Goal: Entertainment & Leisure: Browse casually

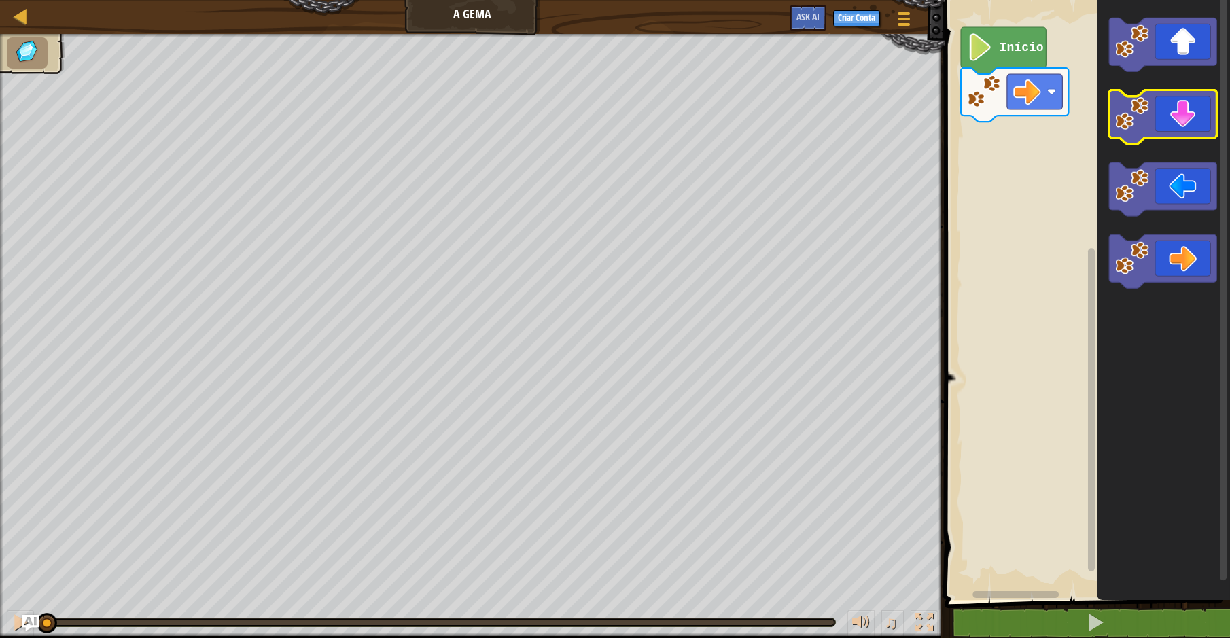
click at [1131, 115] on image "Espaço de trabalho do Blockly" at bounding box center [1132, 113] width 34 height 34
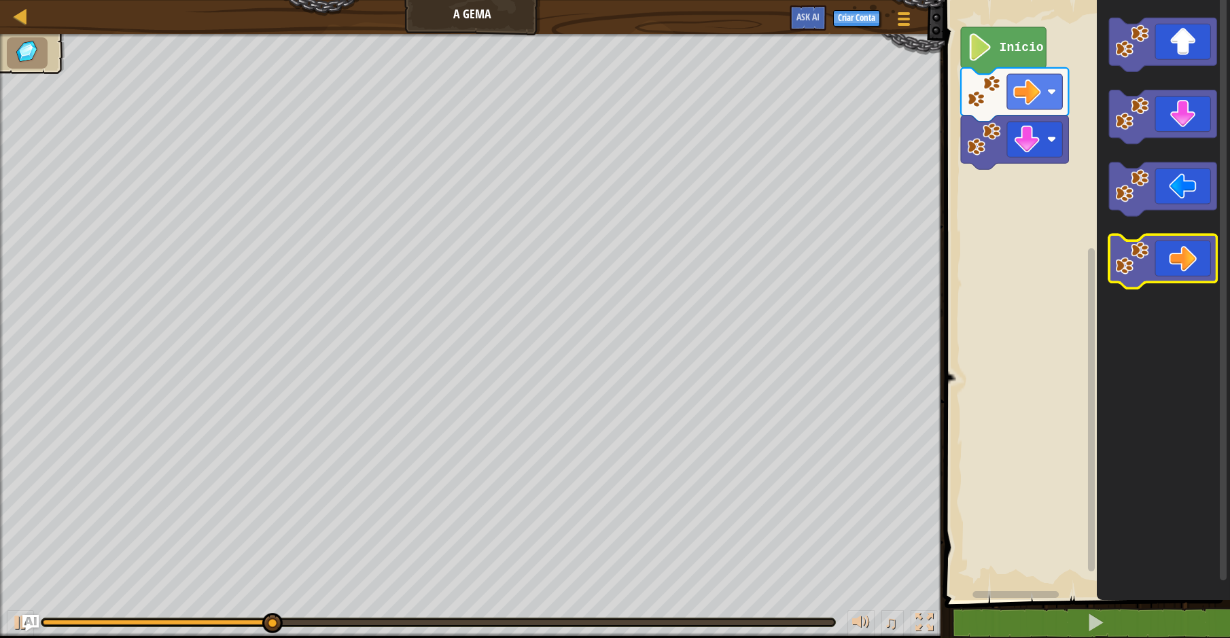
click at [1161, 246] on icon "Espaço de trabalho do Blockly" at bounding box center [1162, 261] width 107 height 54
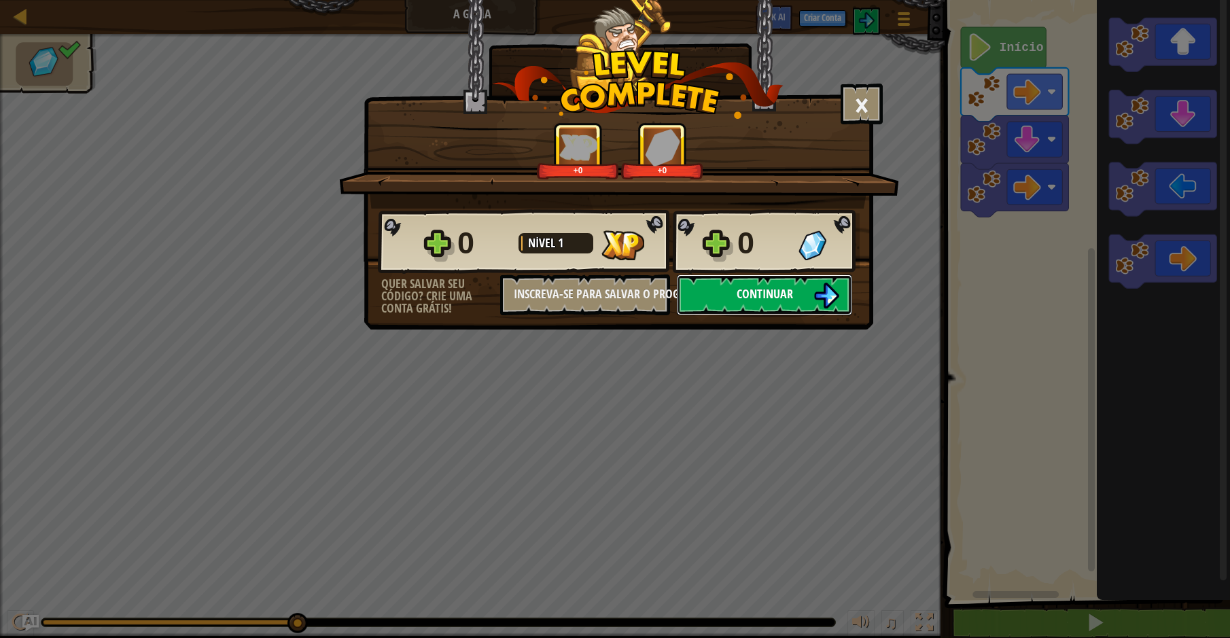
click at [712, 298] on button "Continuar" at bounding box center [764, 295] width 175 height 41
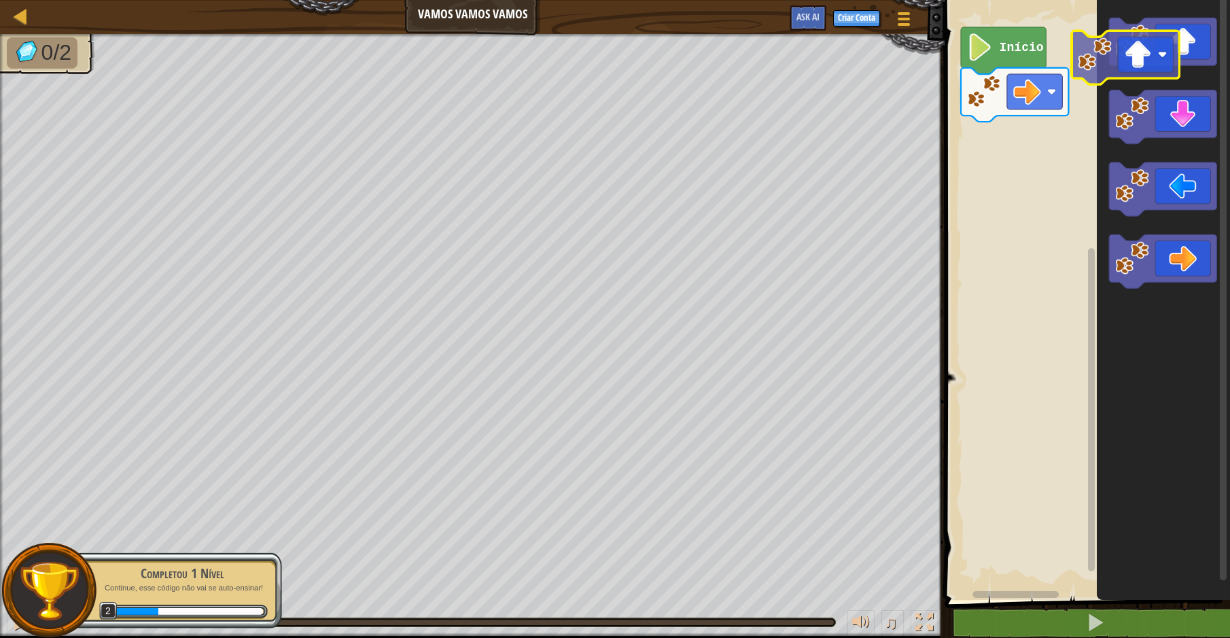
click at [1108, 74] on icon "Espaço de trabalho do Blockly" at bounding box center [1163, 296] width 133 height 607
click at [1157, 48] on icon "Espaço de trabalho do Blockly" at bounding box center [1162, 45] width 107 height 54
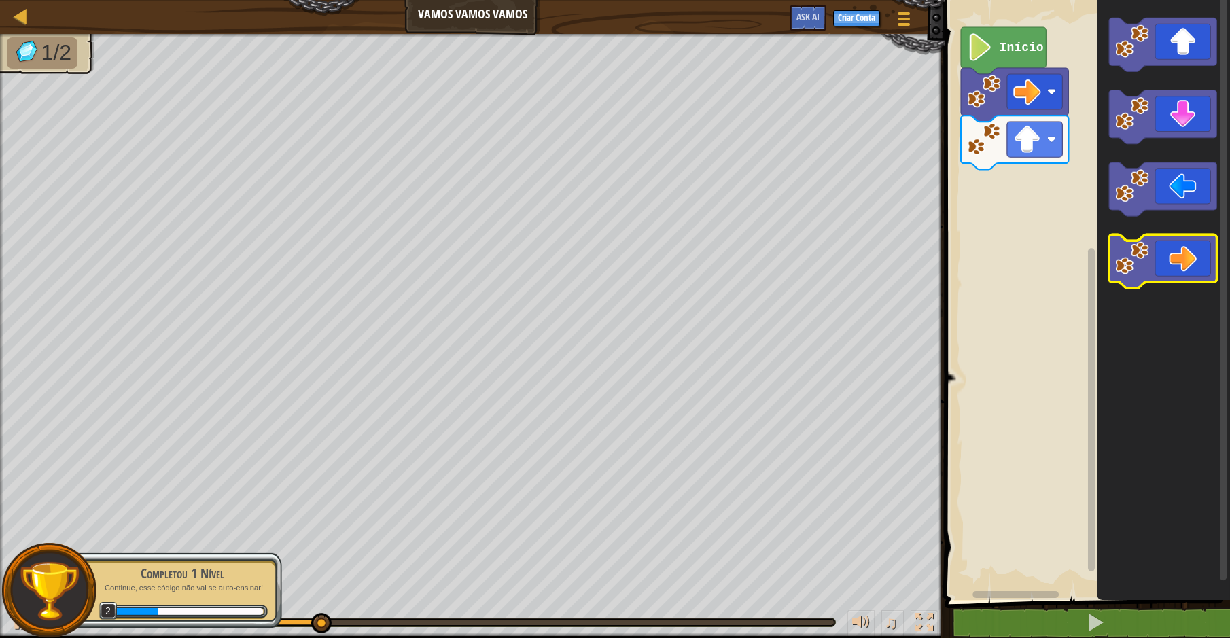
click at [1148, 272] on image "Espaço de trabalho do Blockly" at bounding box center [1132, 258] width 34 height 34
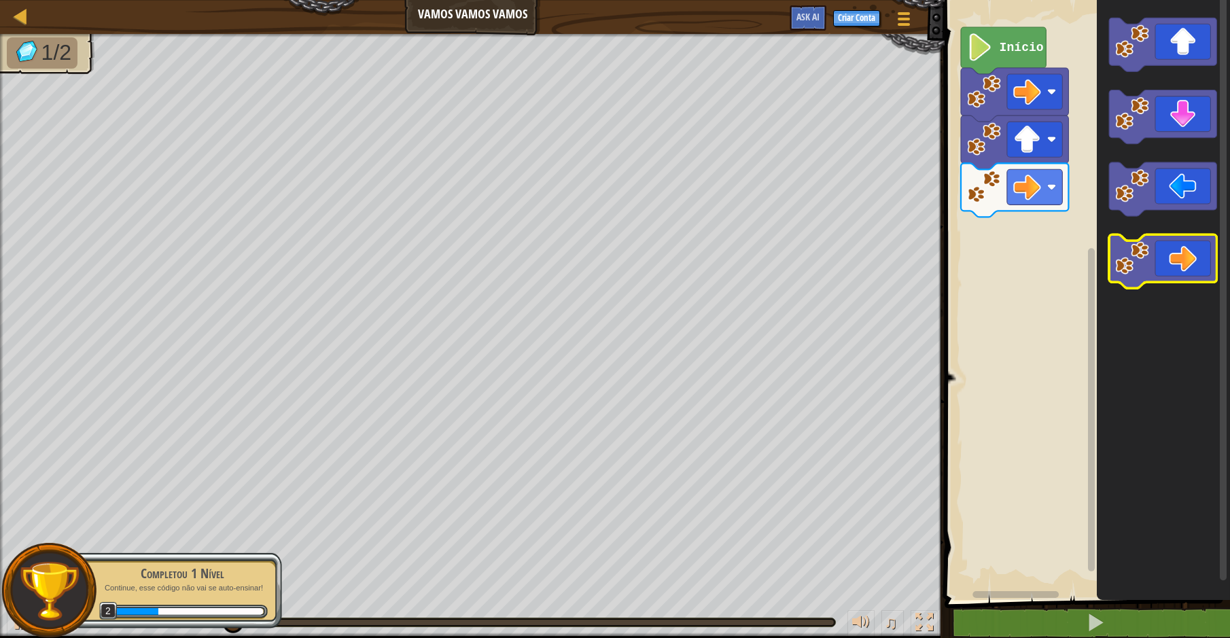
click at [1148, 272] on image "Espaço de trabalho do Blockly" at bounding box center [1132, 258] width 34 height 34
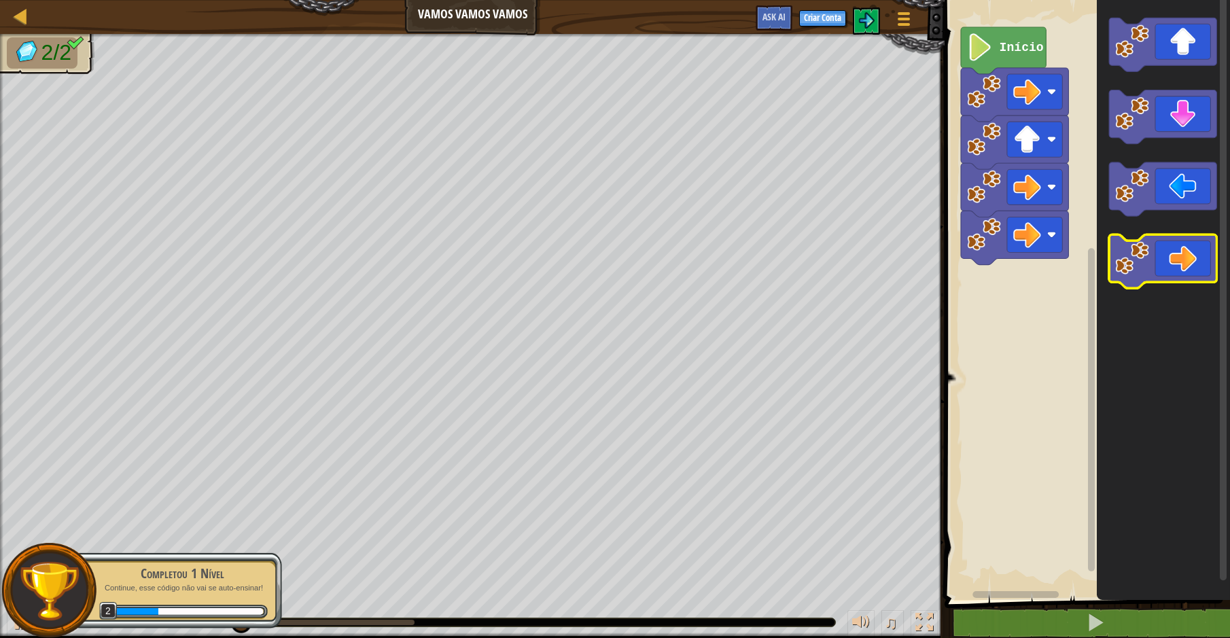
click at [1148, 272] on image "Espaço de trabalho do Blockly" at bounding box center [1132, 258] width 34 height 34
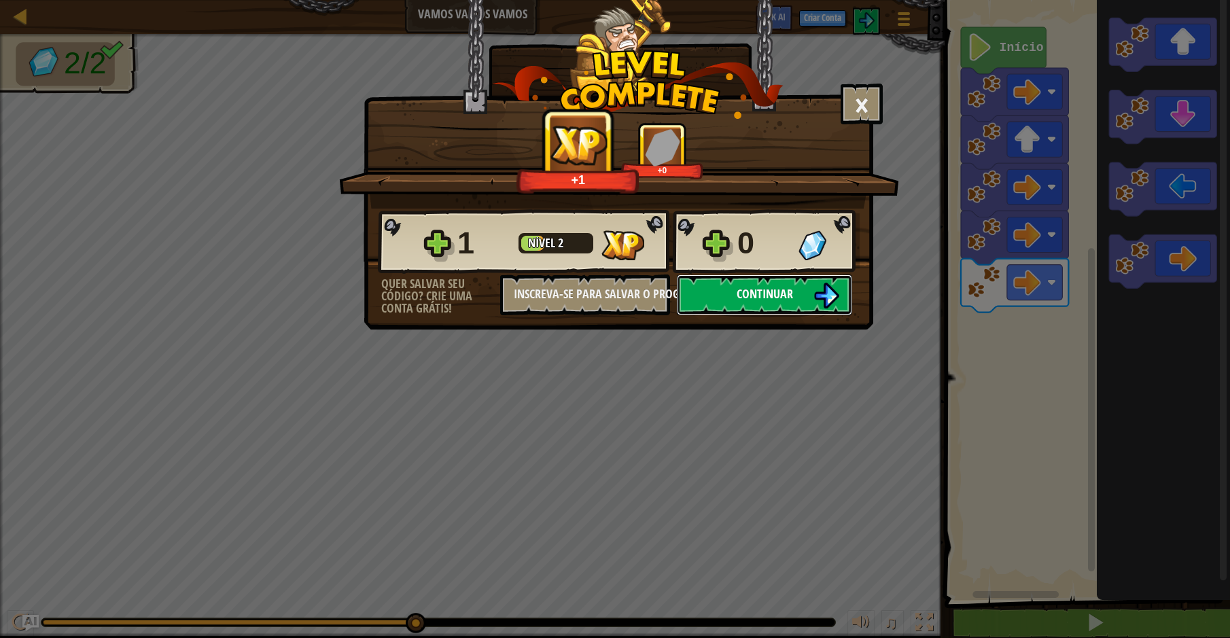
click at [781, 289] on span "Continuar" at bounding box center [765, 293] width 56 height 17
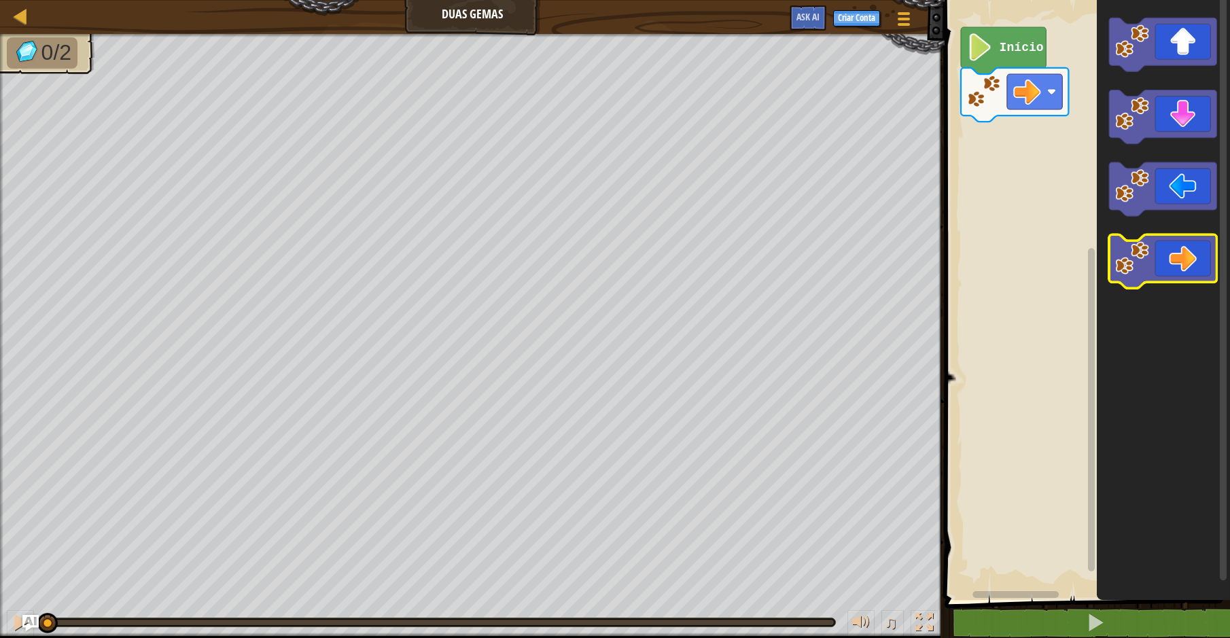
click at [1144, 249] on image "Espaço de trabalho do Blockly" at bounding box center [1132, 258] width 34 height 34
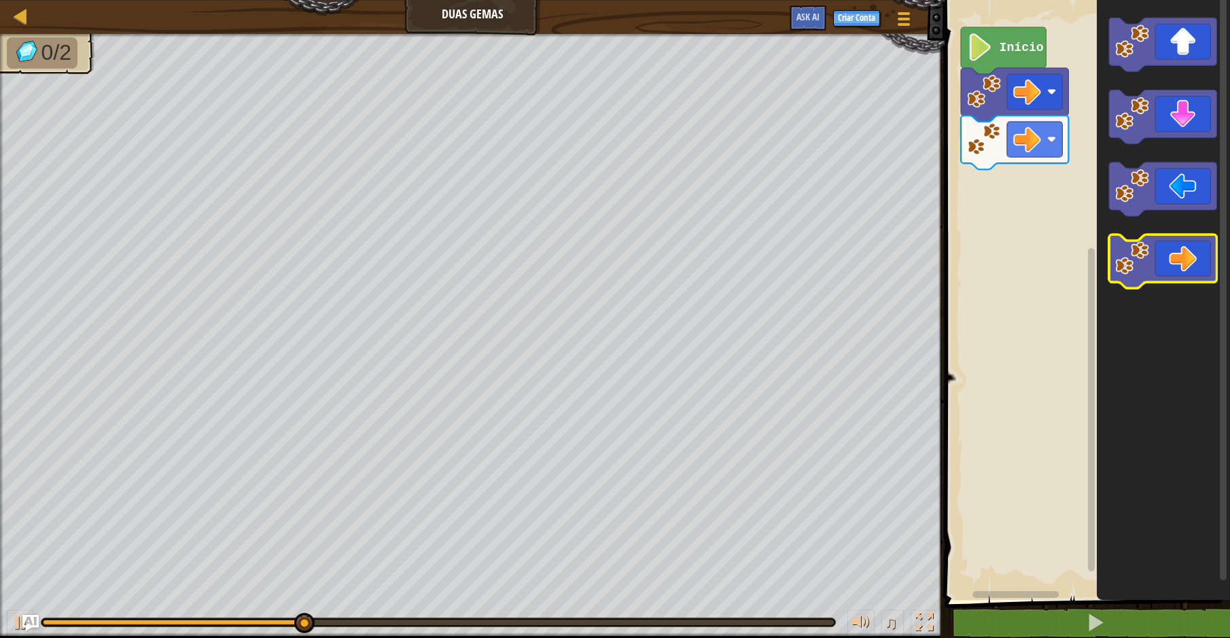
click at [1163, 260] on icon "Espaço de trabalho do Blockly" at bounding box center [1162, 261] width 107 height 54
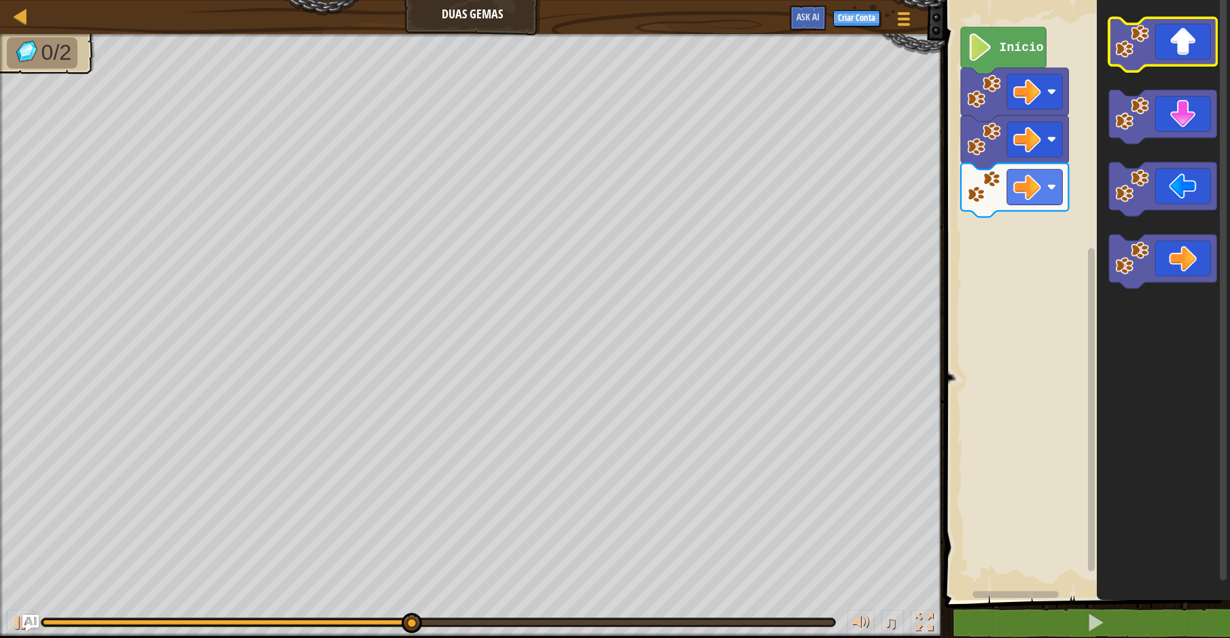
click at [1174, 54] on icon "Espaço de trabalho do Blockly" at bounding box center [1162, 45] width 107 height 54
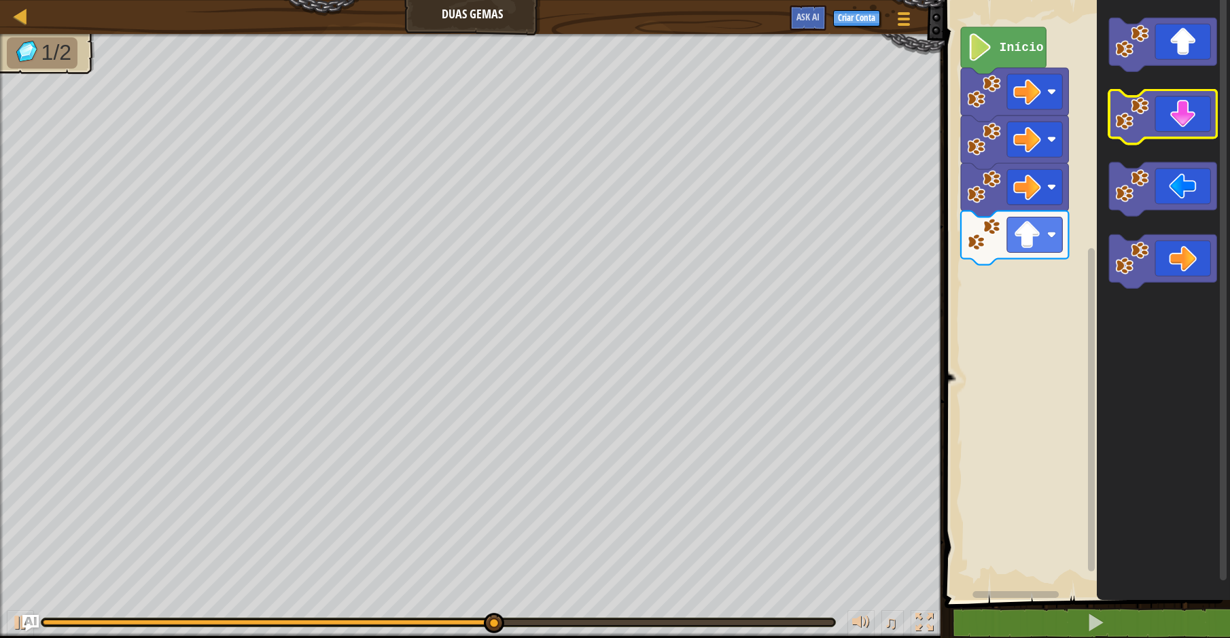
click at [1161, 125] on icon "Espaço de trabalho do Blockly" at bounding box center [1162, 117] width 107 height 54
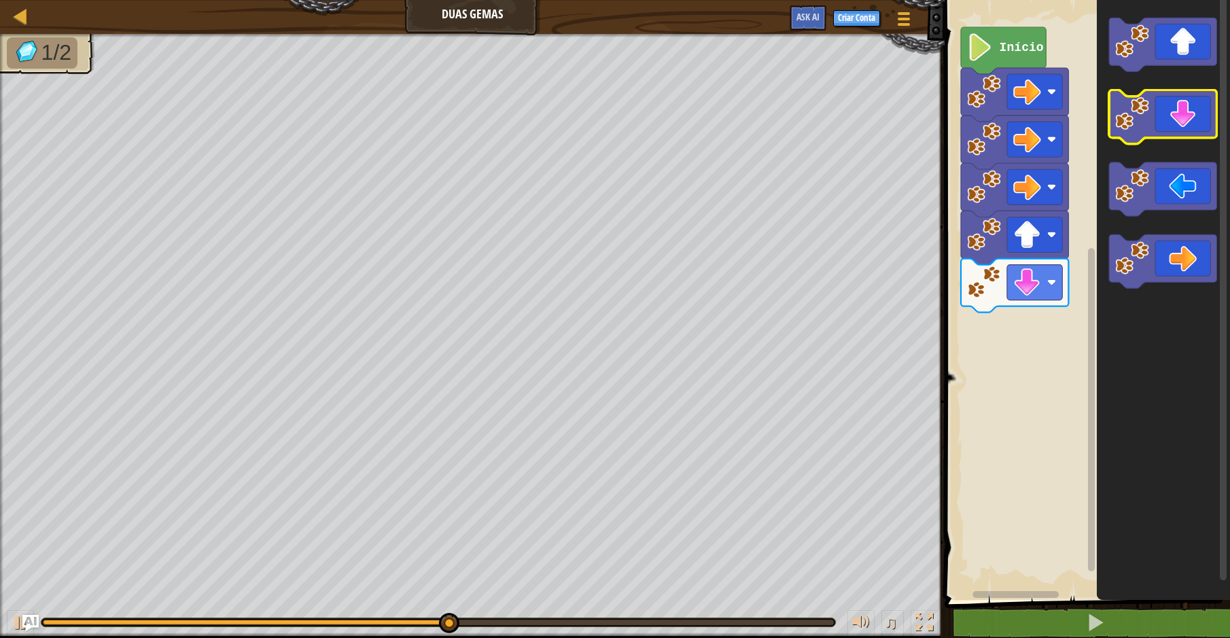
click at [1161, 125] on icon "Espaço de trabalho do Blockly" at bounding box center [1162, 117] width 107 height 54
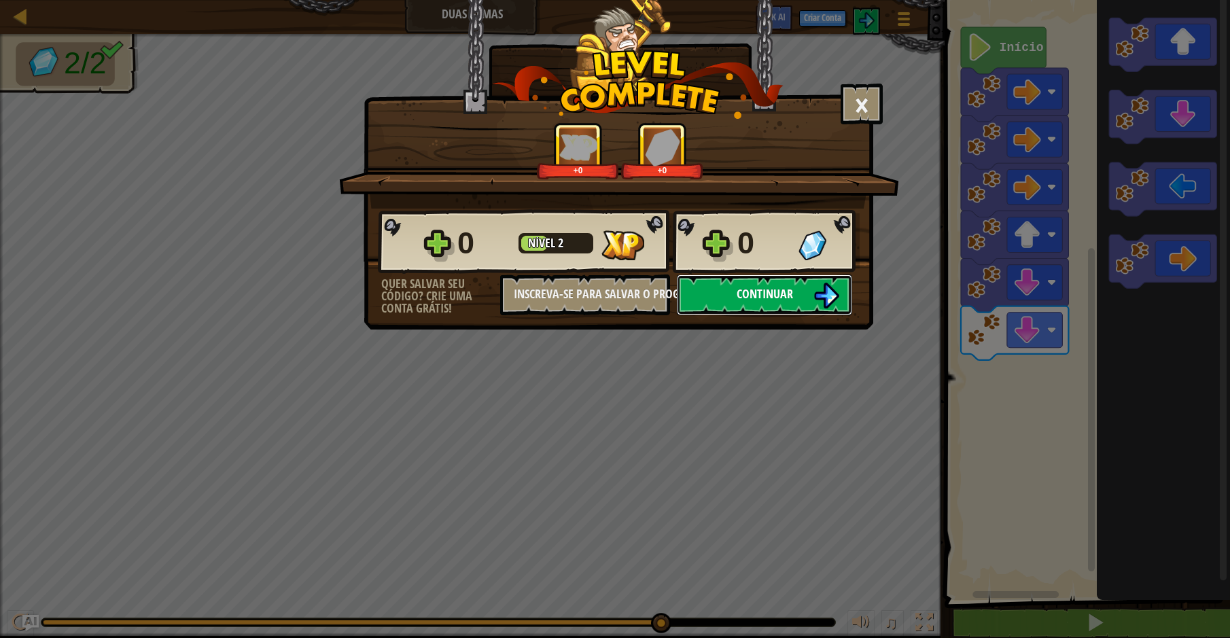
click at [756, 296] on span "Continuar" at bounding box center [765, 293] width 56 height 17
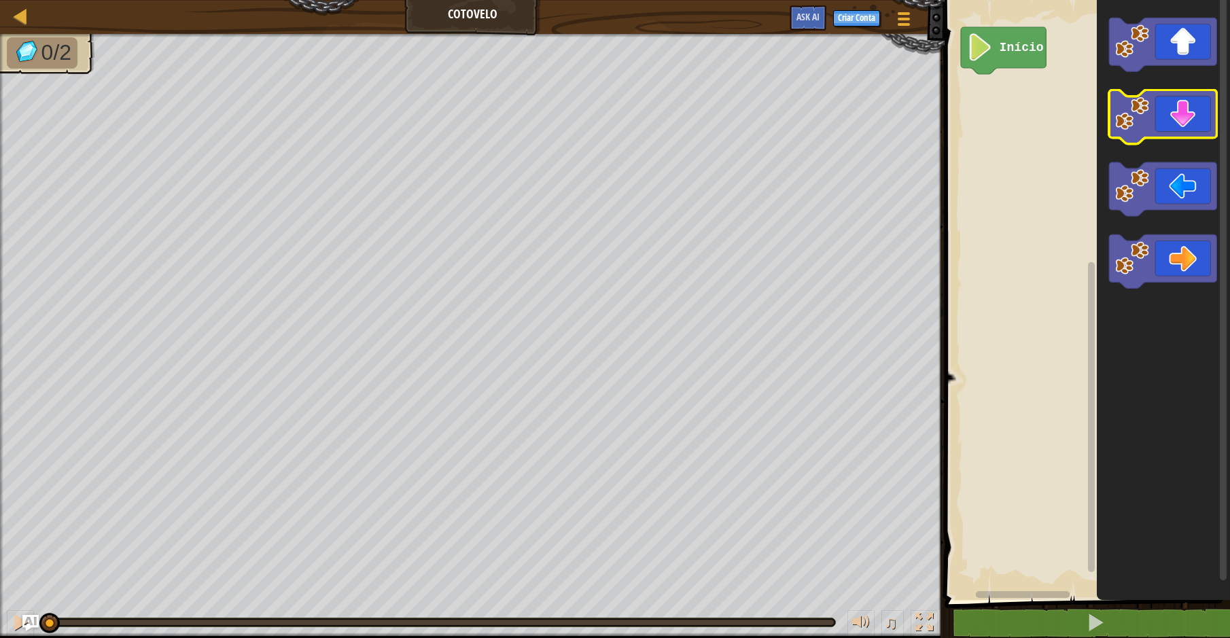
click at [1144, 135] on icon "Espaço de trabalho do Blockly" at bounding box center [1162, 117] width 107 height 54
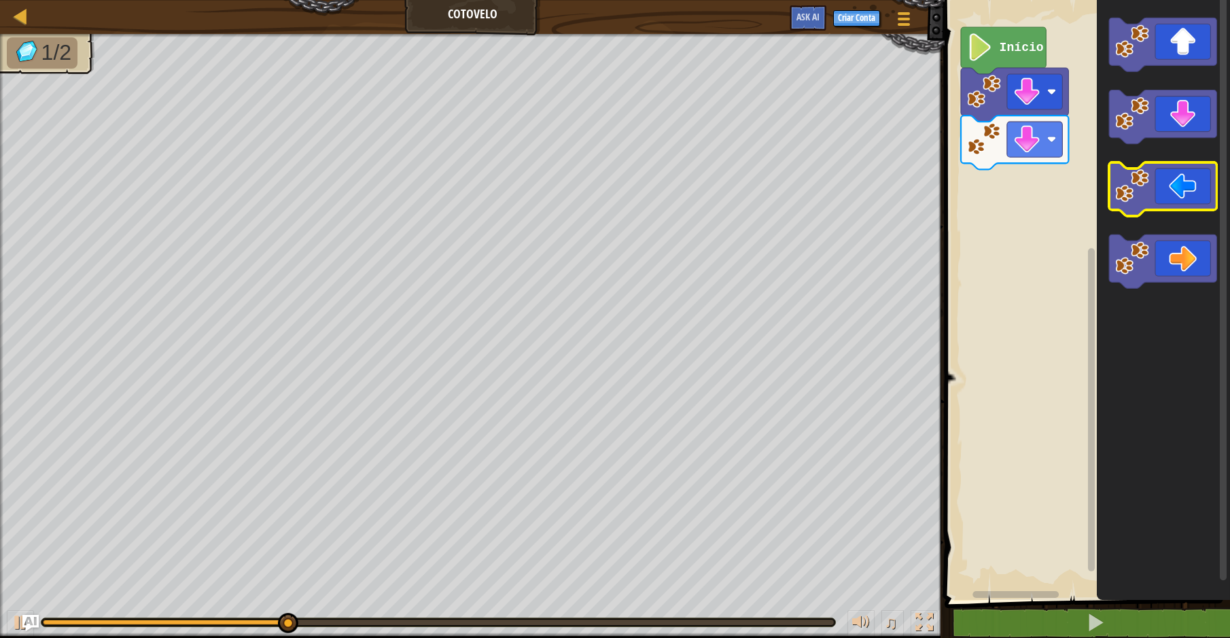
click at [1132, 200] on image "Espaço de trabalho do Blockly" at bounding box center [1132, 186] width 34 height 34
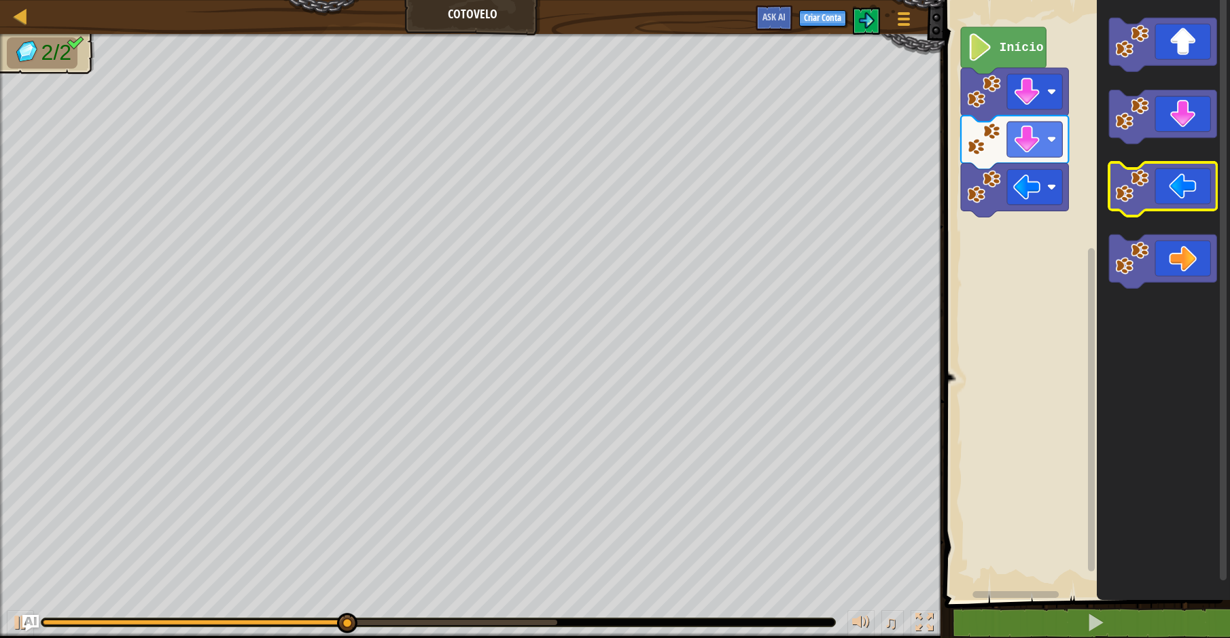
click at [1132, 200] on image "Espaço de trabalho do Blockly" at bounding box center [1132, 186] width 34 height 34
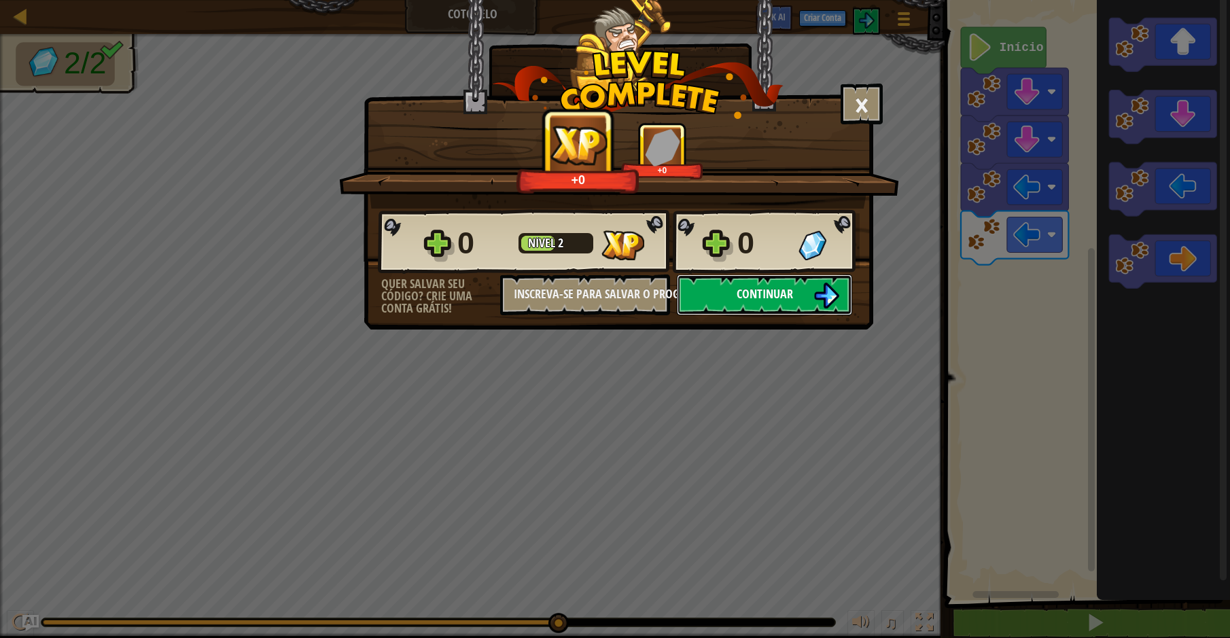
click at [805, 296] on button "Continuar" at bounding box center [764, 295] width 175 height 41
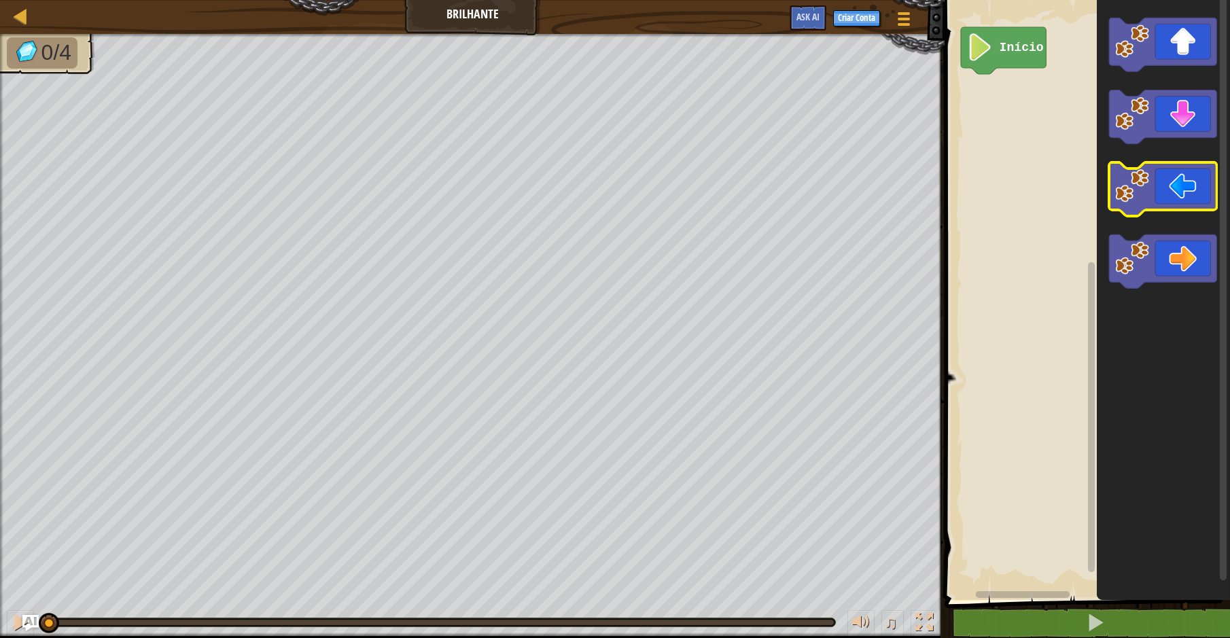
click at [1146, 173] on image "Espaço de trabalho do Blockly" at bounding box center [1132, 186] width 34 height 34
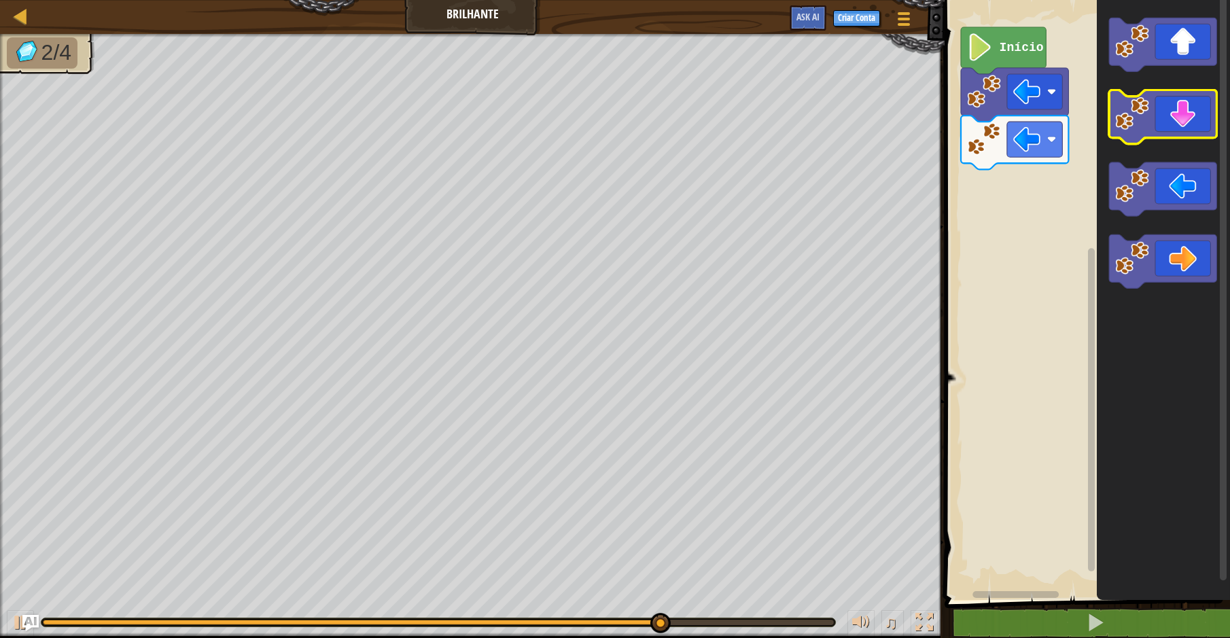
click at [1142, 105] on image "Espaço de trabalho do Blockly" at bounding box center [1132, 113] width 34 height 34
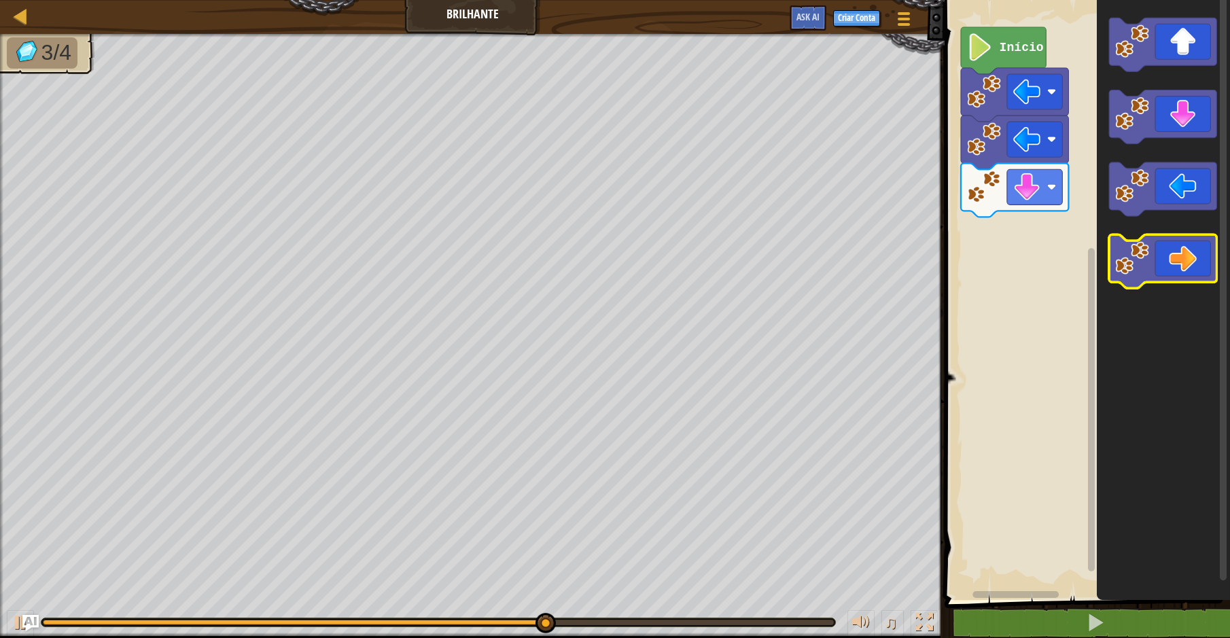
click at [1143, 258] on image "Espaço de trabalho do Blockly" at bounding box center [1132, 258] width 34 height 34
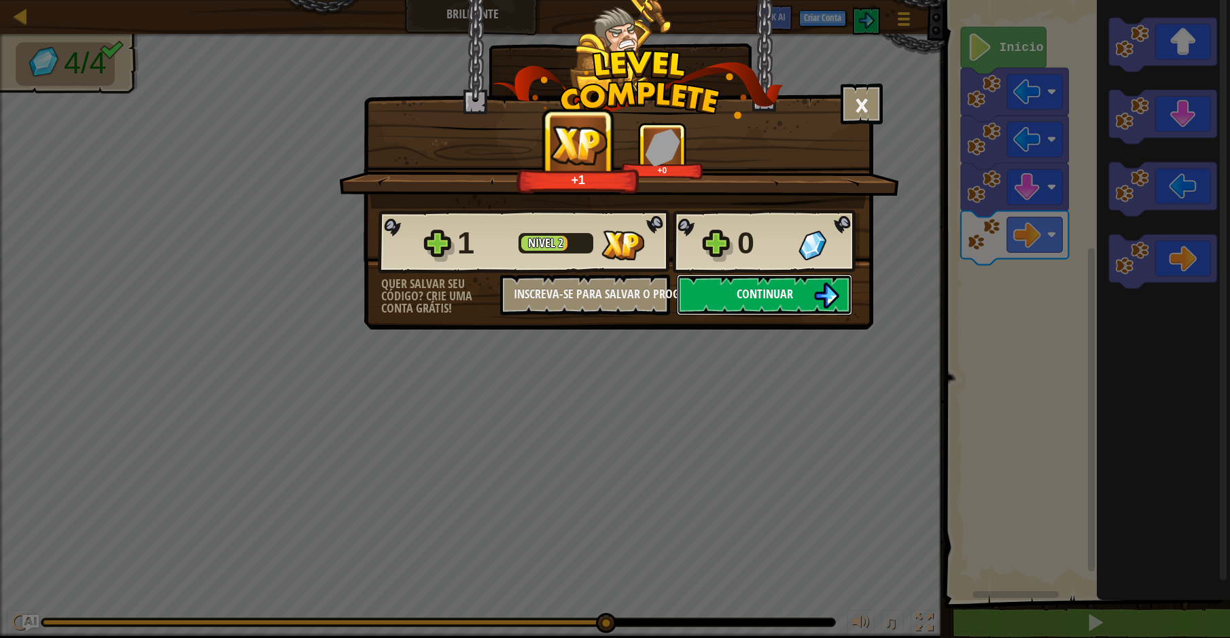
click at [762, 283] on button "Continuar" at bounding box center [764, 295] width 175 height 41
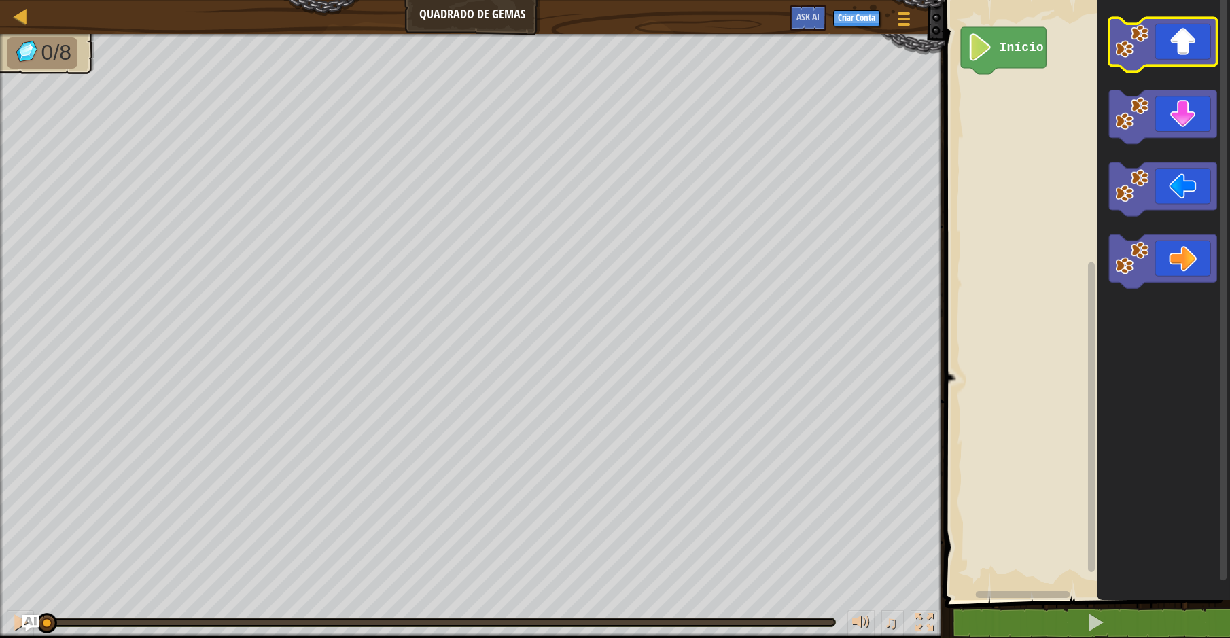
click at [1159, 40] on icon "Espaço de trabalho do Blockly" at bounding box center [1162, 45] width 107 height 54
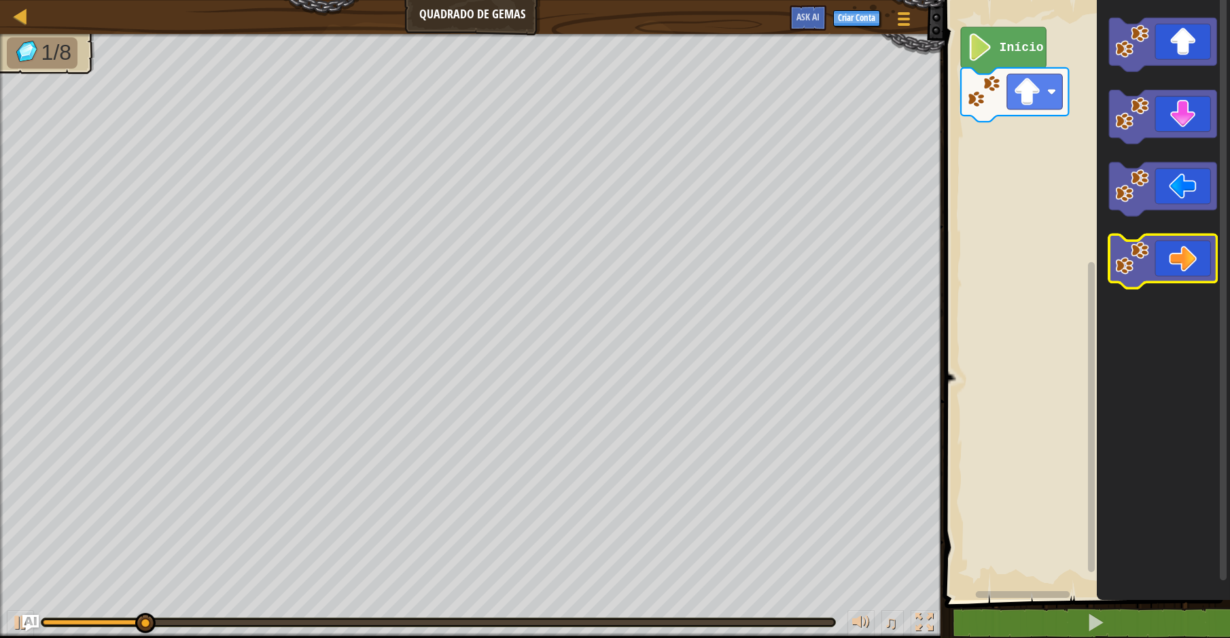
click at [1160, 257] on icon "Espaço de trabalho do Blockly" at bounding box center [1162, 261] width 107 height 54
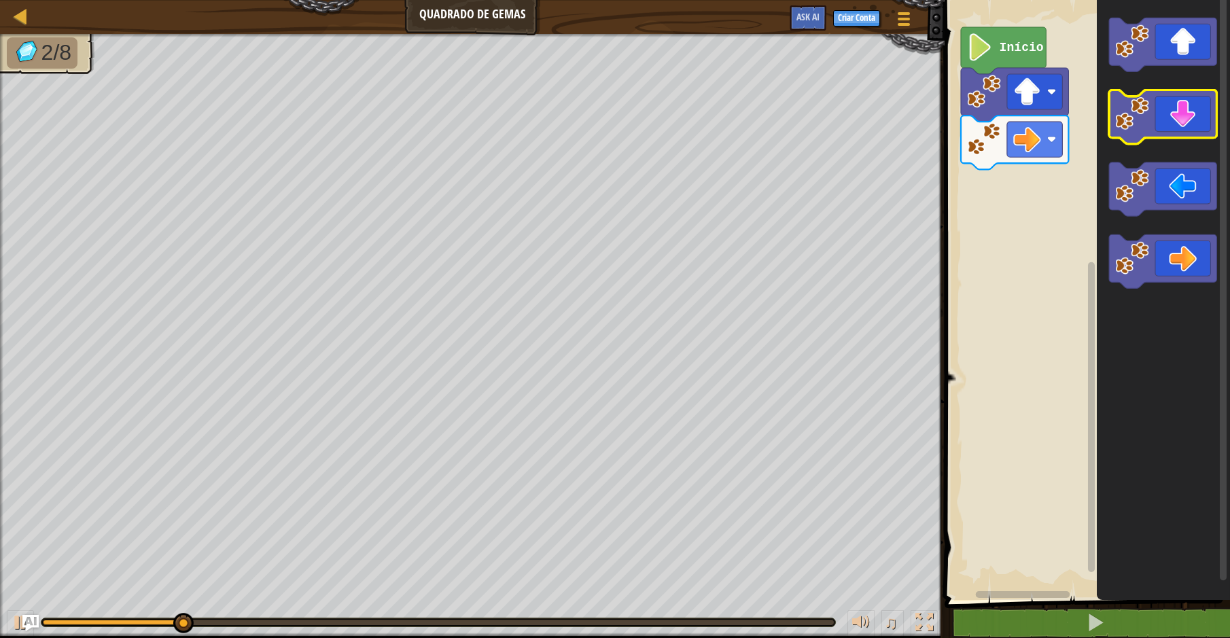
click at [1174, 139] on rect "Espaço de trabalho do Blockly" at bounding box center [1162, 117] width 107 height 54
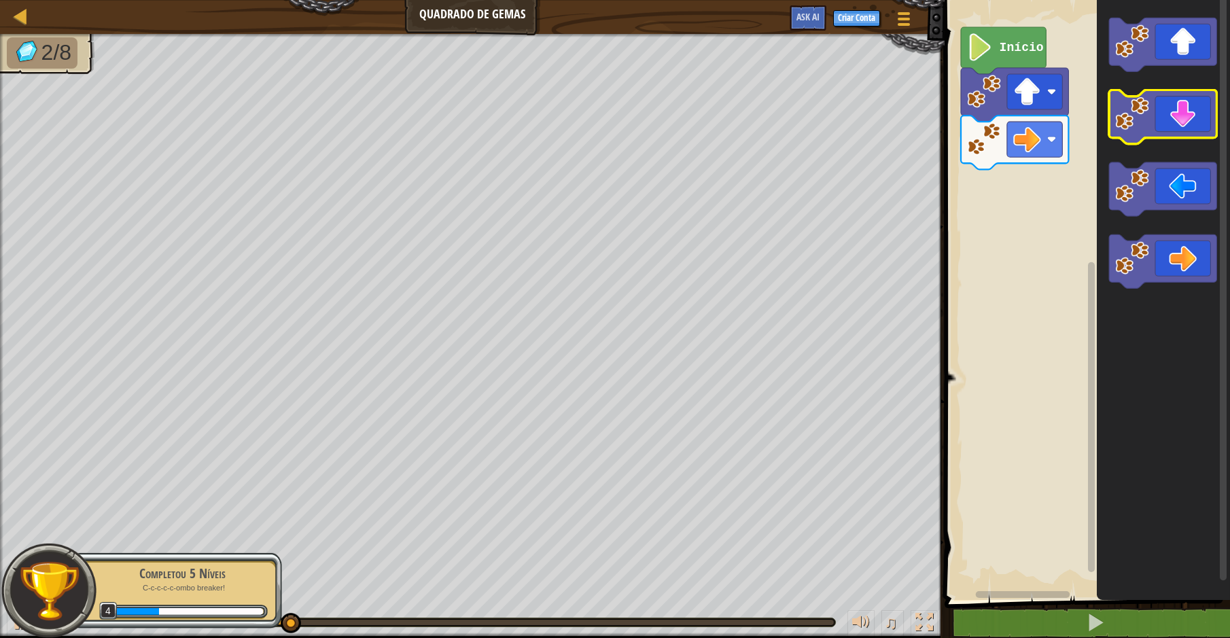
click at [1161, 109] on icon "Espaço de trabalho do Blockly" at bounding box center [1162, 117] width 107 height 54
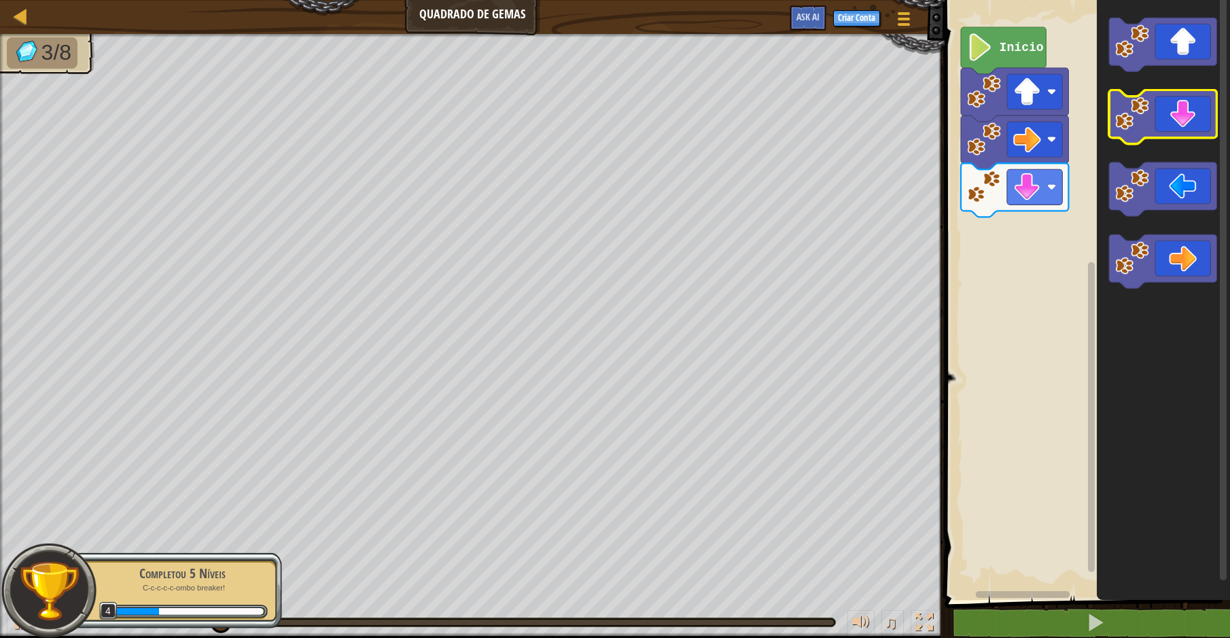
click at [1160, 121] on icon "Espaço de trabalho do Blockly" at bounding box center [1162, 117] width 107 height 54
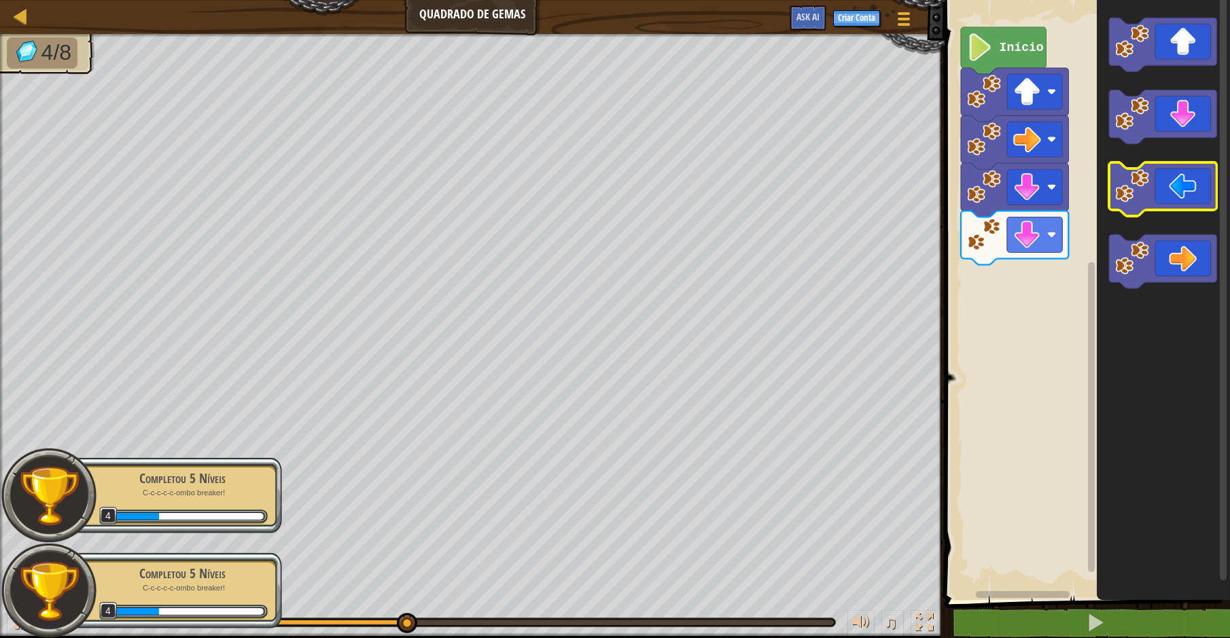
click at [1129, 190] on image "Espaço de trabalho do Blockly" at bounding box center [1132, 186] width 34 height 34
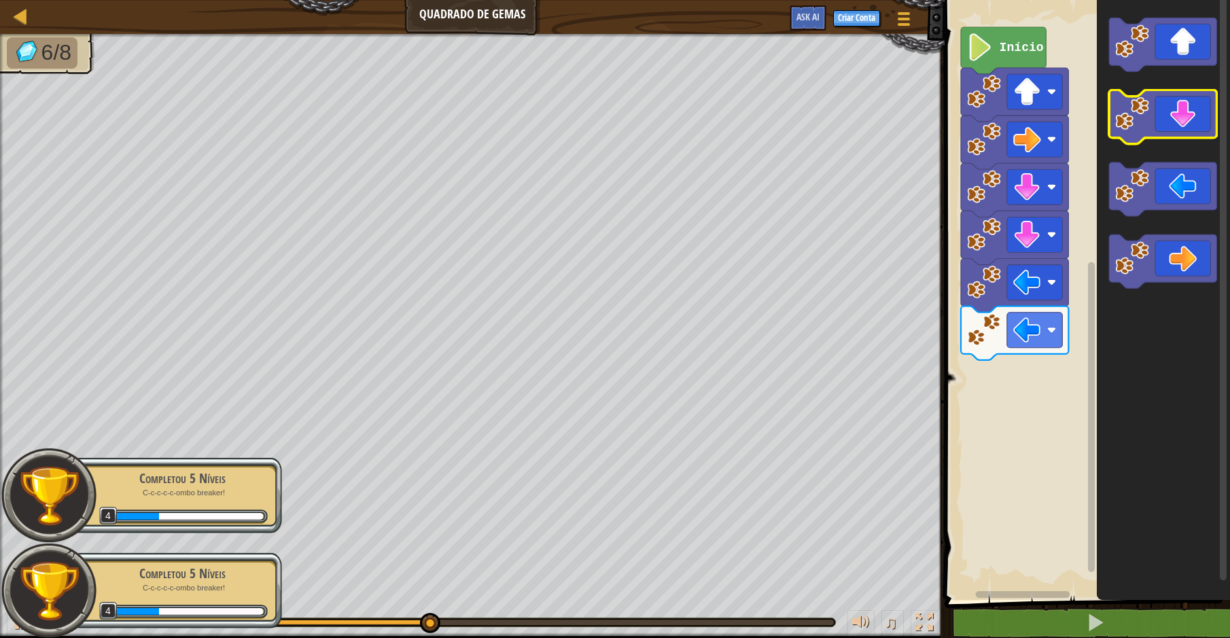
click at [1167, 116] on icon "Espaço de trabalho do Blockly" at bounding box center [1162, 117] width 107 height 54
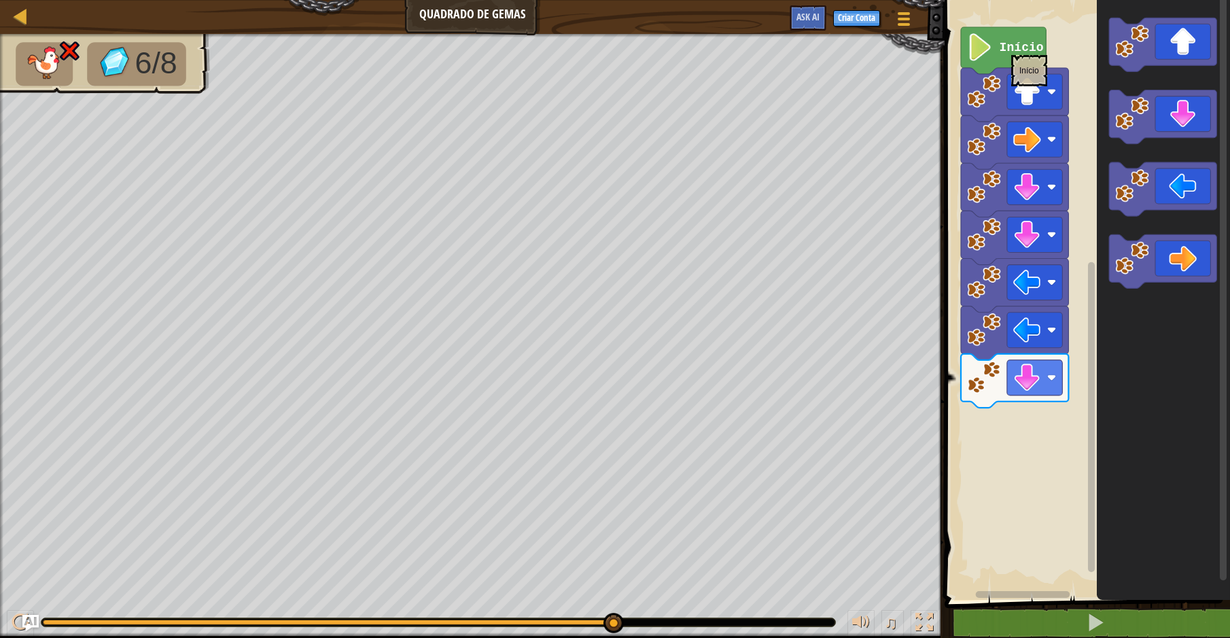
click at [1010, 48] on text "Início" at bounding box center [1022, 48] width 44 height 14
click at [28, 614] on img "Ask AI" at bounding box center [31, 623] width 18 height 18
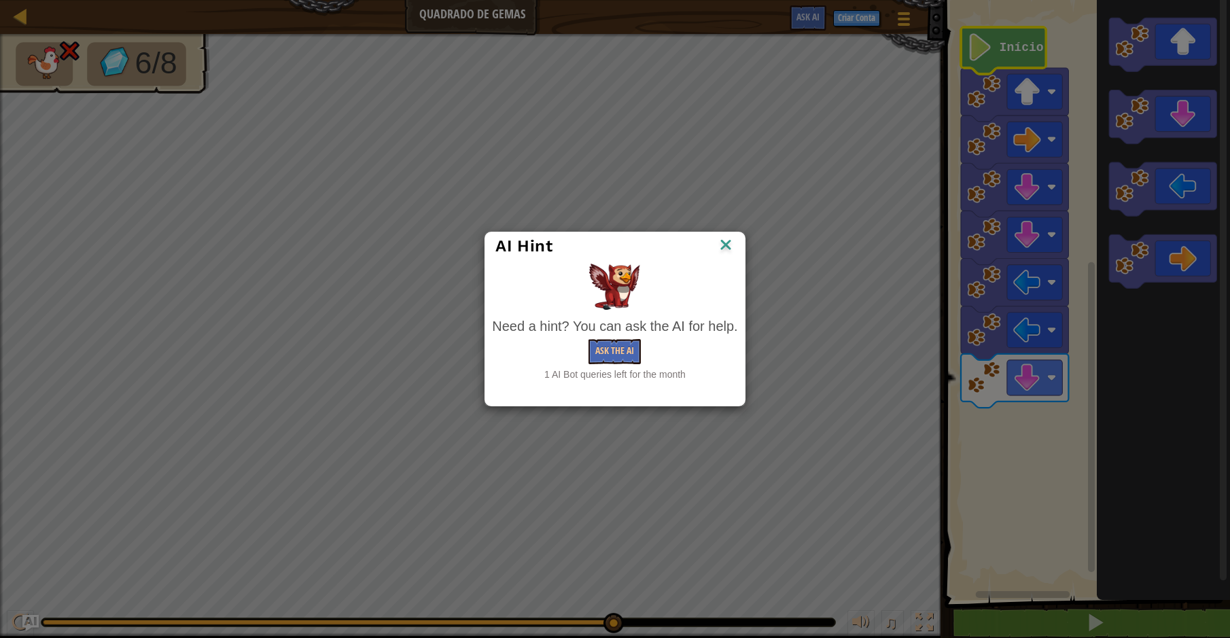
click at [726, 245] on img at bounding box center [726, 246] width 18 height 20
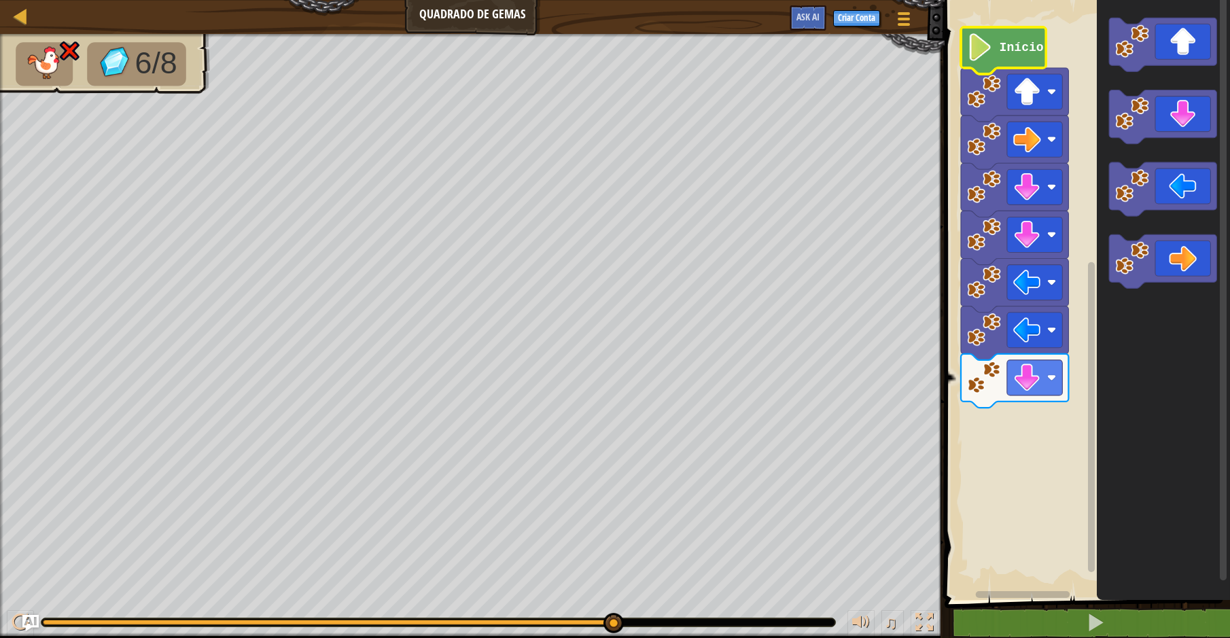
click at [1029, 45] on text "Início" at bounding box center [1022, 48] width 44 height 14
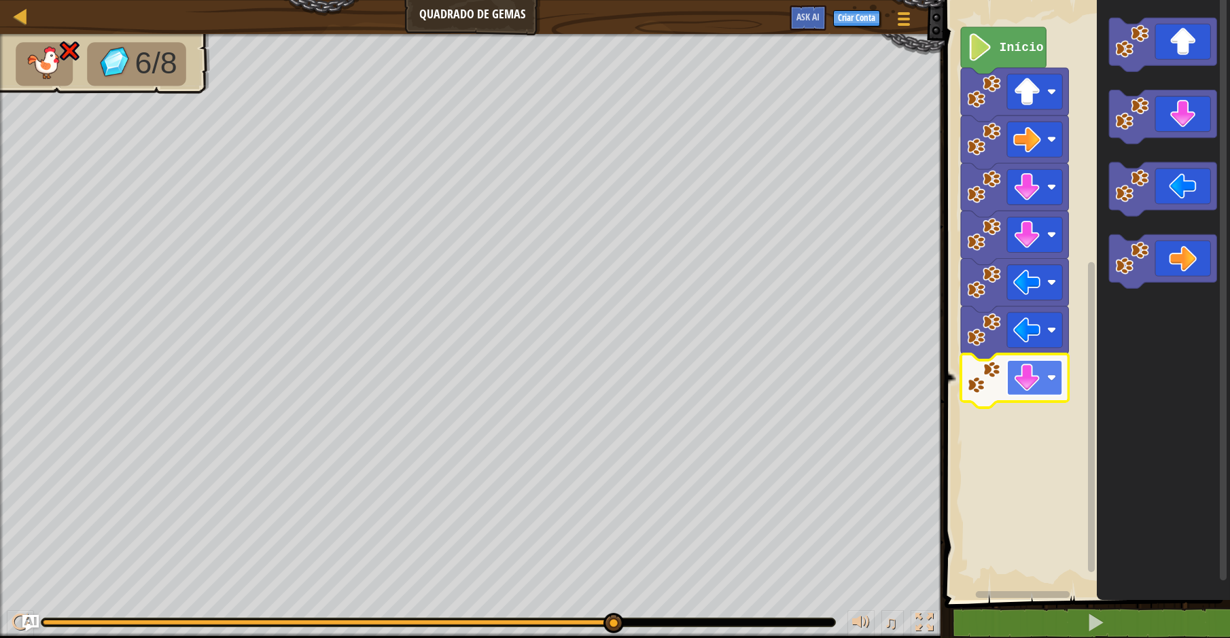
click at [1015, 364] on image "Espaço de trabalho do Blockly" at bounding box center [1027, 378] width 28 height 28
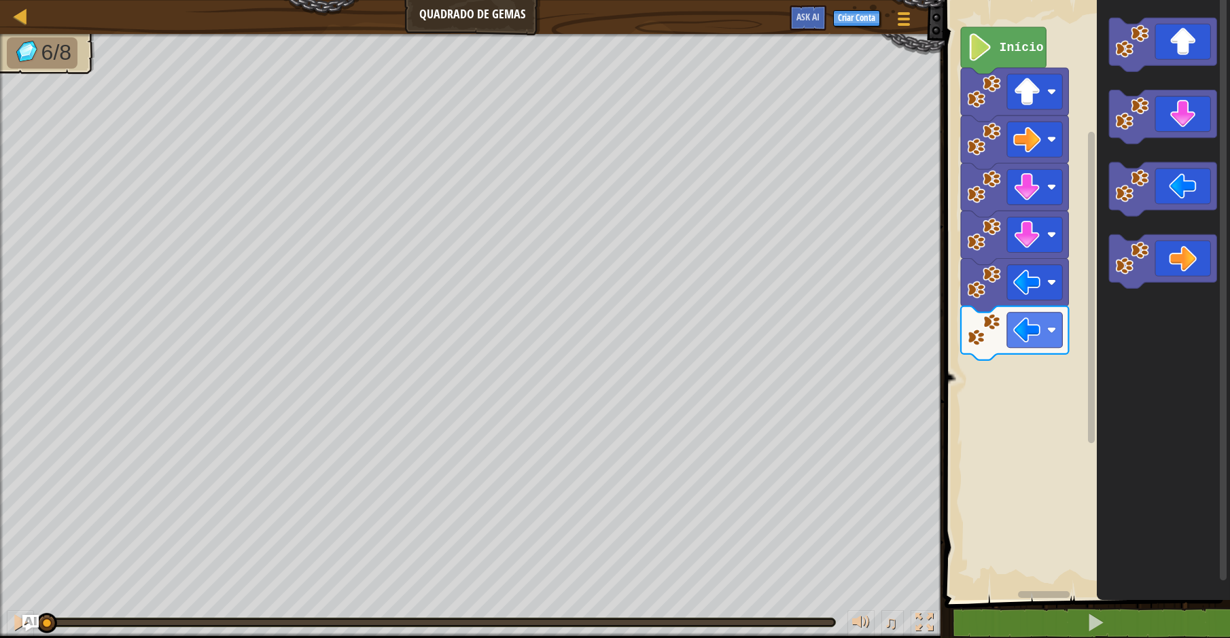
drag, startPoint x: 676, startPoint y: 618, endPoint x: -67, endPoint y: 458, distance: 759.8
click at [0, 0] on html "Mapa Quadrado de Gemas Menu do Jogo Criar Conta Ask AI 1 הההההההההההההההההההההה…" at bounding box center [615, 0] width 1230 height 0
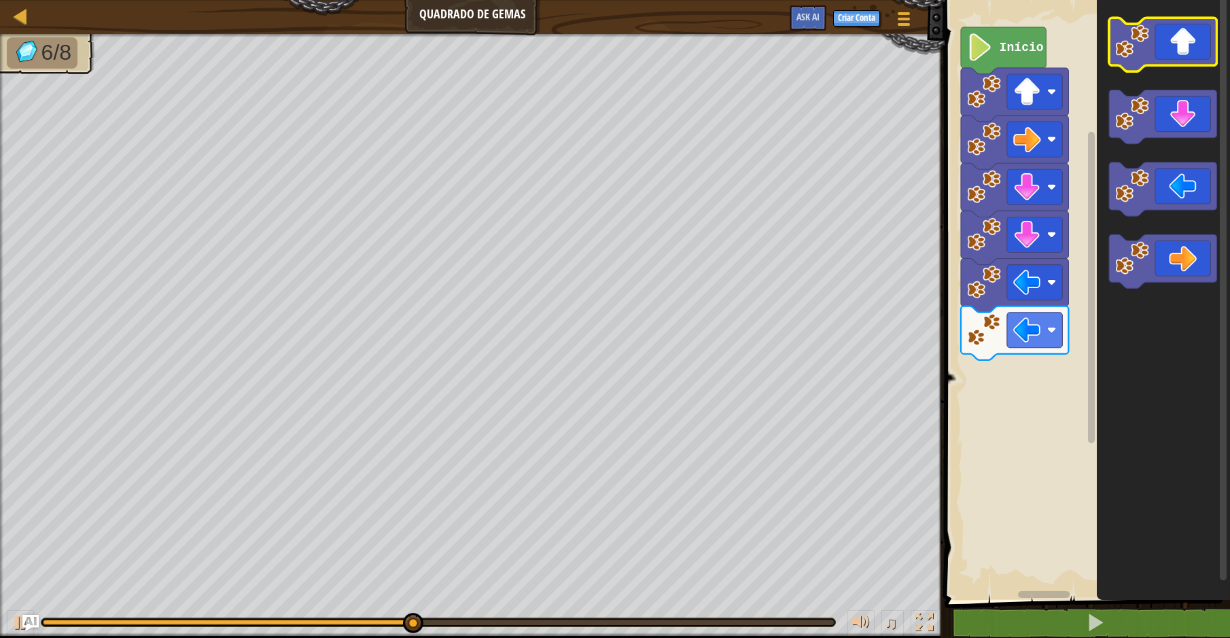
click at [1185, 50] on icon "Espaço de trabalho do Blockly" at bounding box center [1162, 45] width 107 height 54
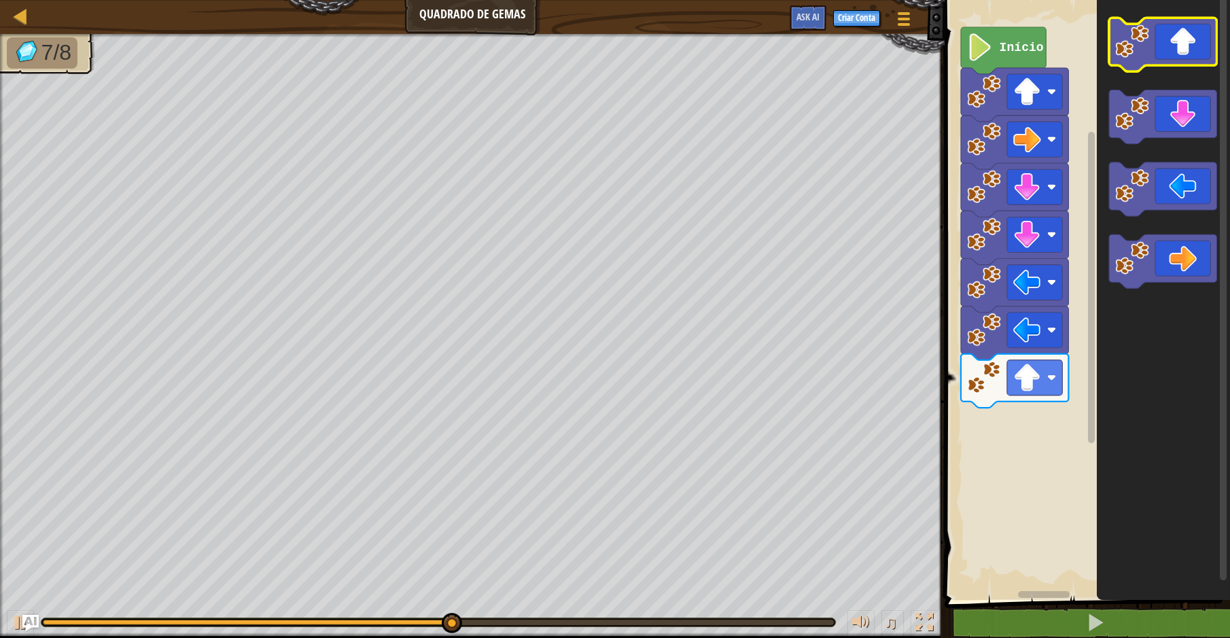
click at [1185, 50] on icon "Espaço de trabalho do Blockly" at bounding box center [1162, 45] width 107 height 54
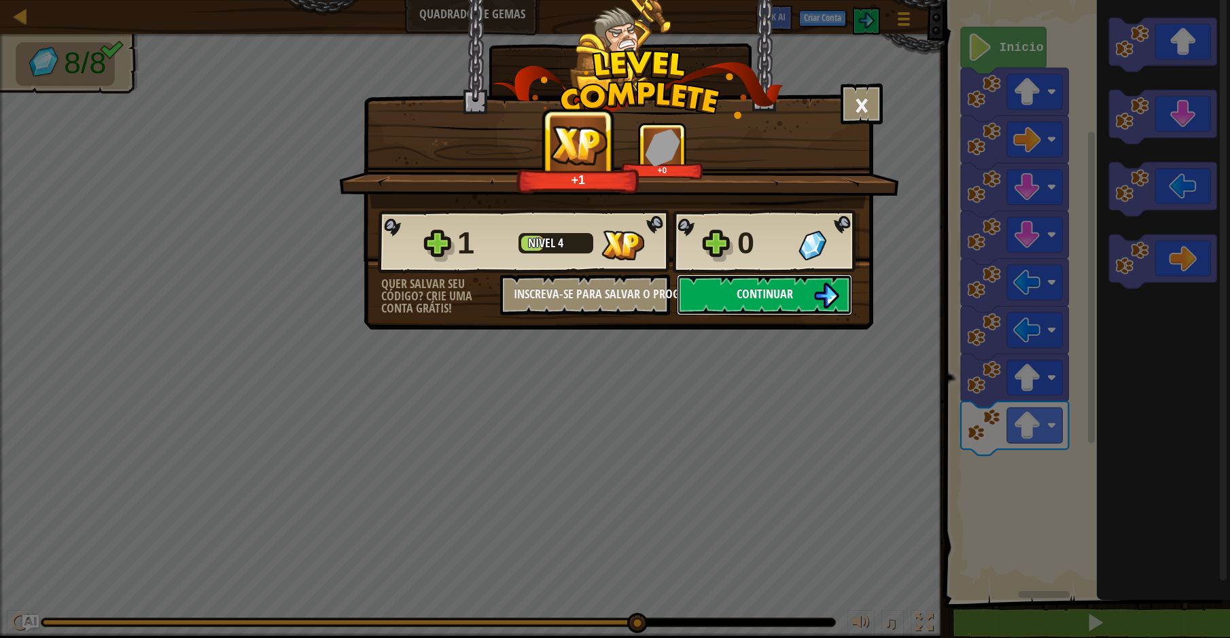
click at [743, 302] on span "Continuar" at bounding box center [765, 293] width 56 height 17
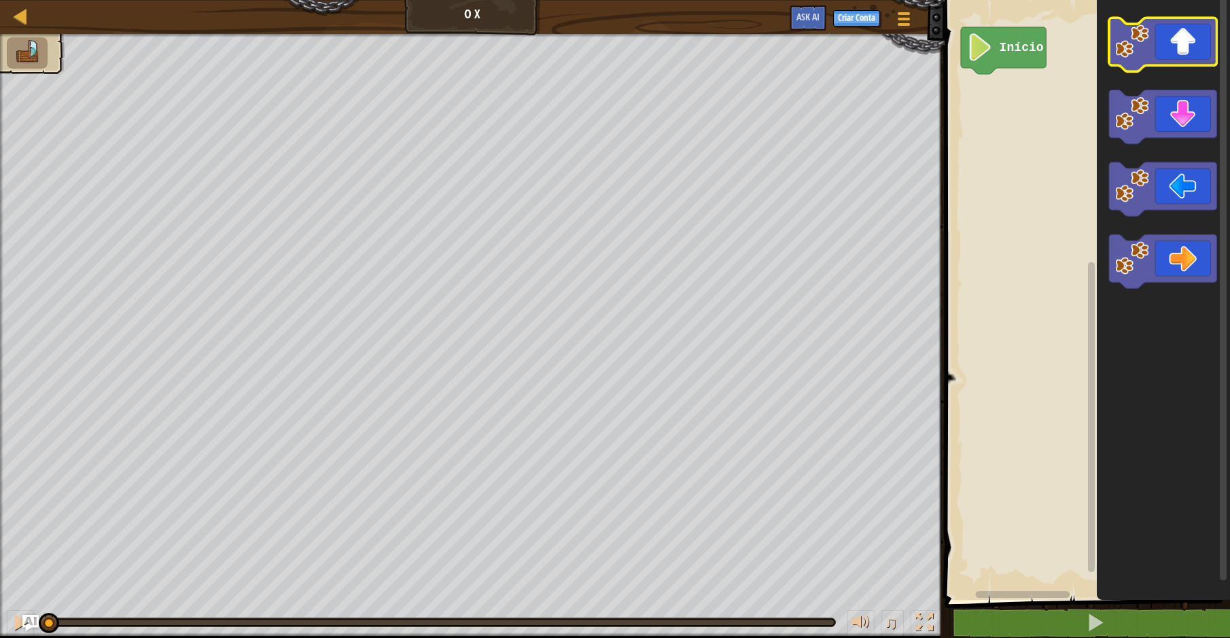
click at [1144, 47] on image "Espaço de trabalho do Blockly" at bounding box center [1132, 41] width 34 height 34
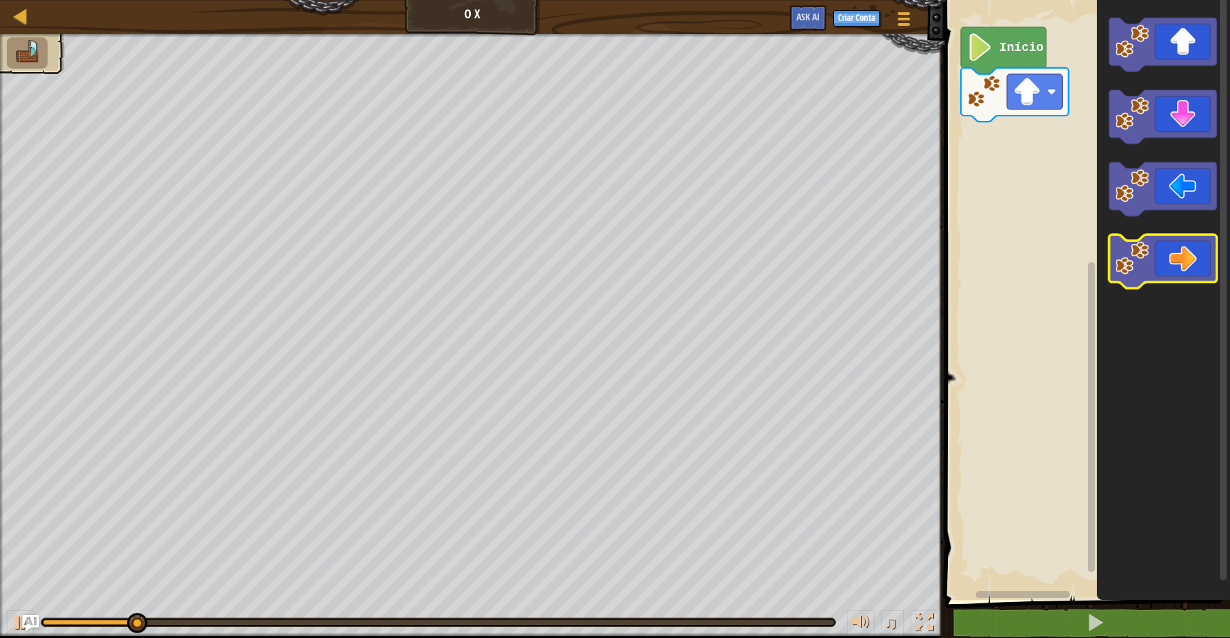
click at [1152, 271] on icon "Espaço de trabalho do Blockly" at bounding box center [1162, 261] width 107 height 54
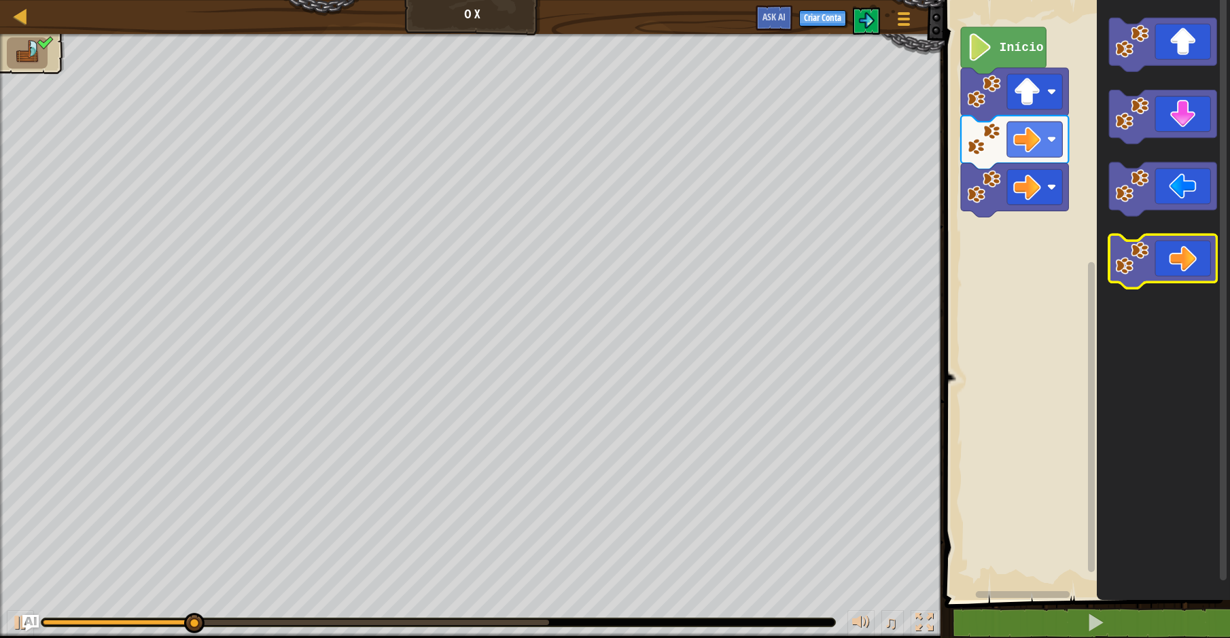
click at [1152, 271] on icon "Espaço de trabalho do Blockly" at bounding box center [1162, 261] width 107 height 54
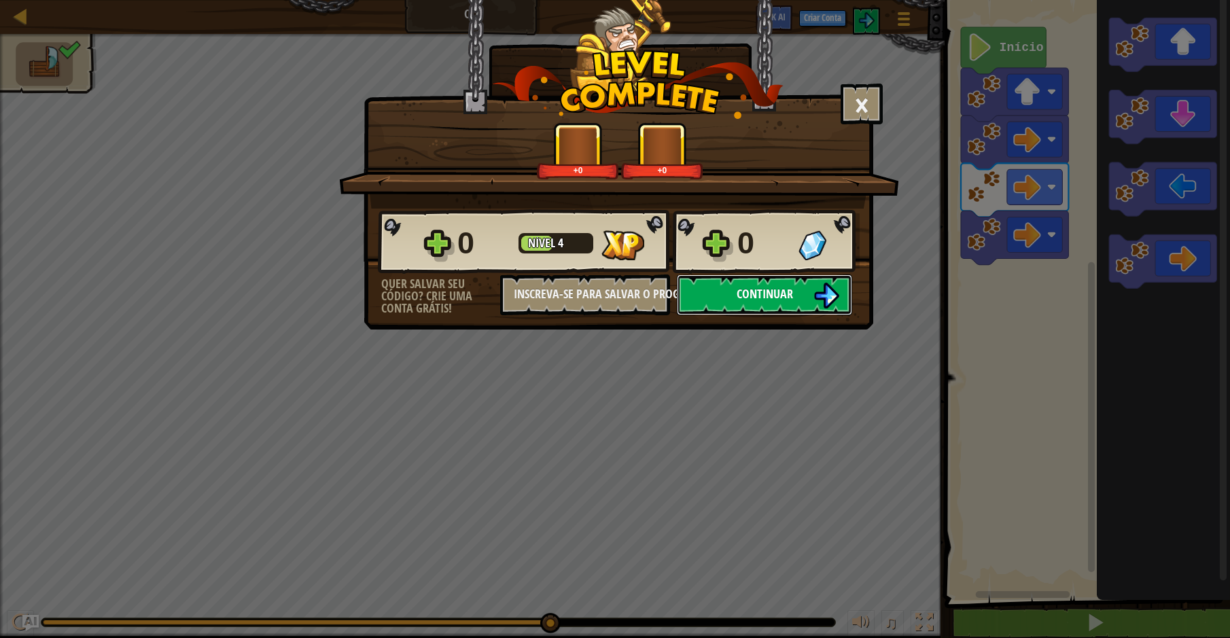
click at [743, 302] on span "Continuar" at bounding box center [765, 293] width 56 height 17
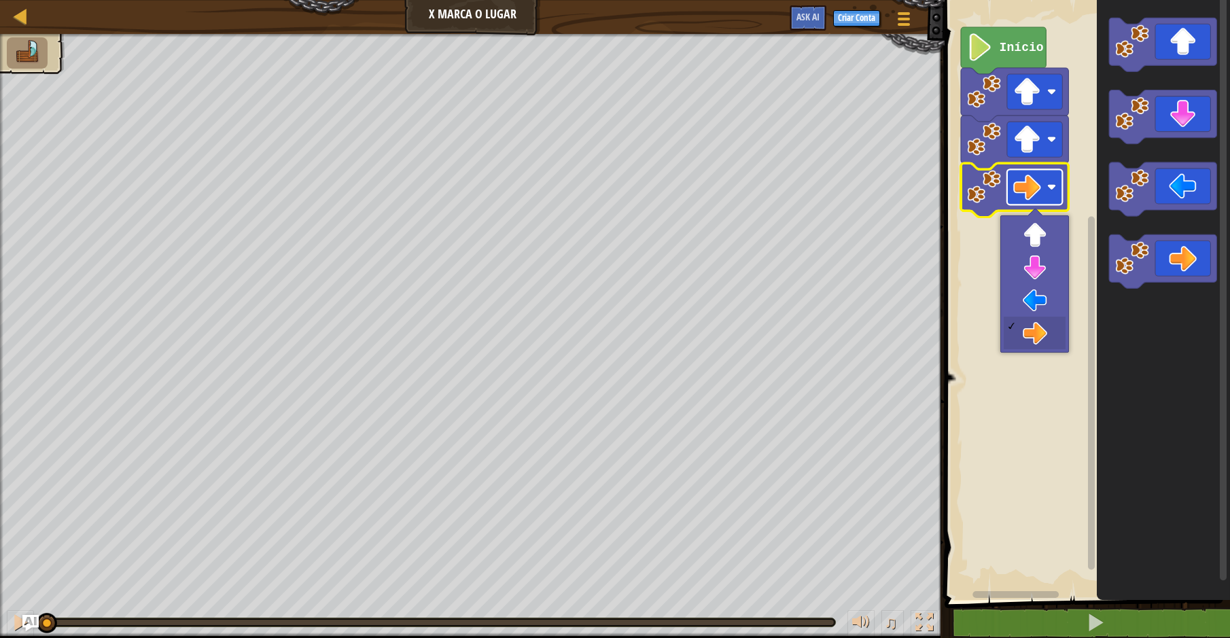
click at [1040, 180] on image "Espaço de trabalho do Blockly" at bounding box center [1027, 187] width 28 height 28
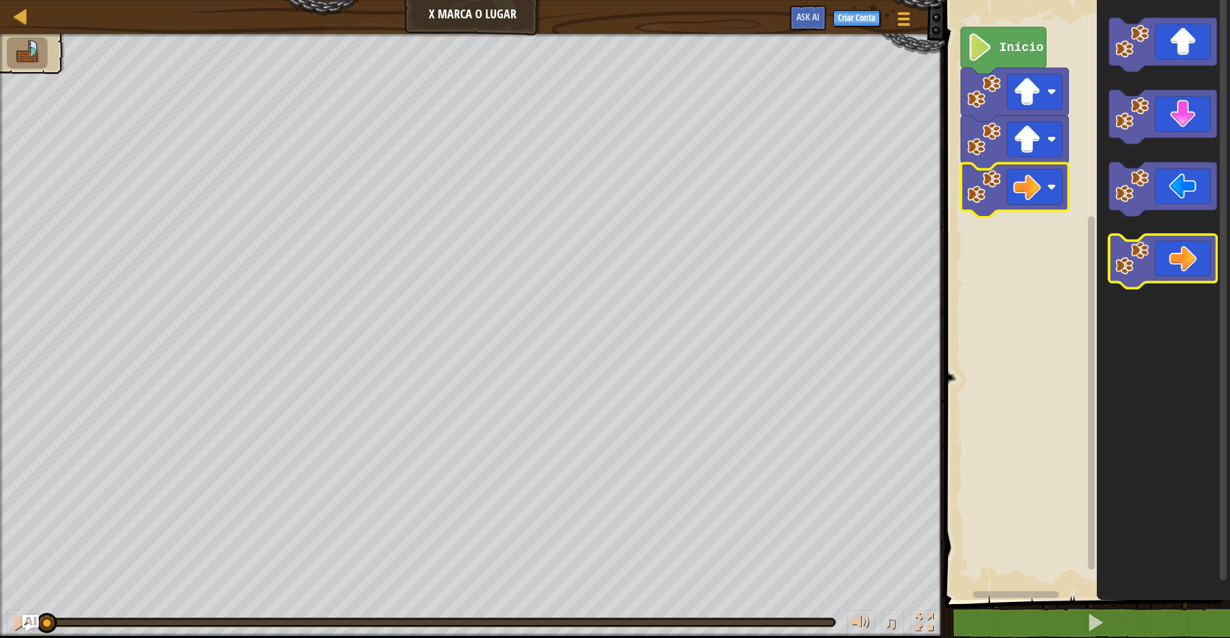
click at [1129, 262] on image "Espaço de trabalho do Blockly" at bounding box center [1132, 258] width 34 height 34
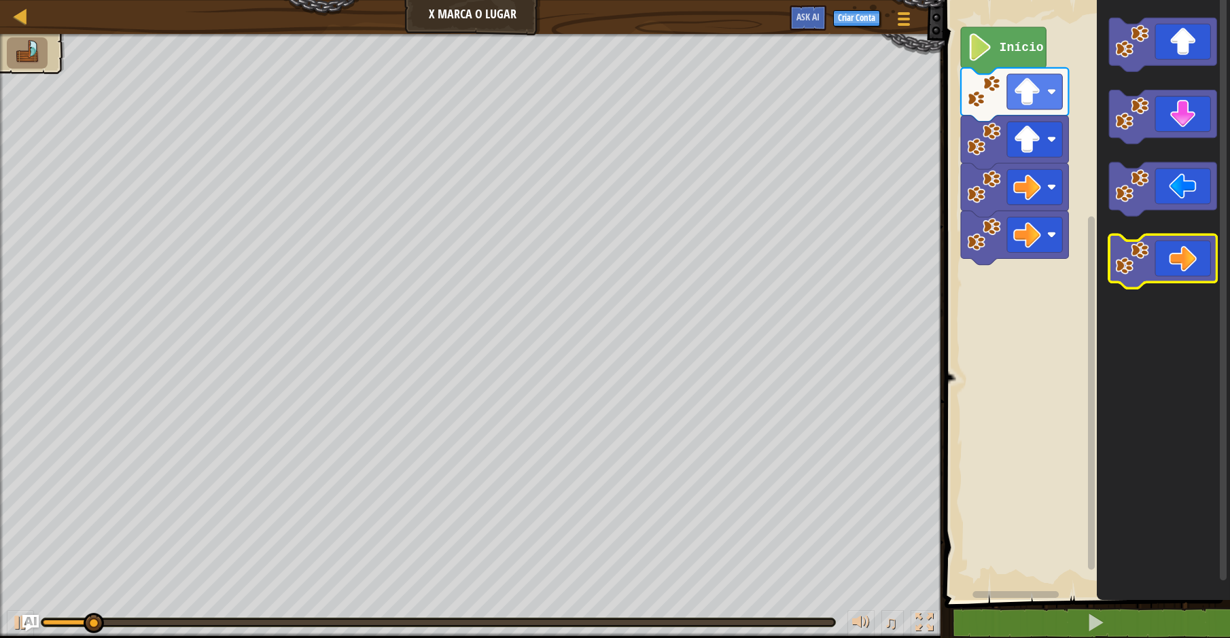
click at [1142, 253] on image "Espaço de trabalho do Blockly" at bounding box center [1132, 258] width 34 height 34
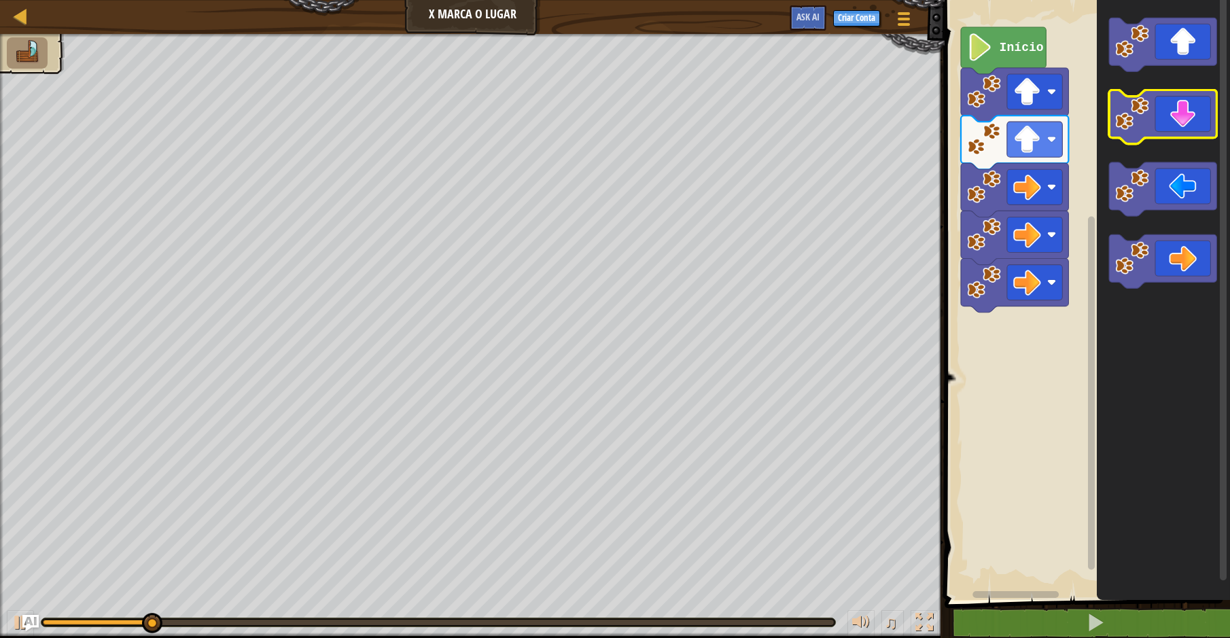
click at [1164, 122] on icon "Espaço de trabalho do Blockly" at bounding box center [1162, 117] width 107 height 54
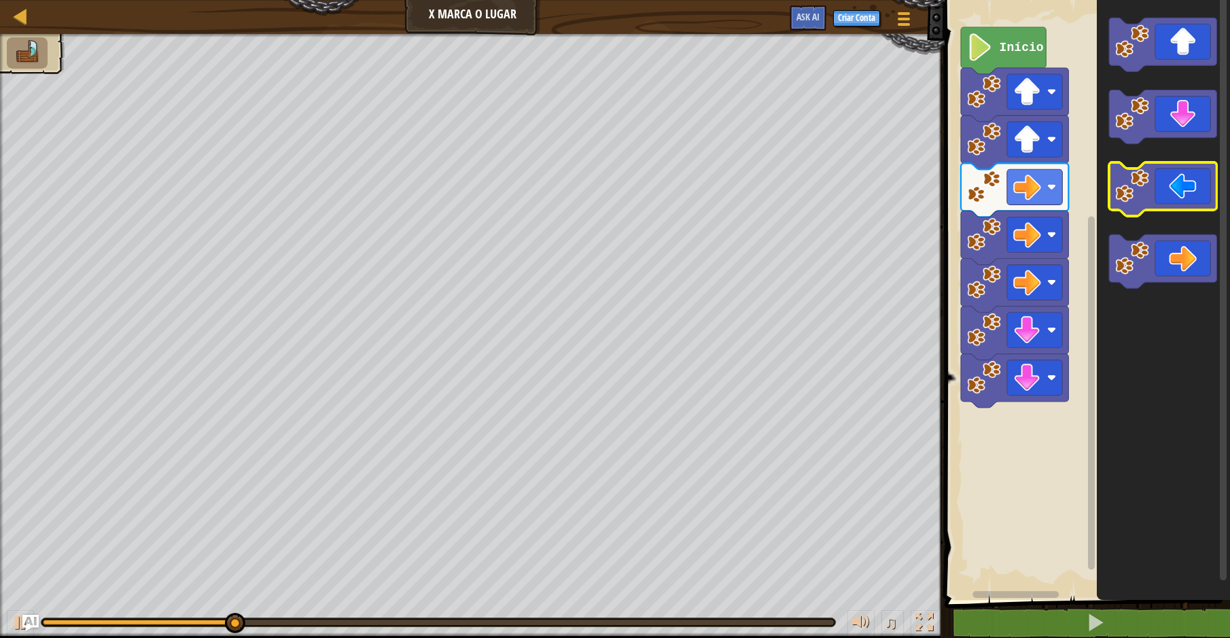
click at [1153, 203] on icon "Espaço de trabalho do Blockly" at bounding box center [1162, 189] width 107 height 54
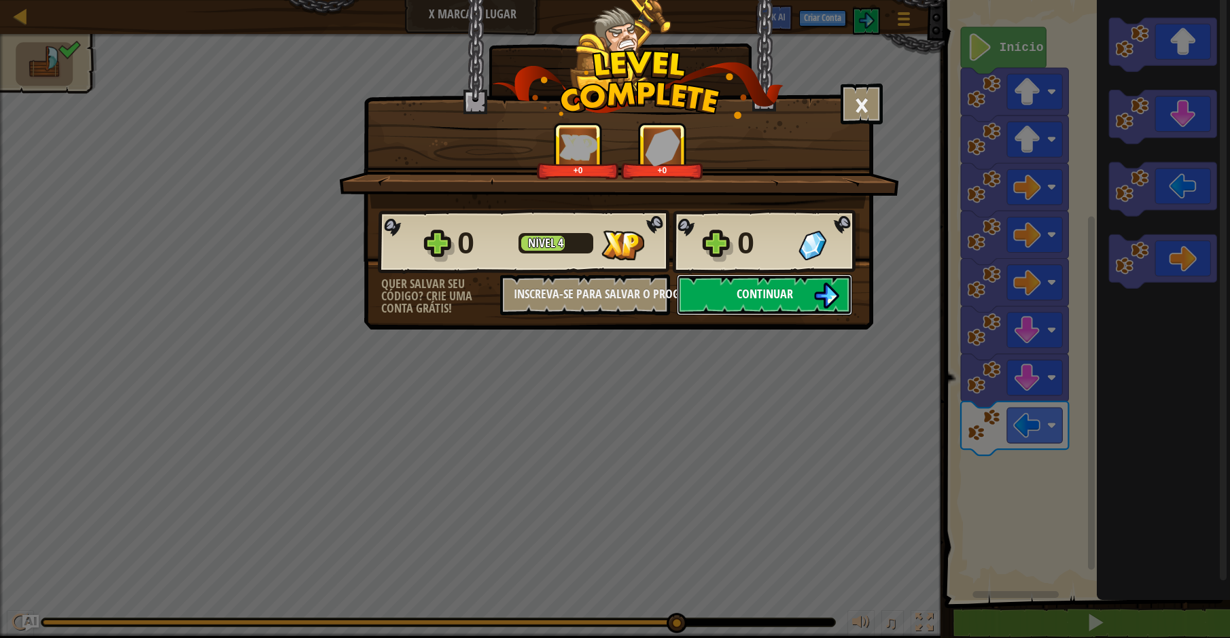
click at [822, 298] on img at bounding box center [826, 296] width 26 height 26
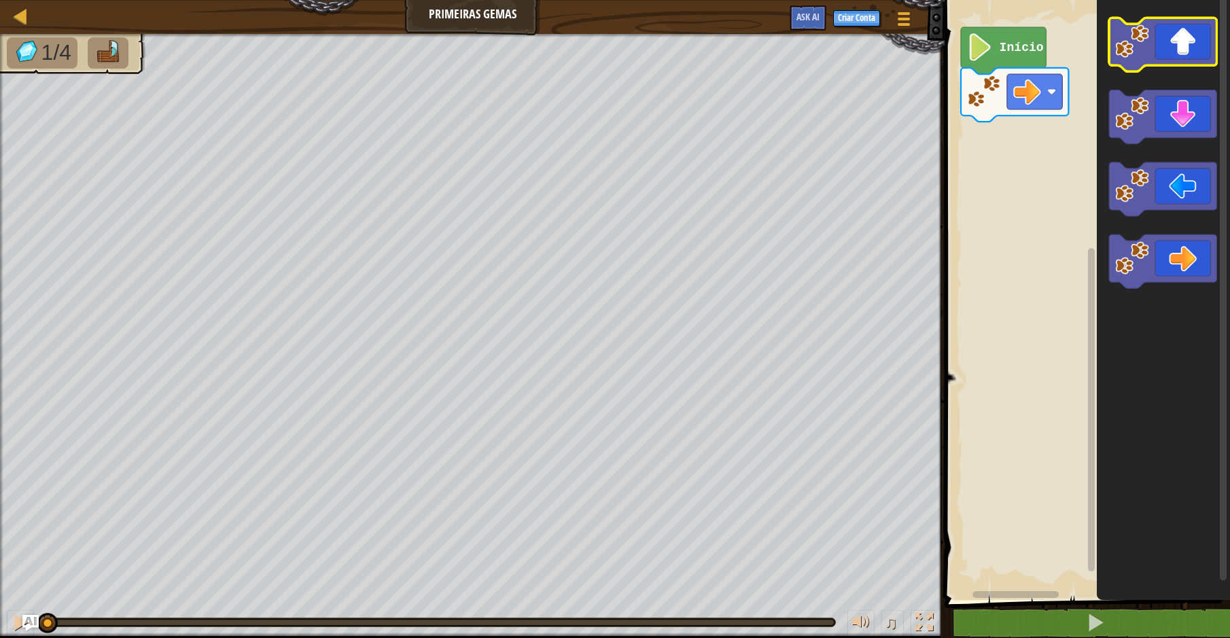
click at [1171, 50] on icon "Espaço de trabalho do Blockly" at bounding box center [1162, 45] width 107 height 54
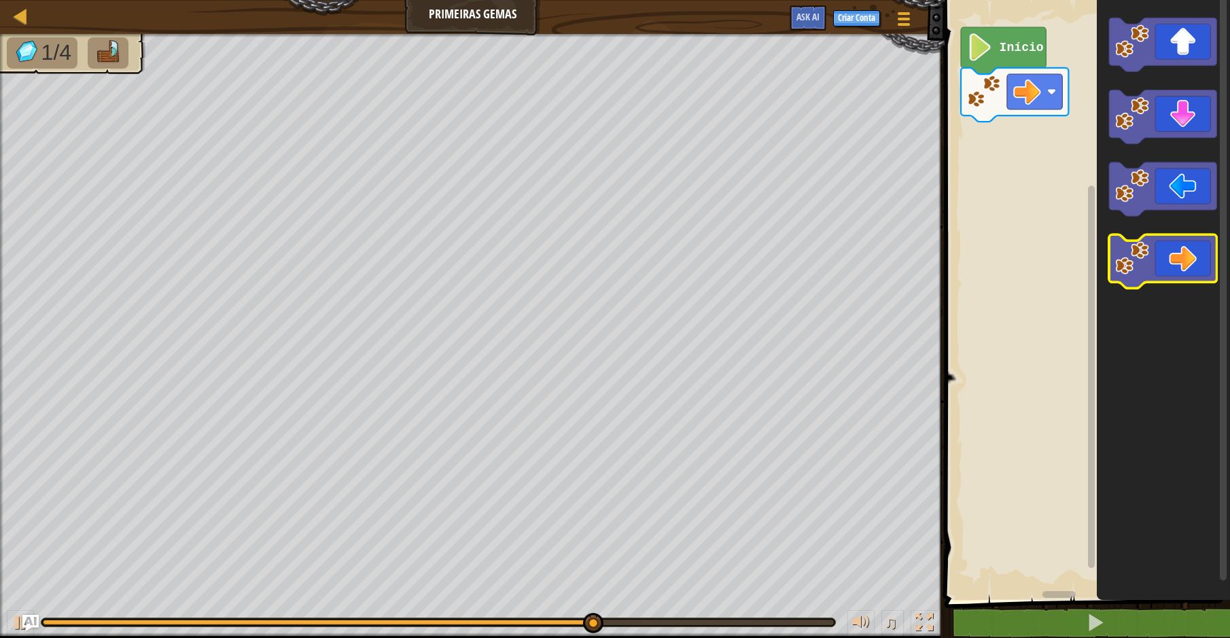
click at [1153, 253] on icon "Espaço de trabalho do Blockly" at bounding box center [1162, 261] width 107 height 54
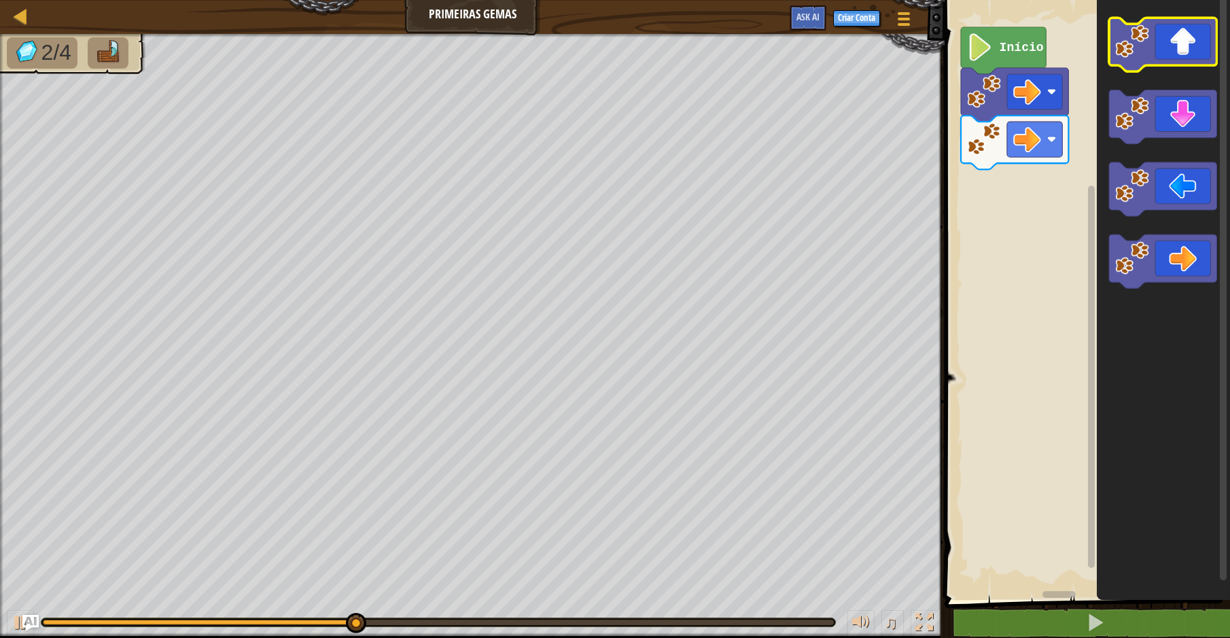
click at [1167, 58] on icon "Espaço de trabalho do Blockly" at bounding box center [1162, 45] width 107 height 54
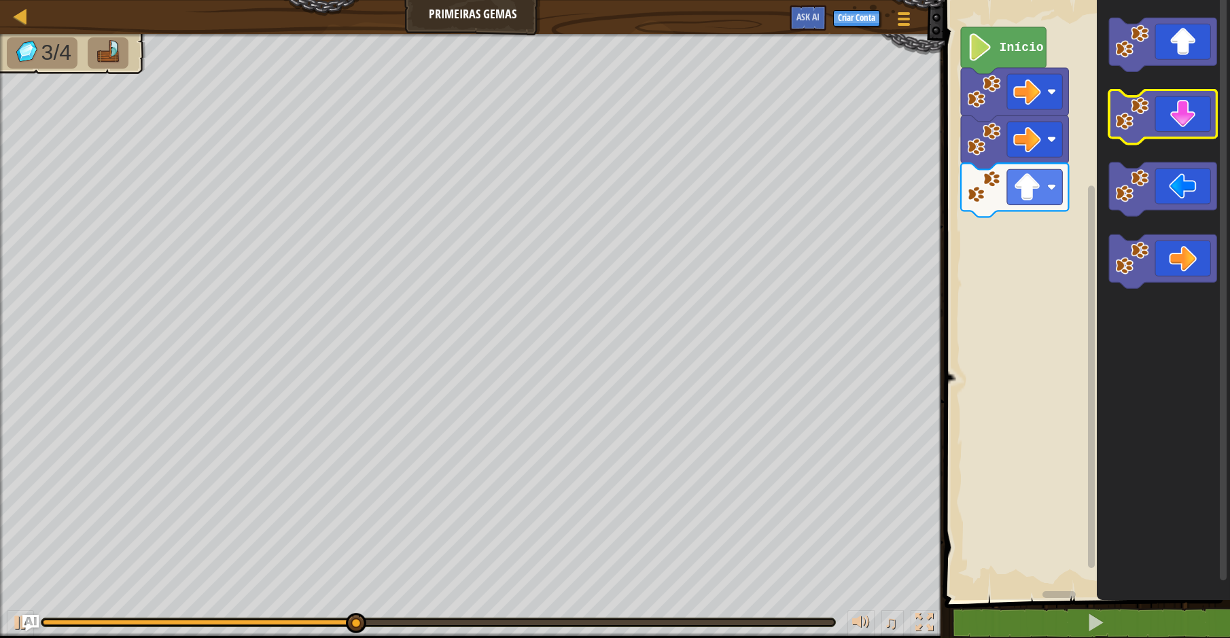
click at [1183, 135] on icon "Espaço de trabalho do Blockly" at bounding box center [1162, 117] width 107 height 54
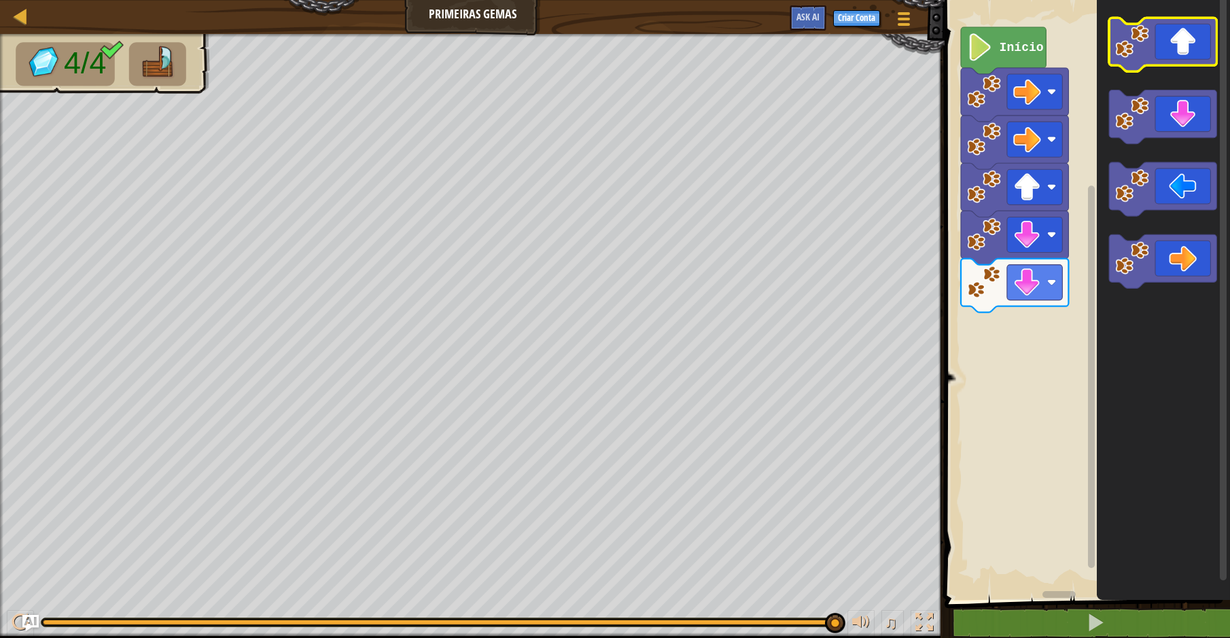
click at [1131, 41] on image "Espaço de trabalho do Blockly" at bounding box center [1132, 41] width 34 height 34
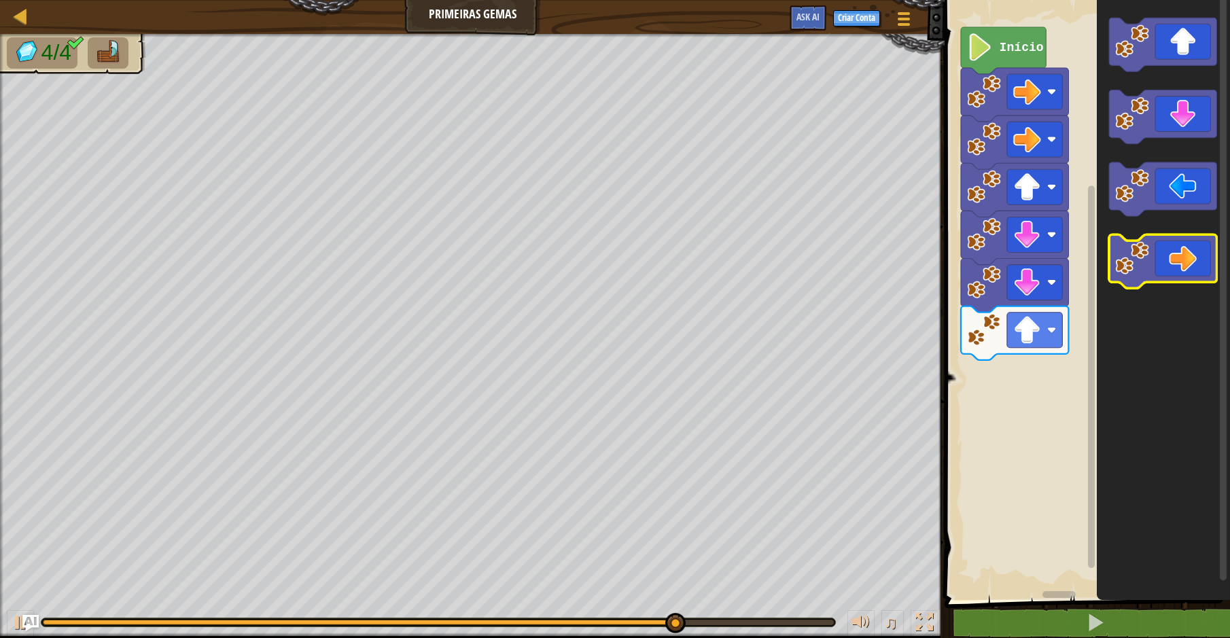
click at [1159, 271] on icon "Espaço de trabalho do Blockly" at bounding box center [1162, 261] width 107 height 54
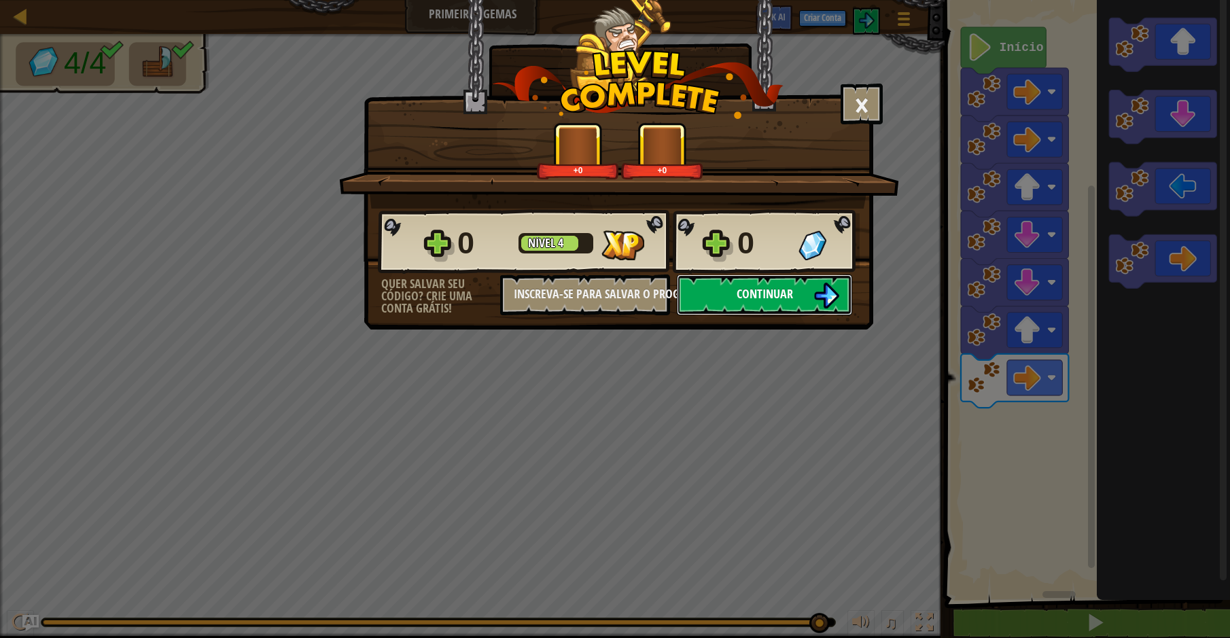
click at [706, 287] on button "Continuar" at bounding box center [764, 295] width 175 height 41
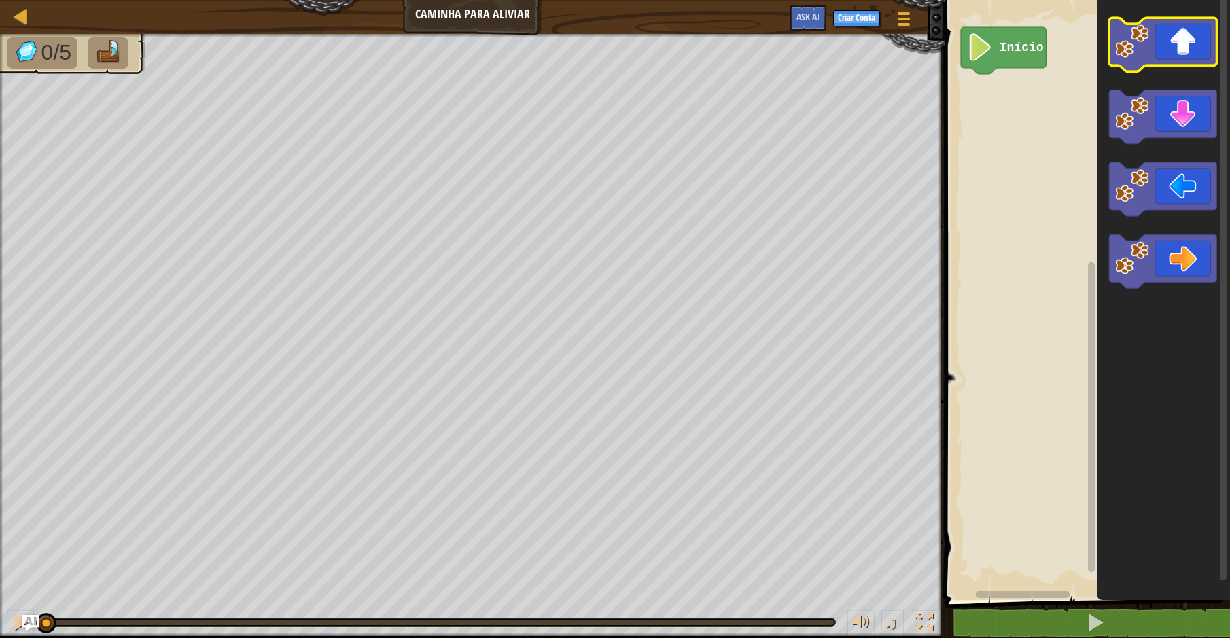
click at [1192, 60] on icon "Espaço de trabalho do Blockly" at bounding box center [1162, 45] width 107 height 54
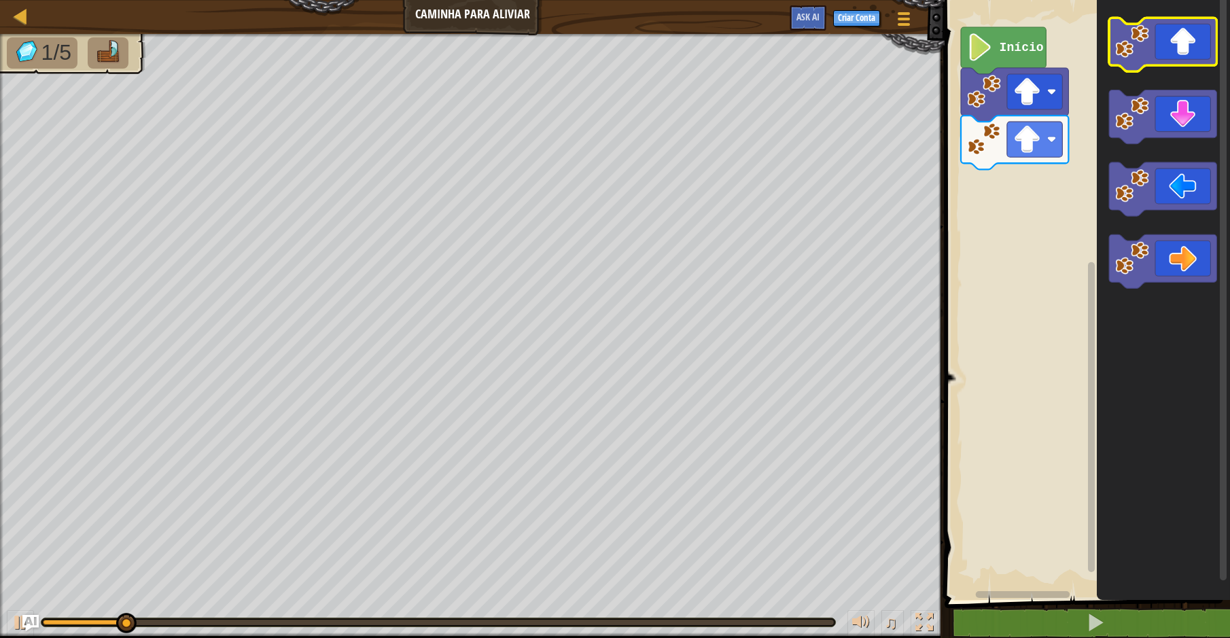
click at [1191, 60] on icon "Espaço de trabalho do Blockly" at bounding box center [1162, 45] width 107 height 54
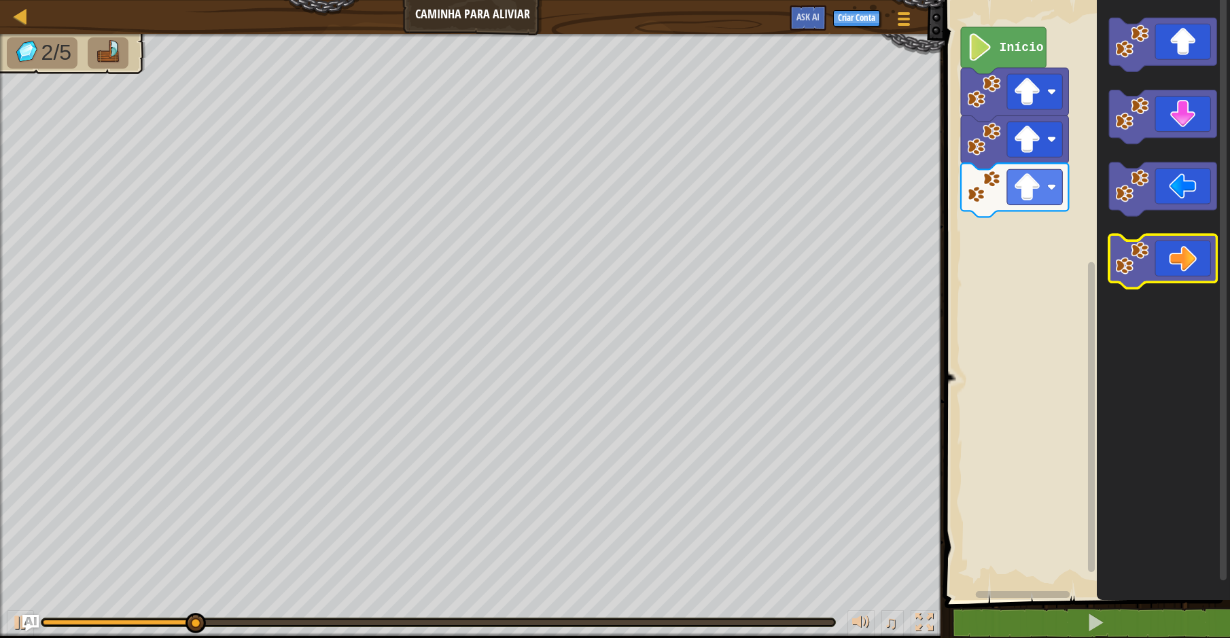
click at [1169, 262] on icon "Espaço de trabalho do Blockly" at bounding box center [1162, 261] width 107 height 54
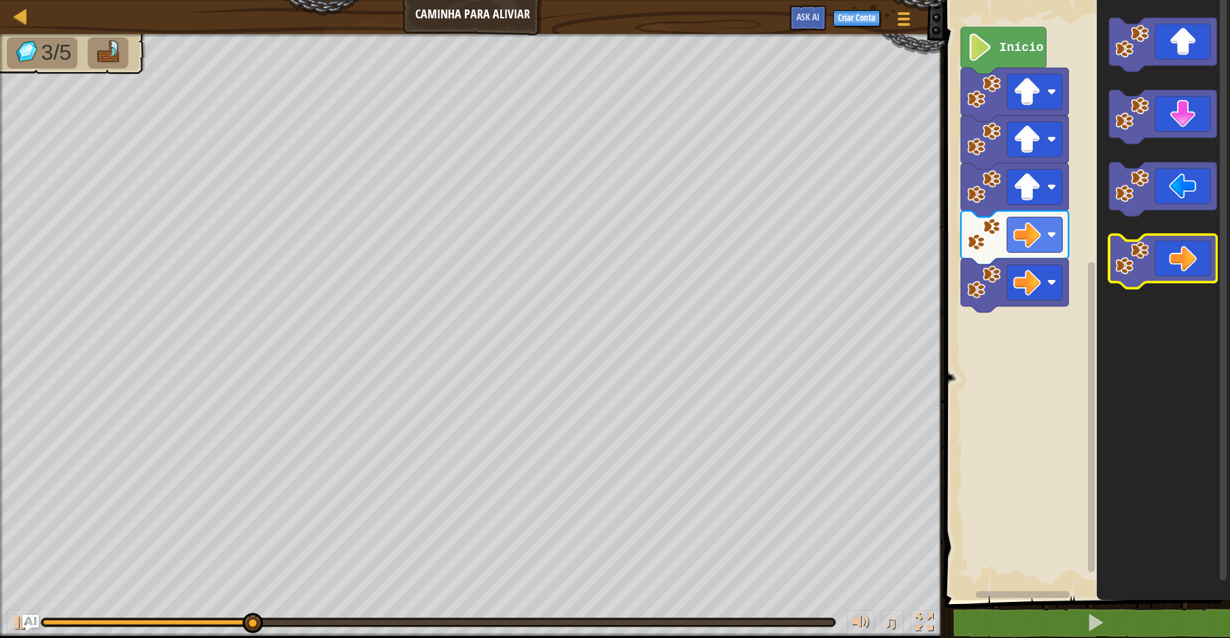
click at [1169, 262] on icon "Espaço de trabalho do Blockly" at bounding box center [1162, 261] width 107 height 54
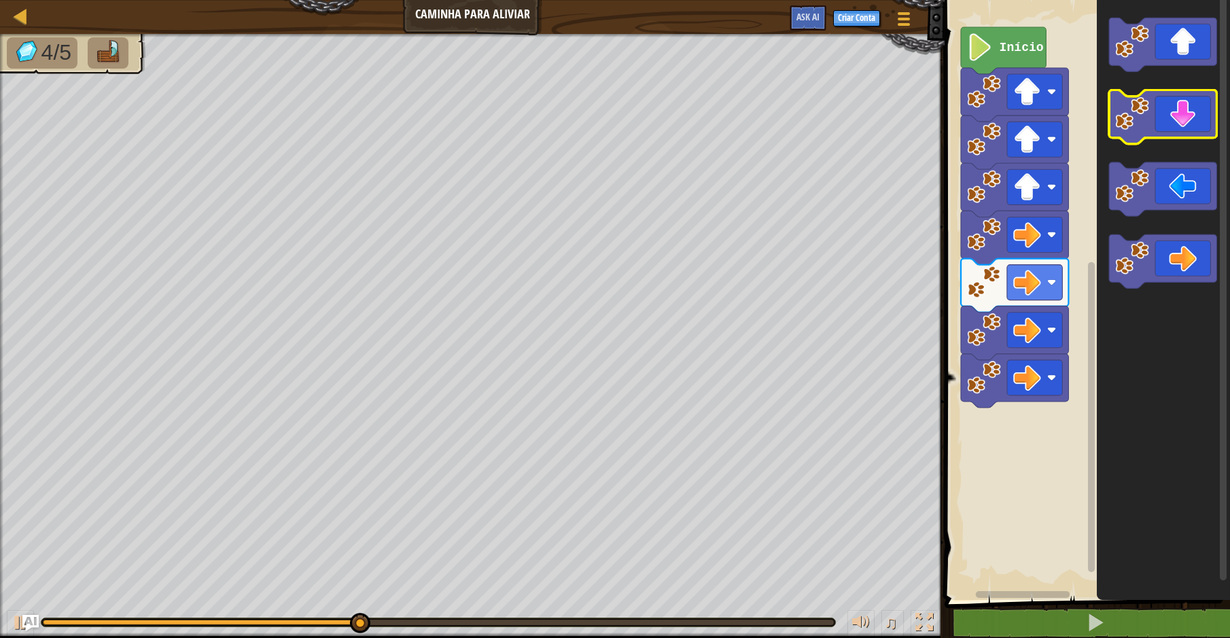
click at [1180, 130] on icon "Espaço de trabalho do Blockly" at bounding box center [1162, 117] width 107 height 54
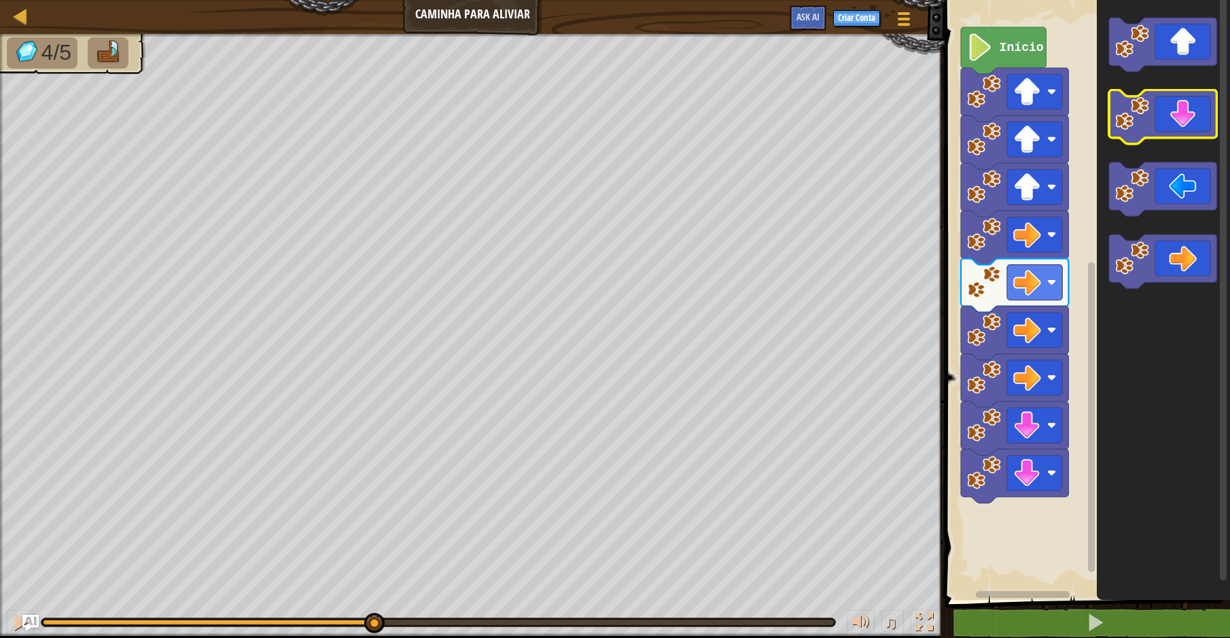
click at [1180, 130] on icon "Espaço de trabalho do Blockly" at bounding box center [1162, 117] width 107 height 54
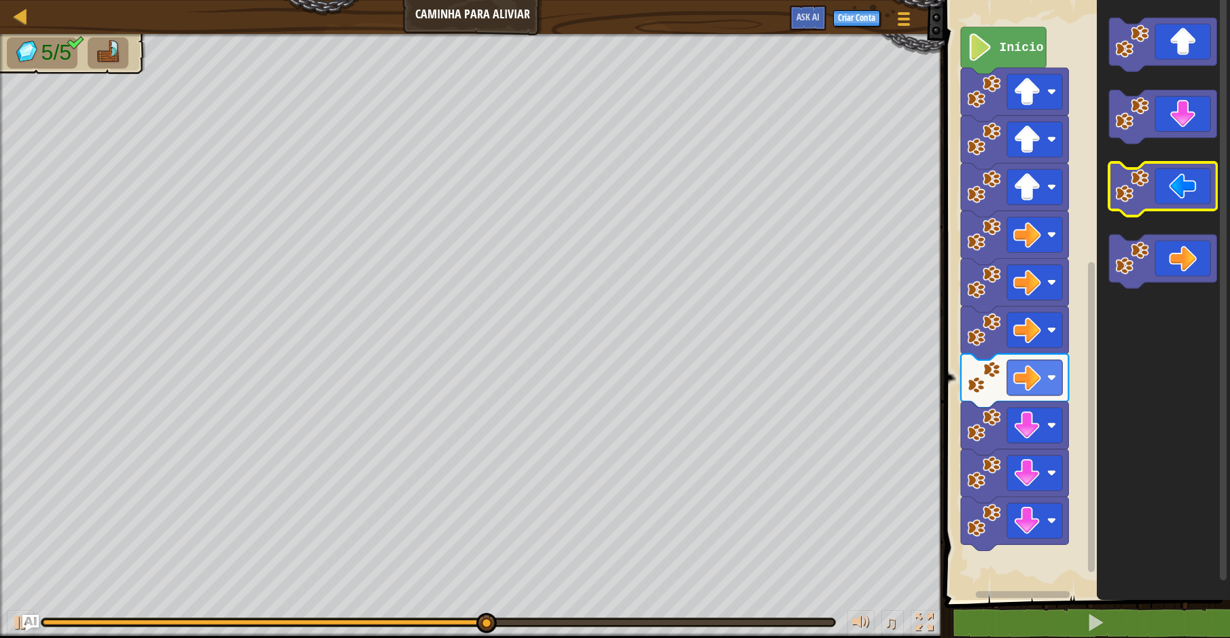
click at [1178, 181] on icon "Espaço de trabalho do Blockly" at bounding box center [1162, 189] width 107 height 54
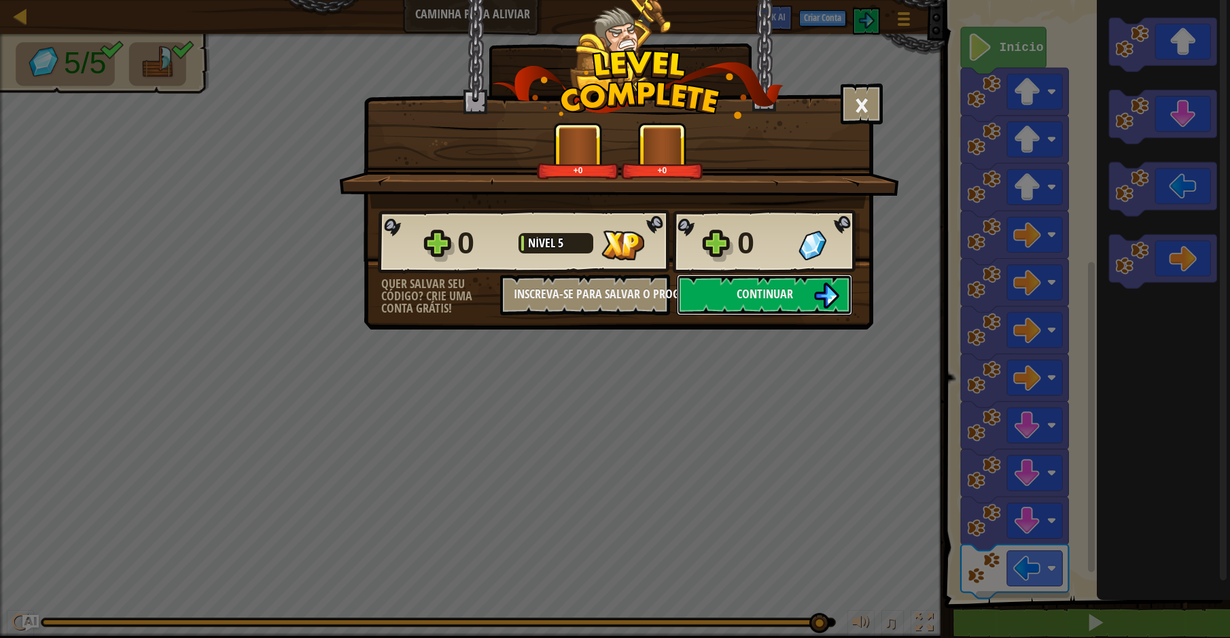
click at [732, 274] on div "0 Nível 5 0 Quer salvar seu código? Crie uma conta grátis! Inscreva-se para sal…" at bounding box center [618, 262] width 508 height 107
click at [733, 274] on div "0 Nível 5 0" at bounding box center [619, 241] width 482 height 65
click at [724, 292] on button "Continuar" at bounding box center [764, 295] width 175 height 41
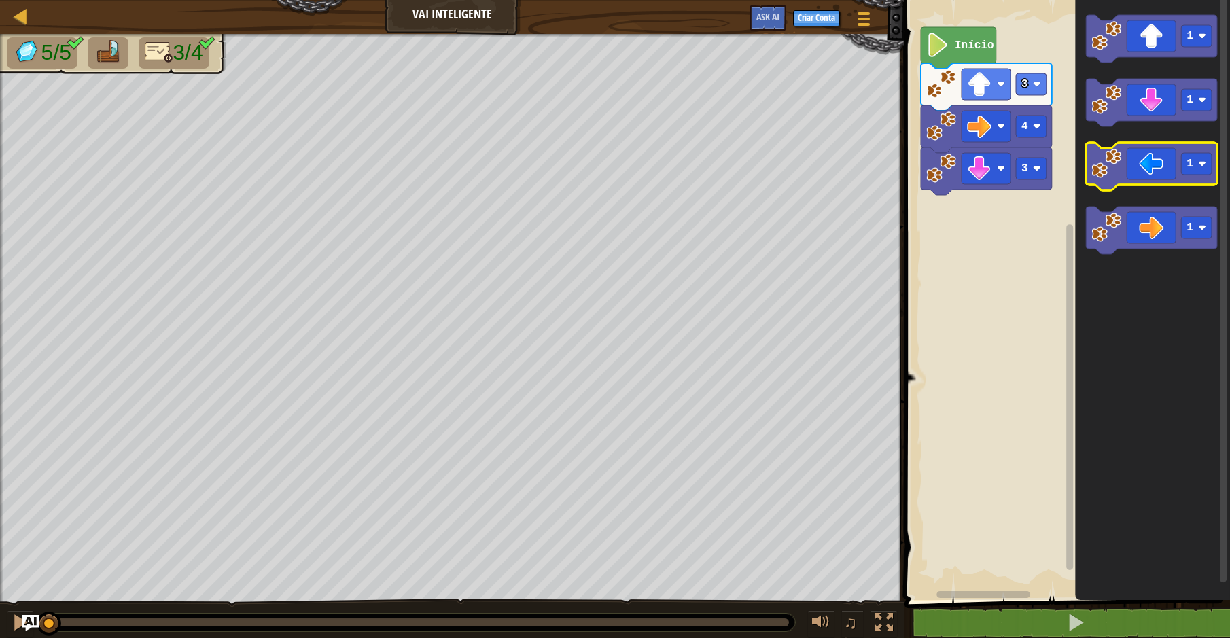
click at [1145, 158] on icon "Espaço de trabalho do Blockly" at bounding box center [1151, 167] width 131 height 48
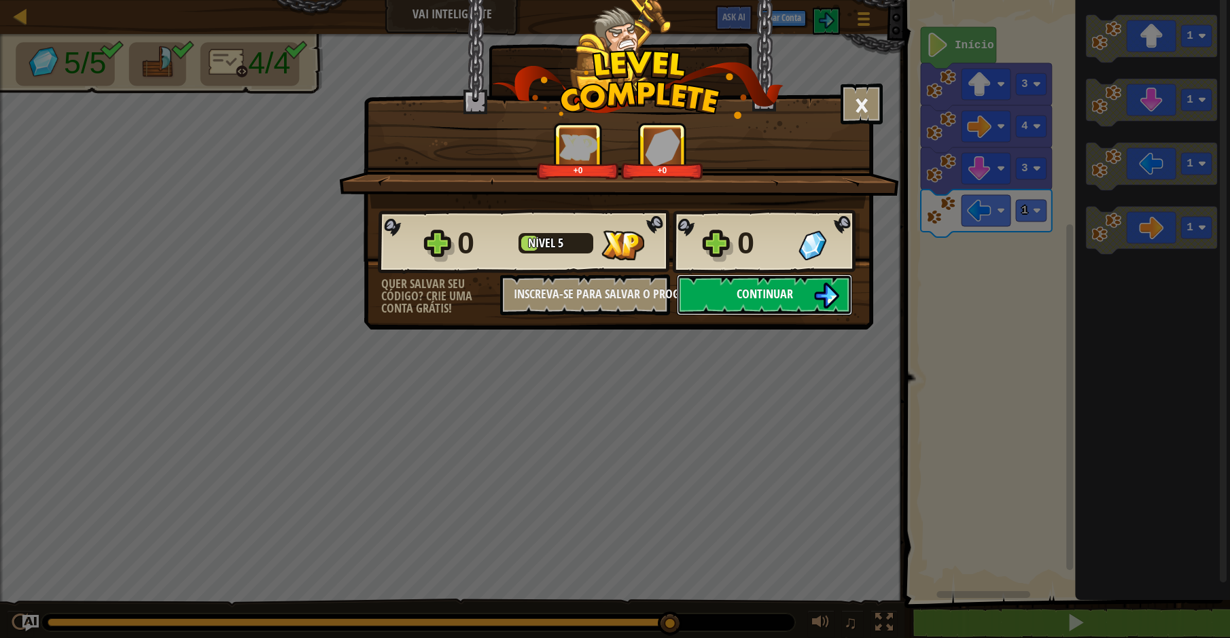
click at [775, 280] on button "Continuar" at bounding box center [764, 295] width 175 height 41
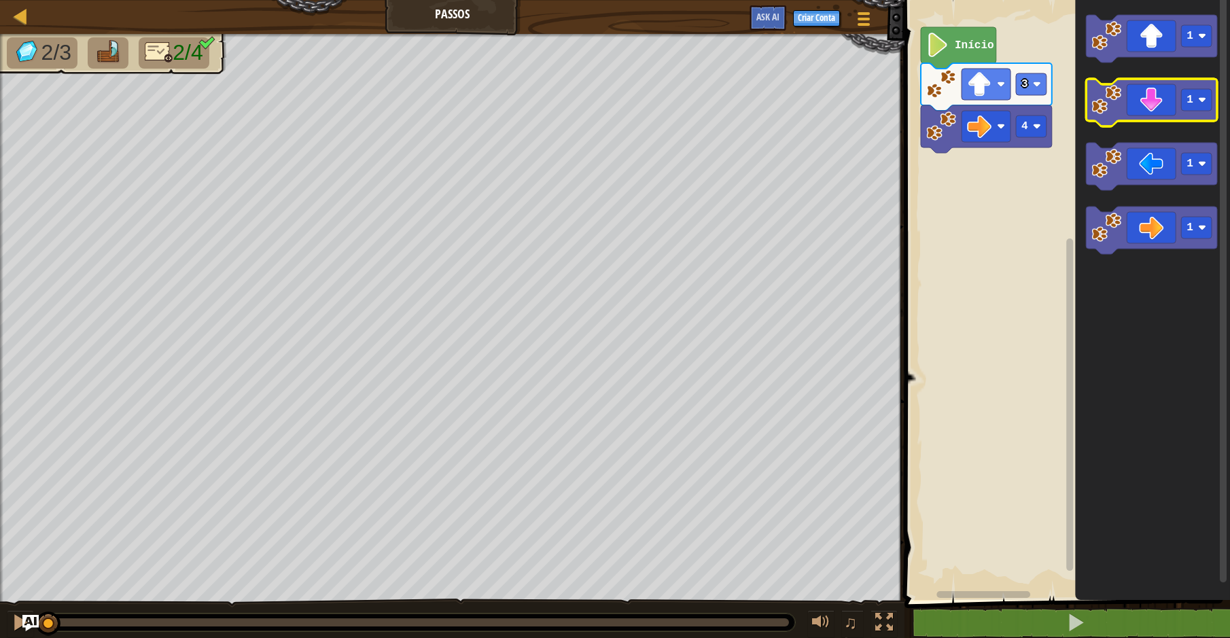
click at [1144, 122] on rect "Espaço de trabalho do Blockly" at bounding box center [1151, 103] width 131 height 48
click at [1142, 122] on rect "Espaço de trabalho do Blockly" at bounding box center [1151, 103] width 131 height 48
click at [1148, 102] on icon "Espaço de trabalho do Blockly" at bounding box center [1151, 103] width 131 height 48
click at [1146, 104] on icon "Espaço de trabalho do Blockly" at bounding box center [1151, 103] width 131 height 48
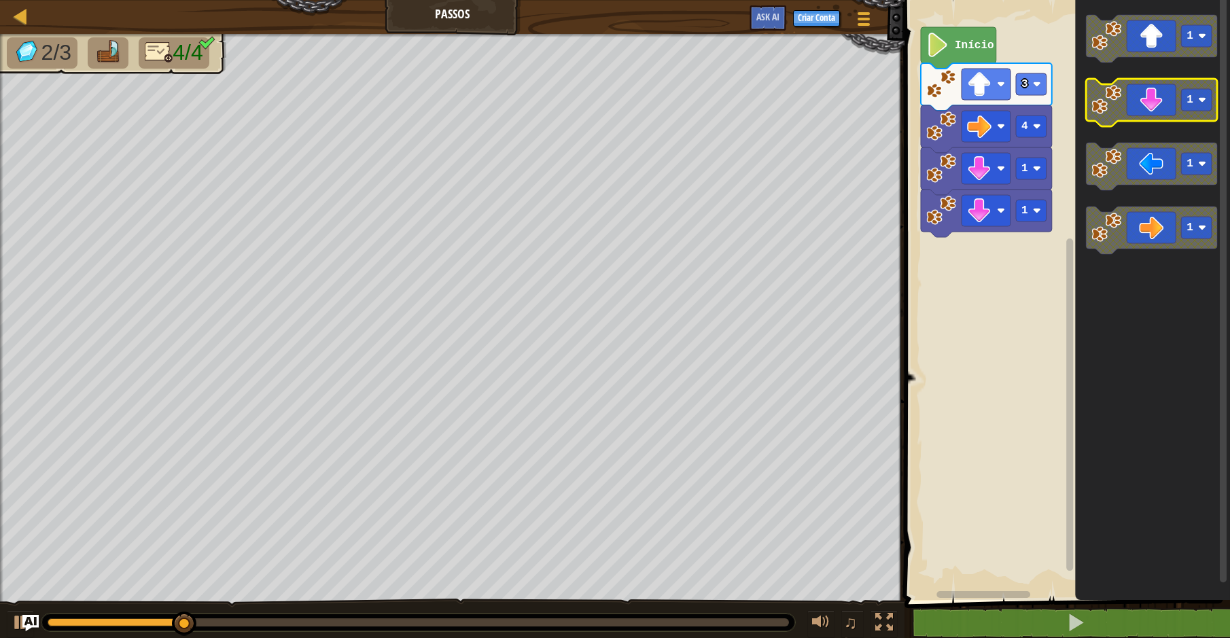
click at [1147, 119] on icon "Espaço de trabalho do Blockly" at bounding box center [1151, 103] width 131 height 48
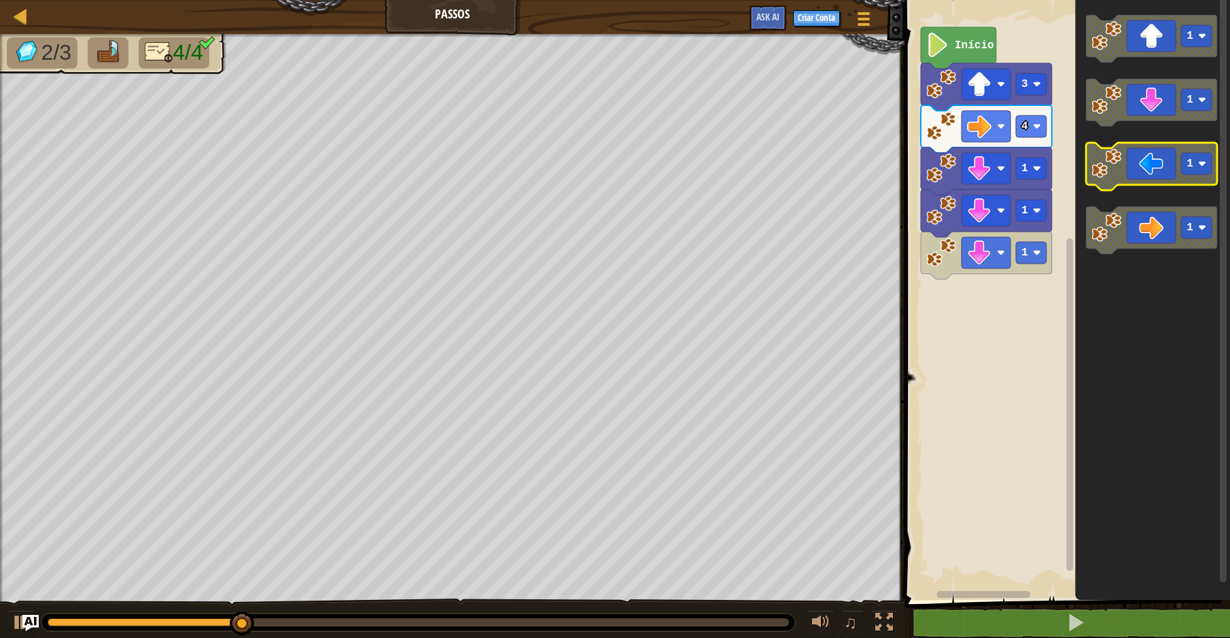
click at [1152, 164] on icon "Espaço de trabalho do Blockly" at bounding box center [1151, 167] width 131 height 48
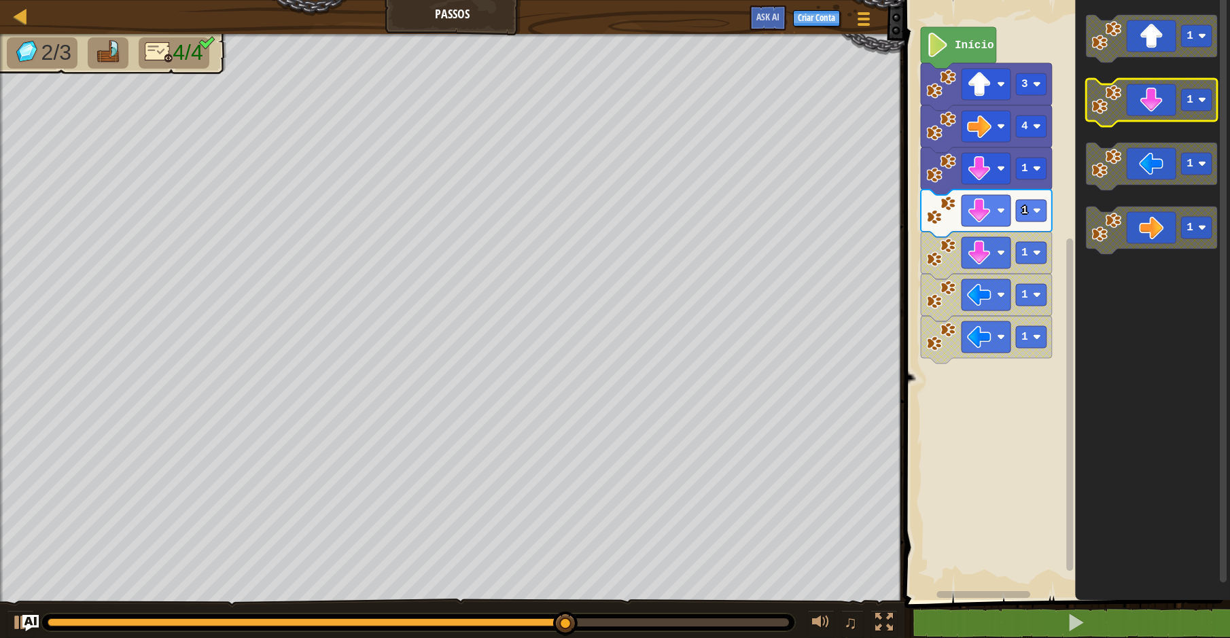
click at [1164, 111] on icon "Espaço de trabalho do Blockly" at bounding box center [1151, 103] width 131 height 48
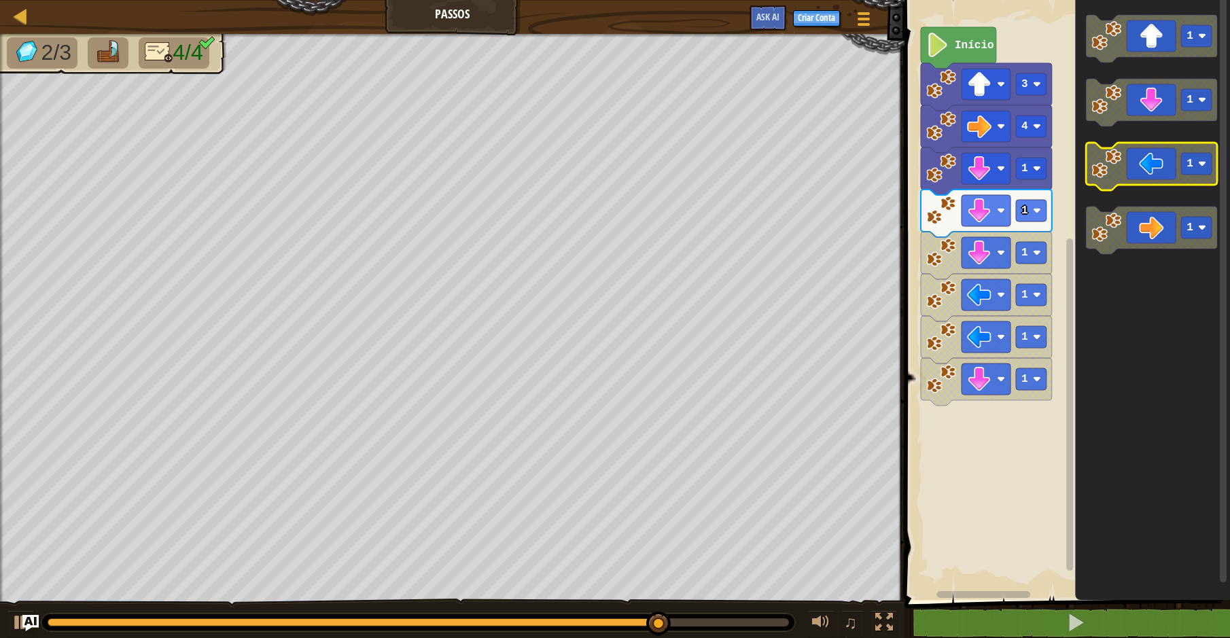
click at [1146, 156] on icon "Espaço de trabalho do Blockly" at bounding box center [1151, 167] width 131 height 48
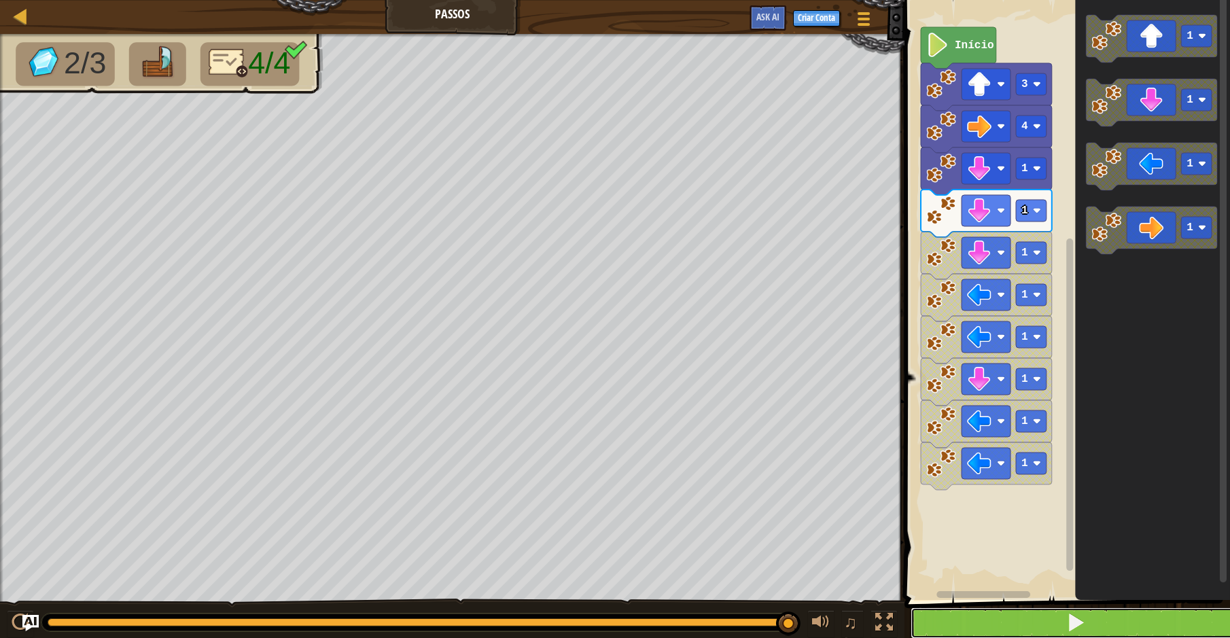
click at [953, 622] on button at bounding box center [1076, 622] width 330 height 31
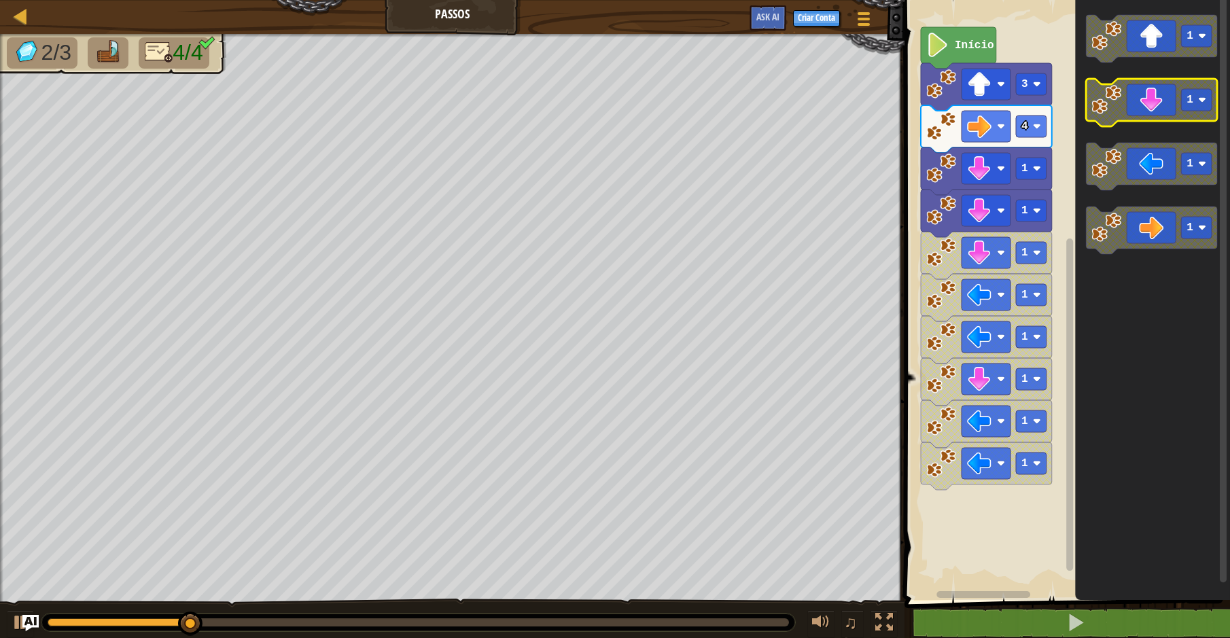
click at [1182, 99] on rect "Espaço de trabalho do Blockly" at bounding box center [1196, 100] width 31 height 22
click at [1125, 117] on icon "Espaço de trabalho do Blockly" at bounding box center [1151, 103] width 131 height 48
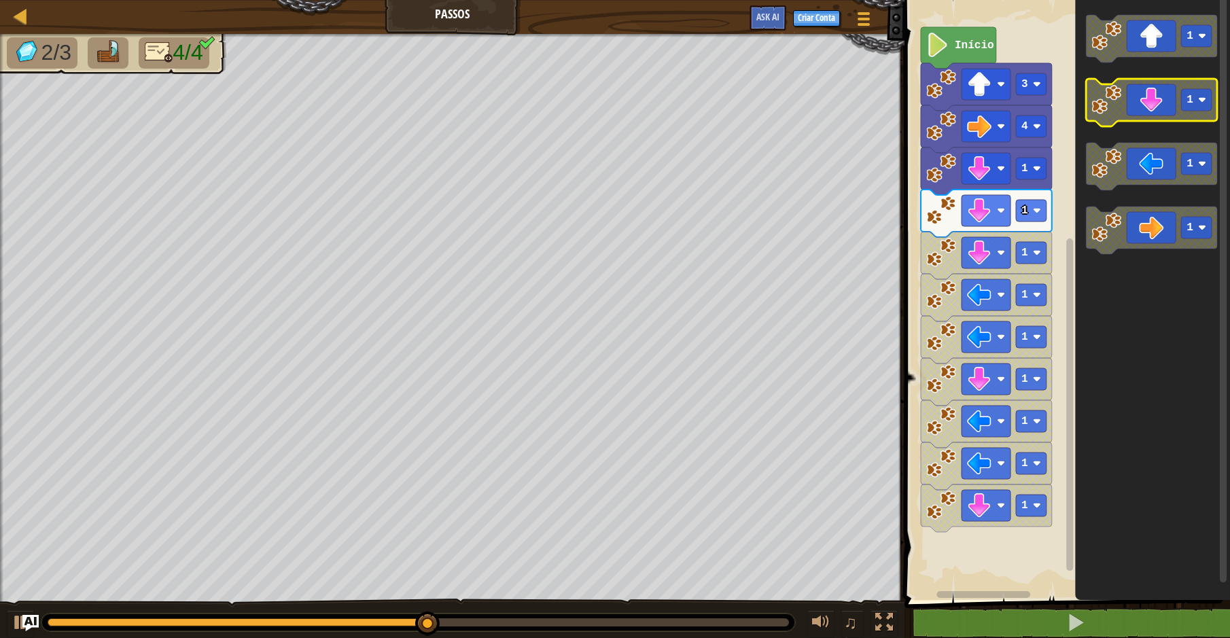
click at [1148, 113] on icon "Espaço de trabalho do Blockly" at bounding box center [1151, 103] width 131 height 48
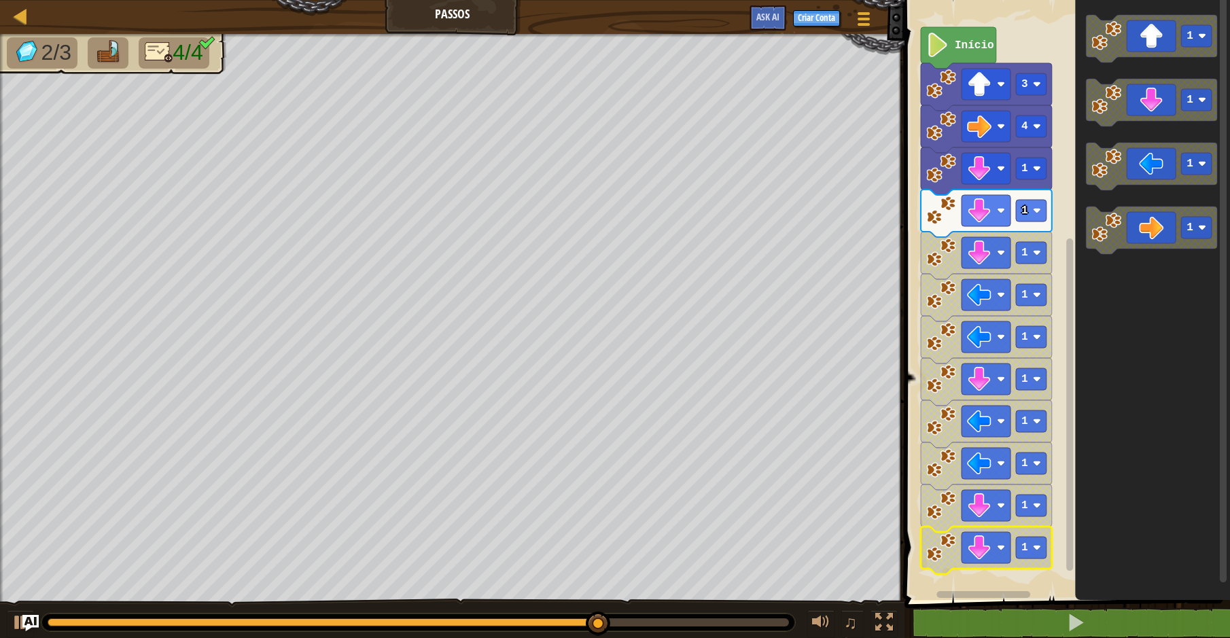
click at [991, 567] on icon "Espaço de trabalho do Blockly" at bounding box center [986, 551] width 131 height 48
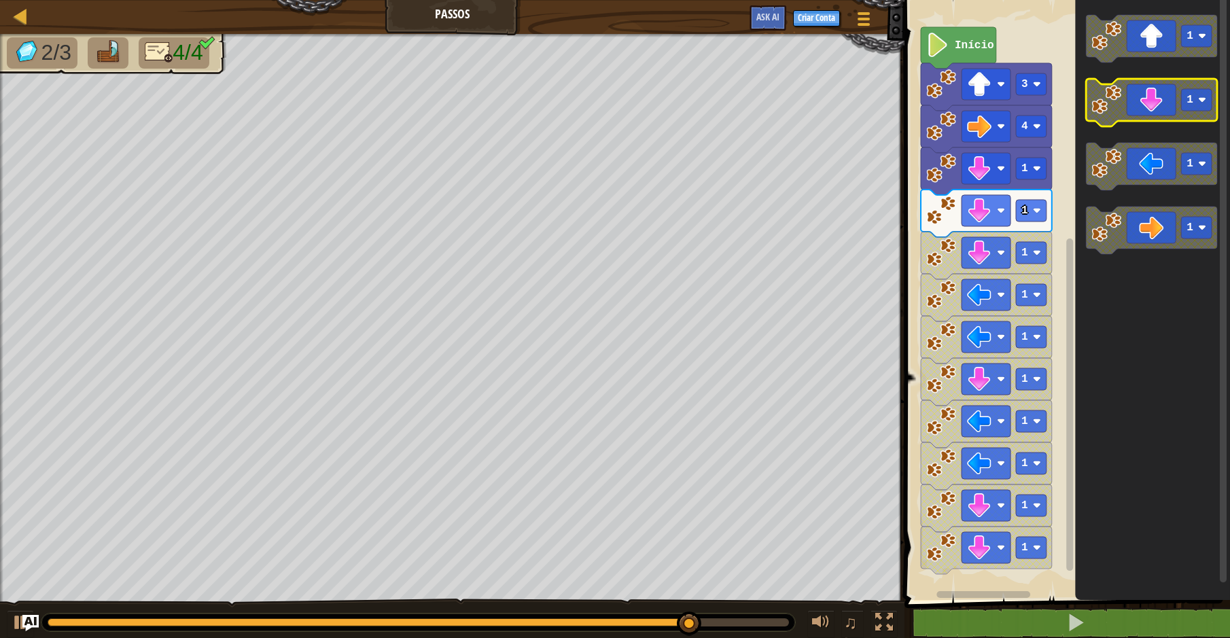
click at [1174, 112] on icon "Espaço de trabalho do Blockly" at bounding box center [1151, 103] width 131 height 48
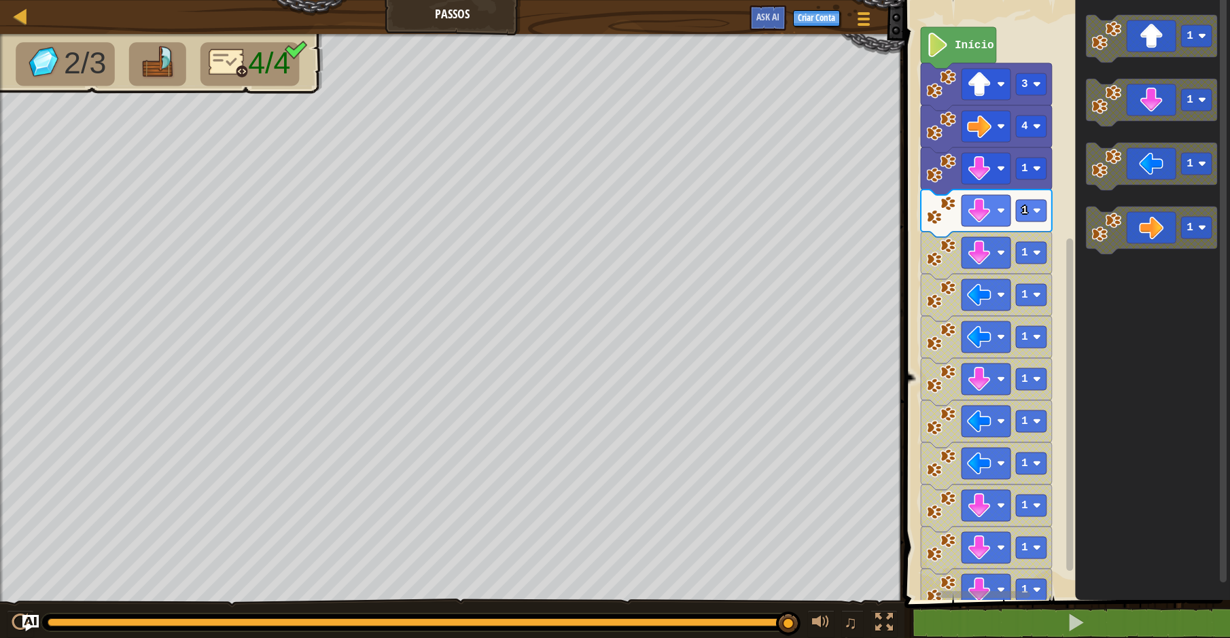
click at [985, 572] on div "Início 3 4 1 1 1 1 1 1 1 1 1 1 1 1 1 1 1" at bounding box center [1065, 296] width 330 height 607
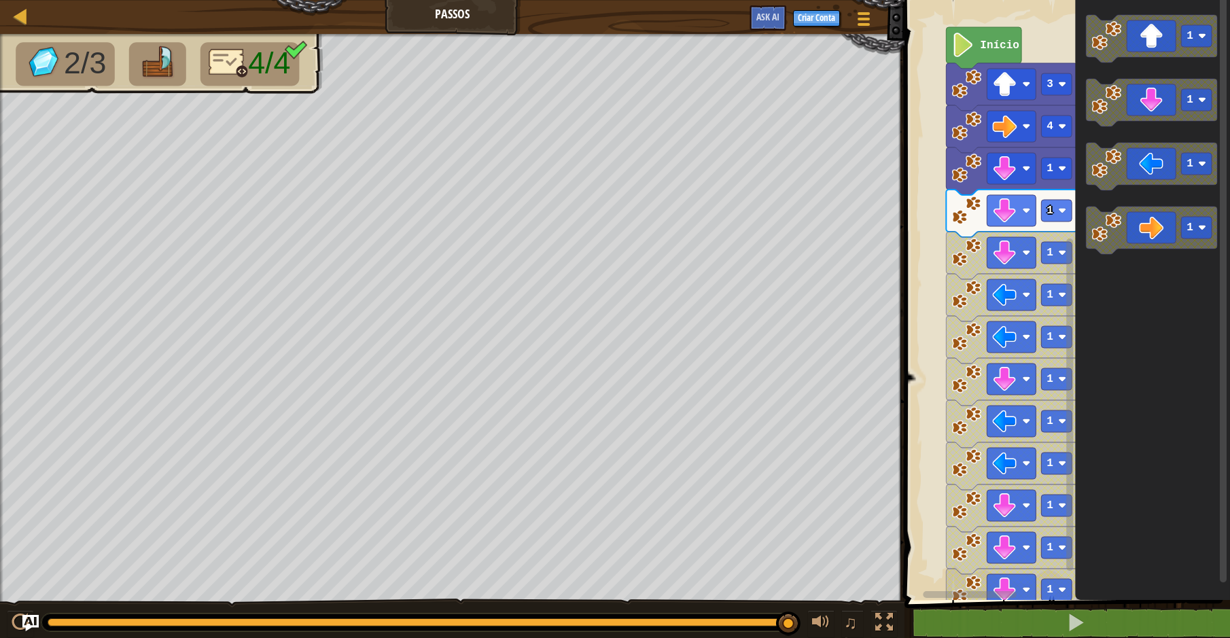
click at [917, 554] on div "Início 3 4 1 1 1 1 1 1 1 1 1 1 1 1 1 1 1" at bounding box center [1065, 296] width 330 height 607
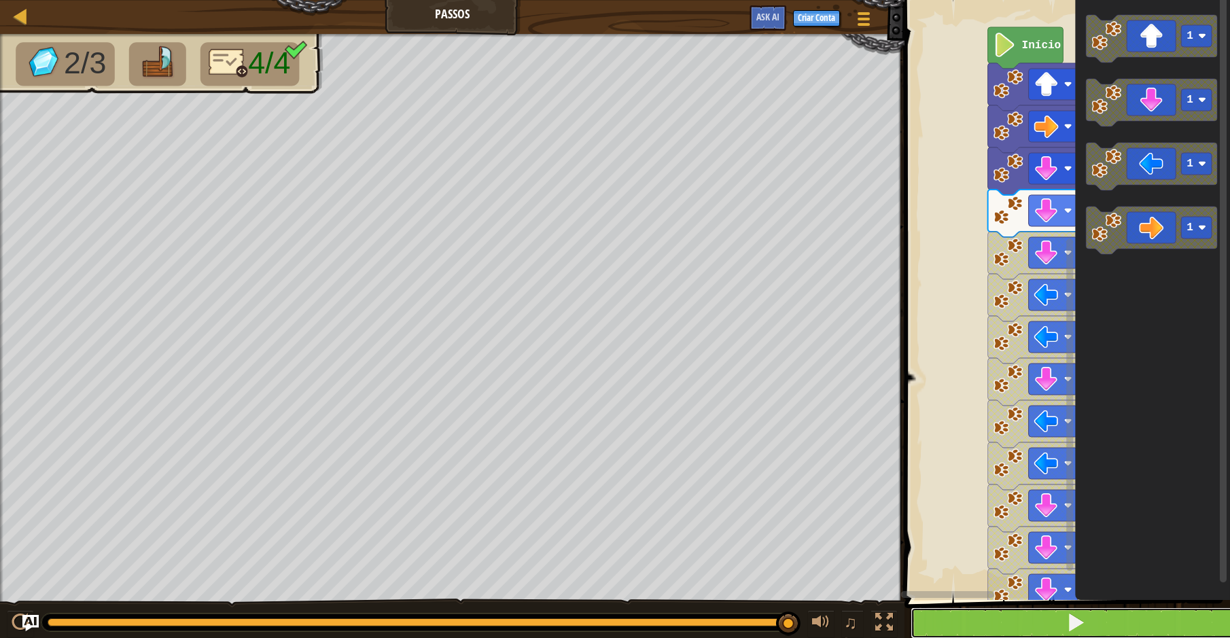
click at [1031, 633] on button at bounding box center [1076, 622] width 330 height 31
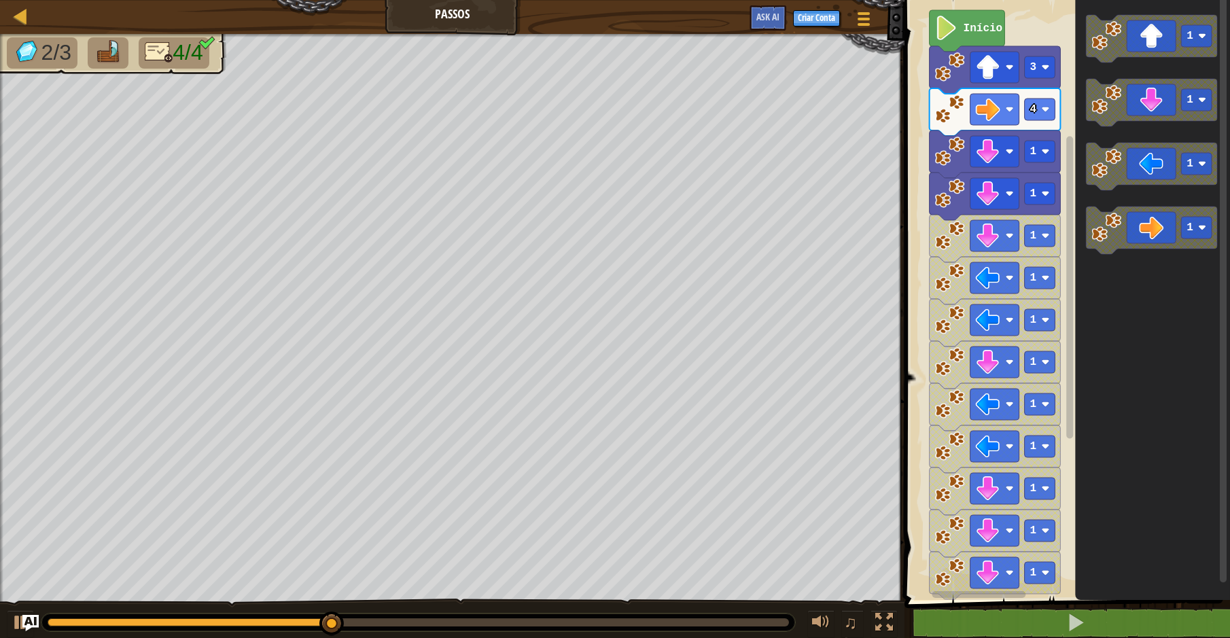
click at [929, 482] on rect "Espaço de trabalho do Blockly" at bounding box center [1065, 296] width 330 height 607
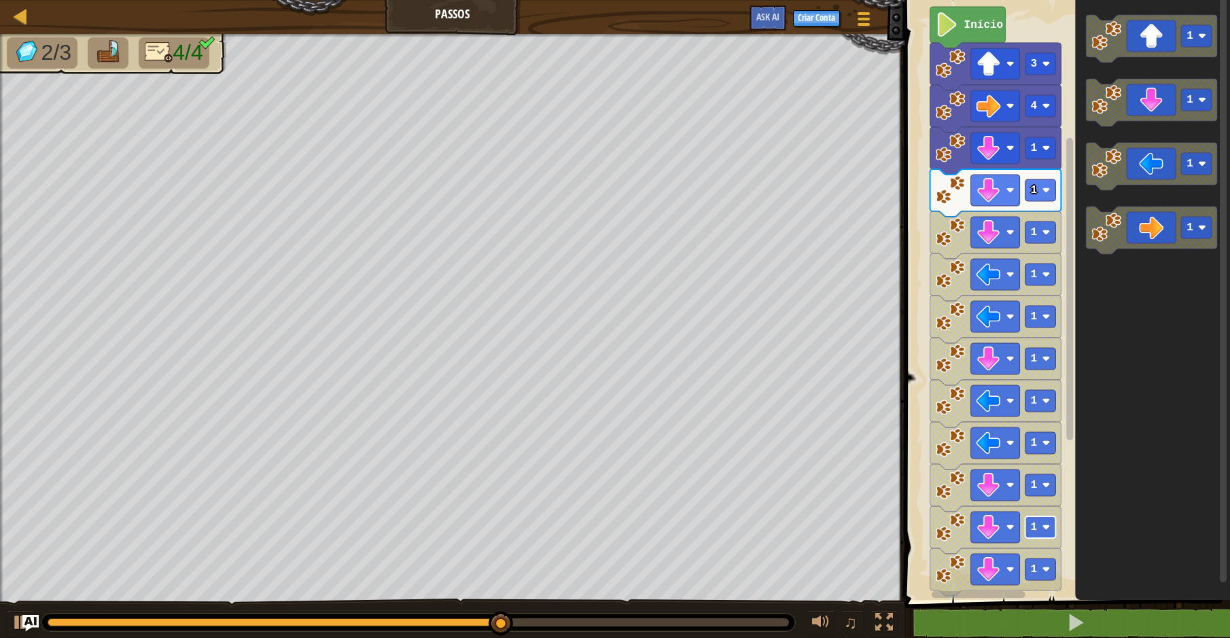
click at [1054, 529] on rect "Espaço de trabalho do Blockly" at bounding box center [1040, 527] width 31 height 22
click at [1130, 260] on icon "Espaço de trabalho do Blockly" at bounding box center [1152, 296] width 155 height 607
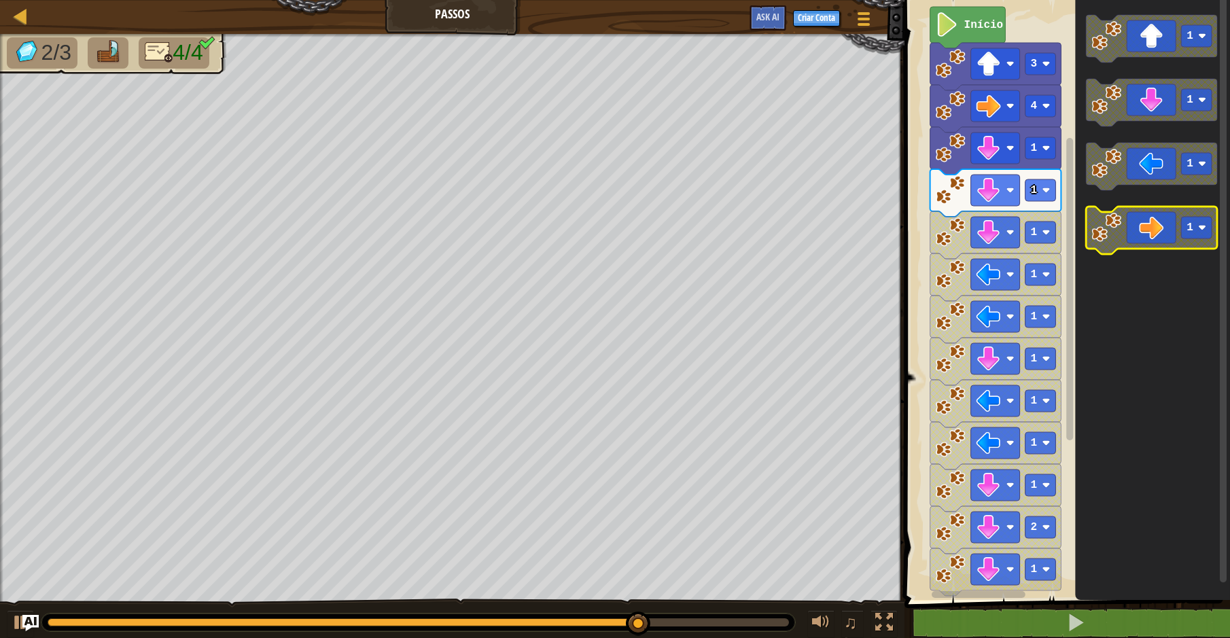
click at [1158, 243] on icon "Espaço de trabalho do Blockly" at bounding box center [1151, 231] width 131 height 48
click at [1164, 235] on icon "Espaço de trabalho do Blockly" at bounding box center [1151, 231] width 131 height 48
click at [1166, 230] on icon "Espaço de trabalho do Blockly" at bounding box center [1151, 231] width 131 height 48
click at [1167, 227] on icon "Espaço de trabalho do Blockly" at bounding box center [1151, 231] width 131 height 48
click at [1167, 224] on icon "Espaço de trabalho do Blockly" at bounding box center [1151, 231] width 131 height 48
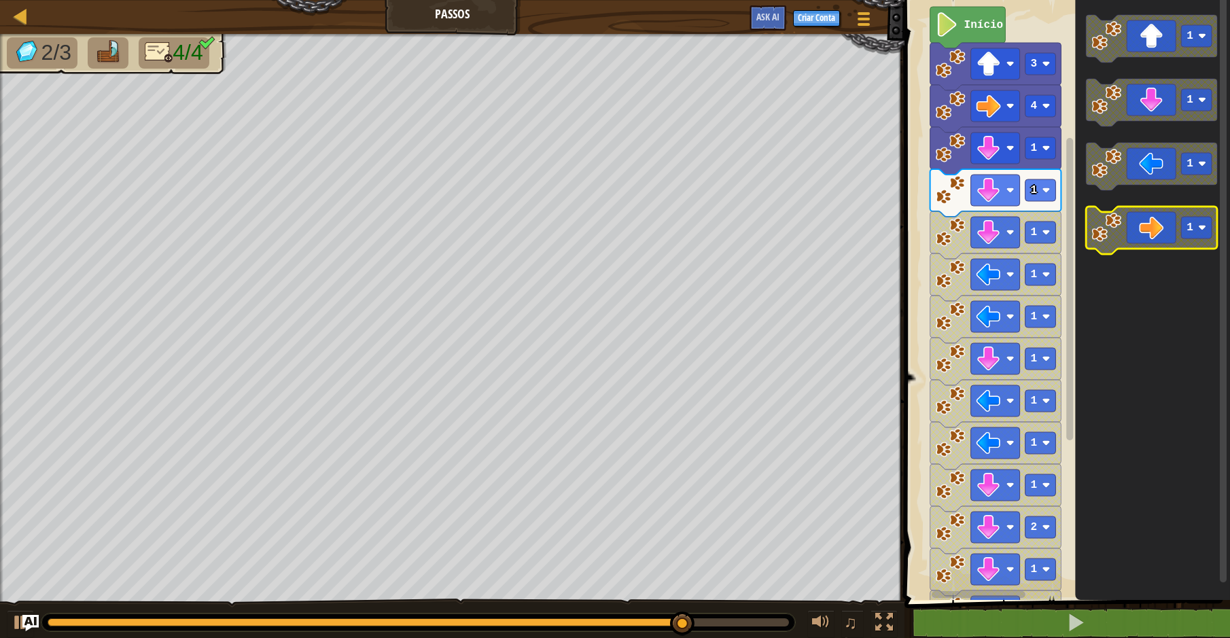
click at [1167, 220] on icon "Espaço de trabalho do Blockly" at bounding box center [1151, 231] width 131 height 48
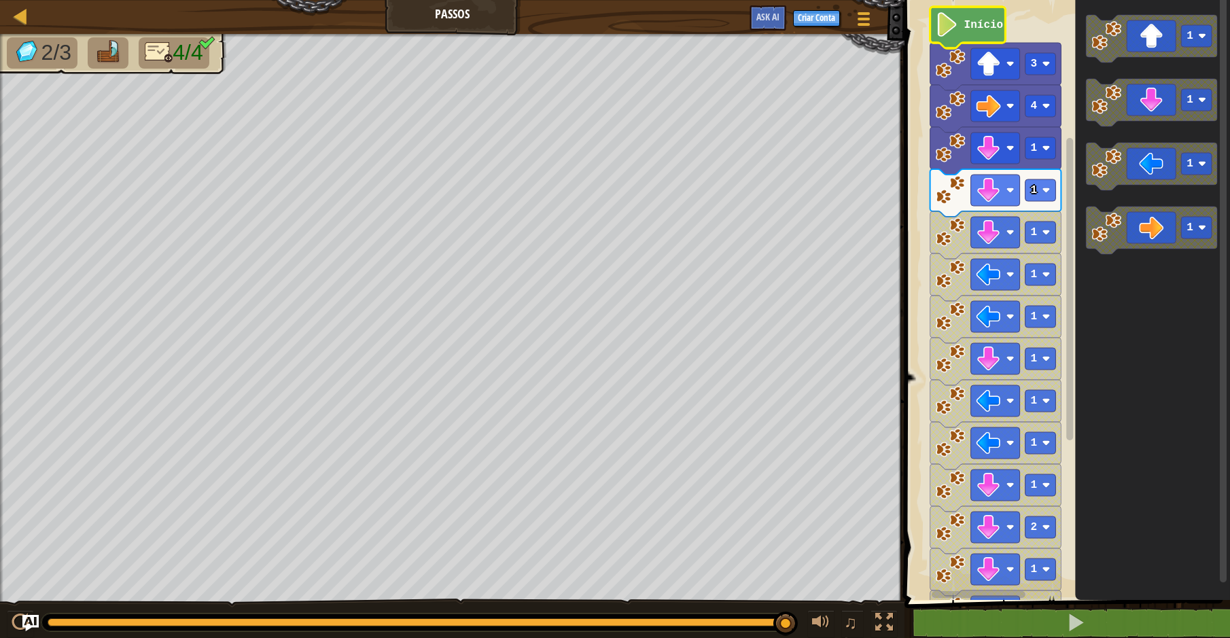
click at [979, 28] on text "Início" at bounding box center [983, 25] width 39 height 12
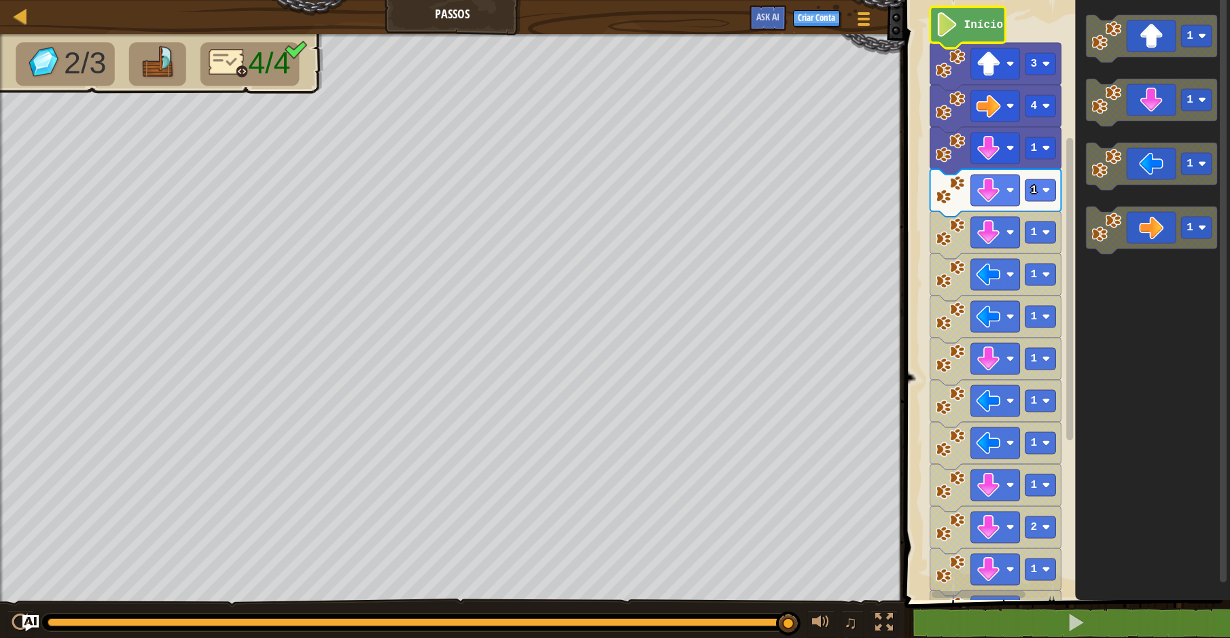
click at [977, 20] on text "Início" at bounding box center [983, 25] width 39 height 12
click at [947, 15] on image "Espaço de trabalho do Blockly" at bounding box center [947, 24] width 23 height 24
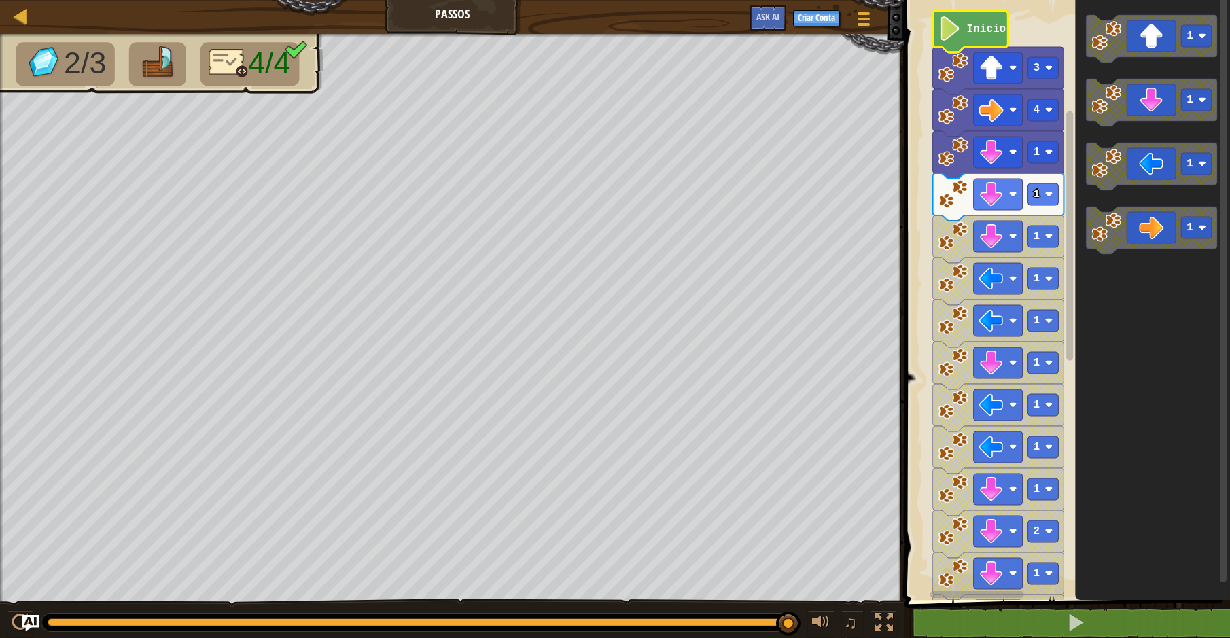
click at [979, 31] on text "Início" at bounding box center [986, 29] width 39 height 12
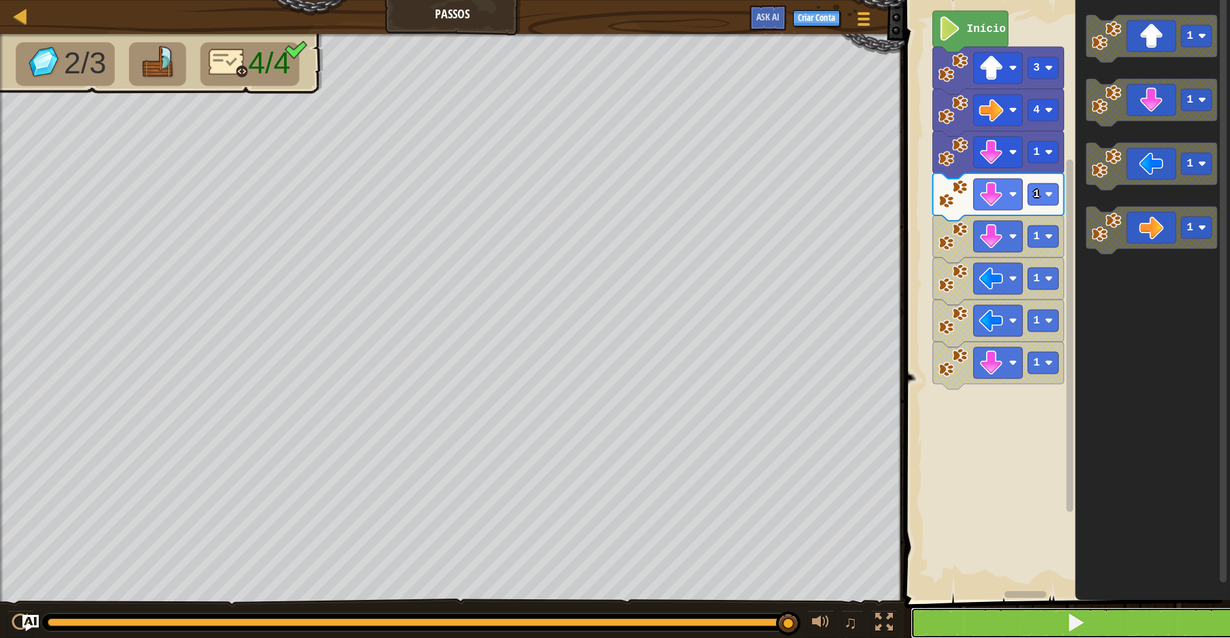
click at [1101, 621] on button at bounding box center [1076, 622] width 330 height 31
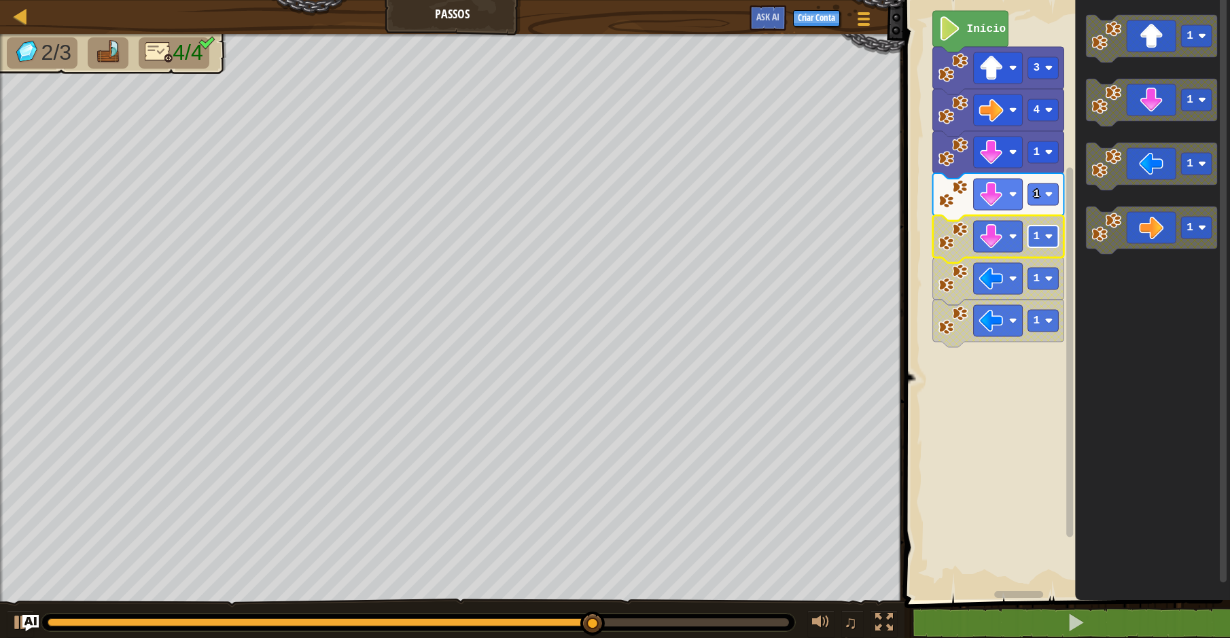
click at [1034, 243] on rect "Espaço de trabalho do Blockly" at bounding box center [1043, 237] width 31 height 22
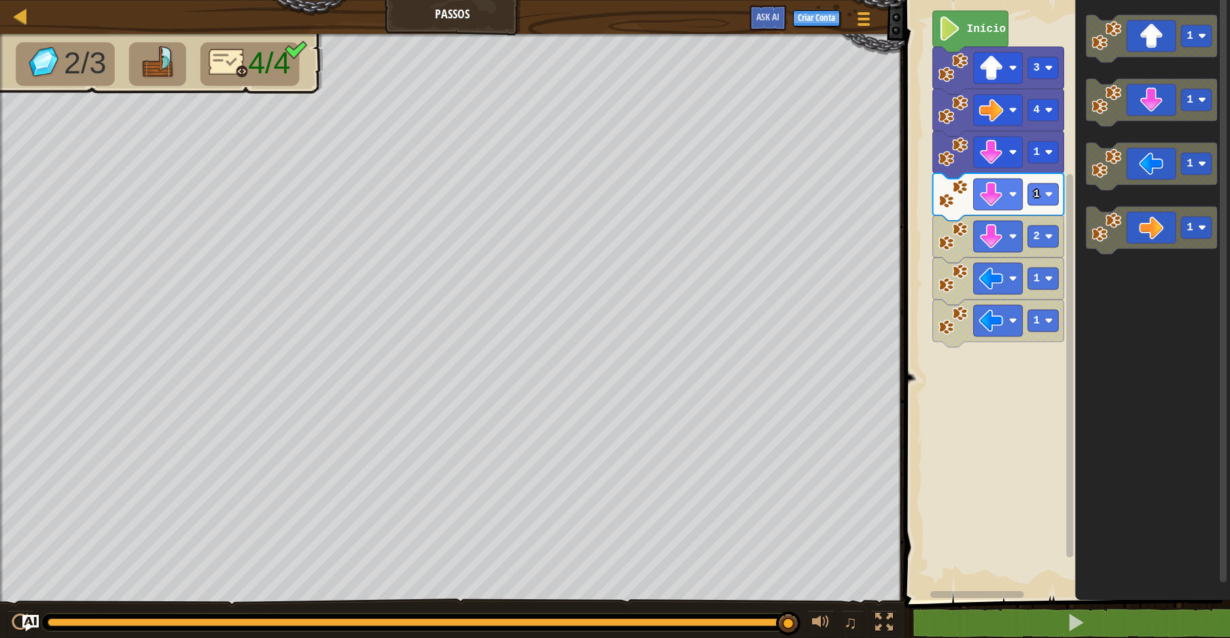
click at [832, 427] on div "Mapa Passos Menu do Jogo Criar Conta Ask AI 1 ההההההההההההההההההההההההההההההההה…" at bounding box center [615, 319] width 1230 height 638
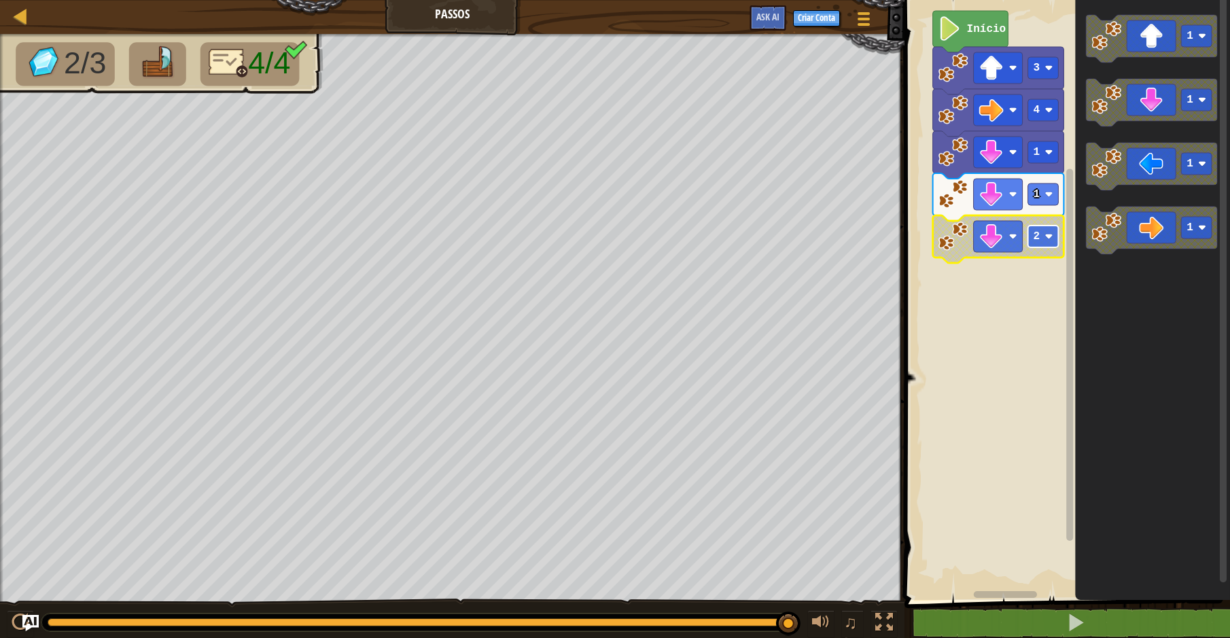
click at [1034, 239] on text "2" at bounding box center [1037, 236] width 7 height 12
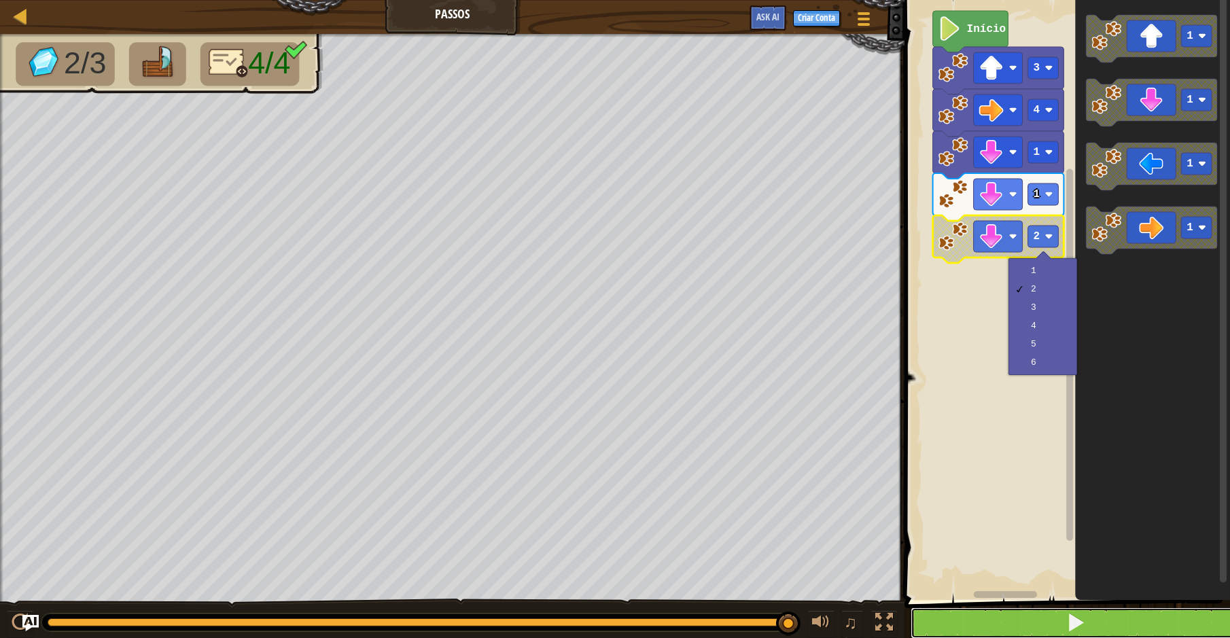
click at [1022, 613] on button at bounding box center [1076, 622] width 330 height 31
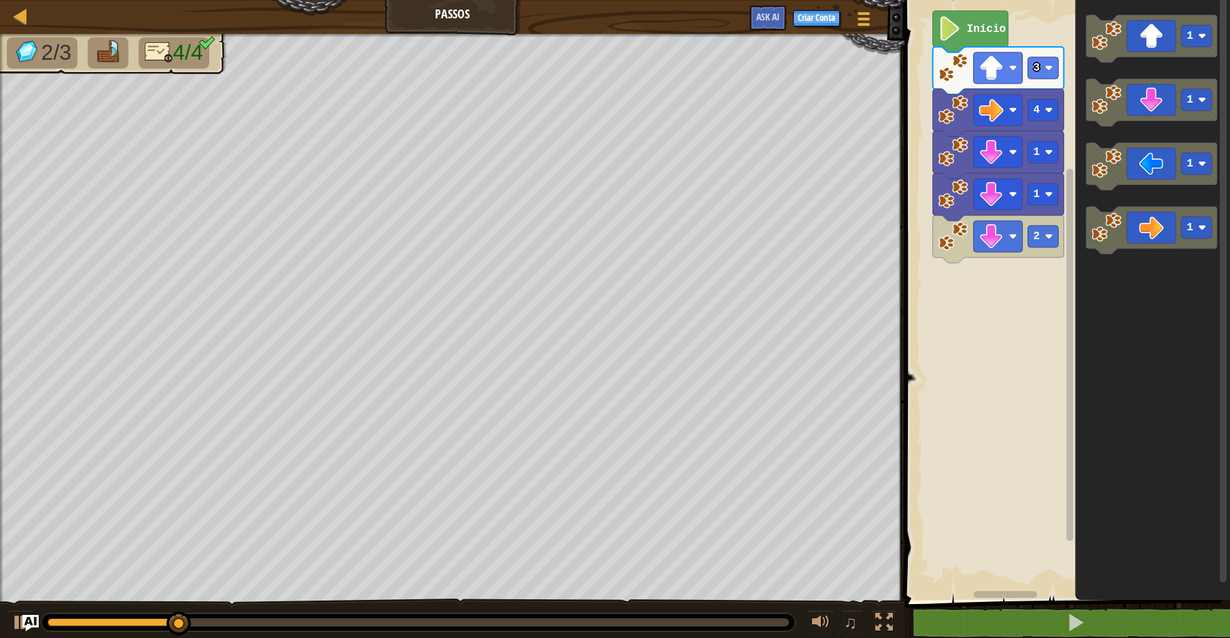
click at [1027, 226] on div "Início 3 4 1 1 2 1 1 1 1" at bounding box center [1065, 296] width 330 height 607
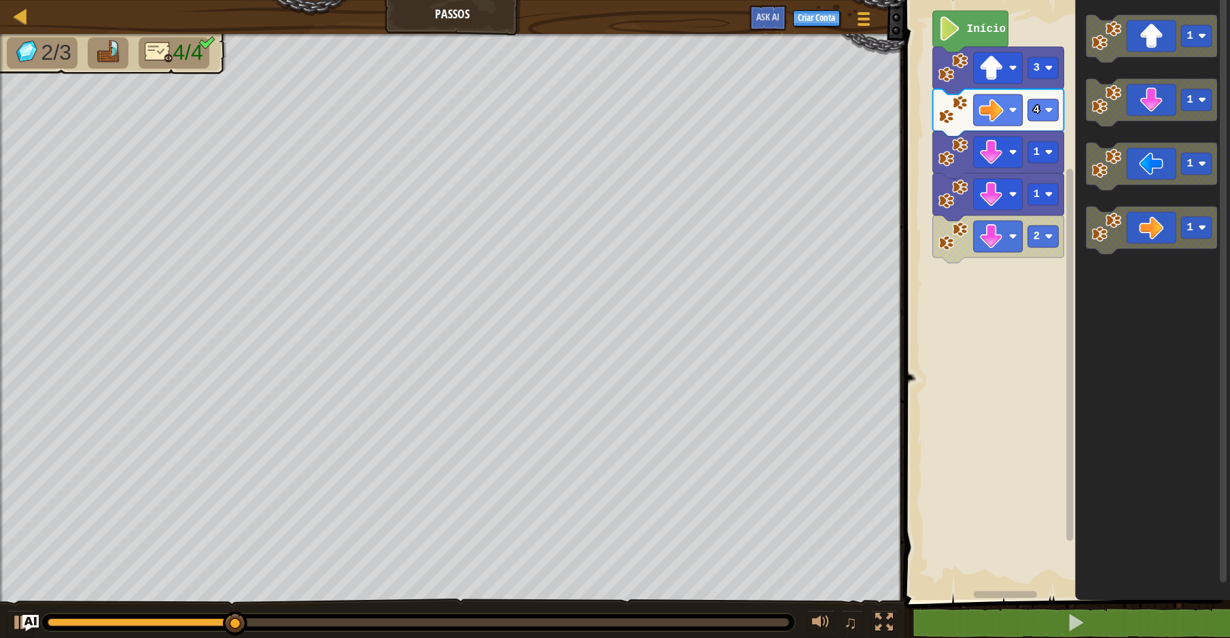
click at [1035, 186] on div "Início 3 4 1 1 2 1 1 1 1" at bounding box center [1065, 296] width 330 height 607
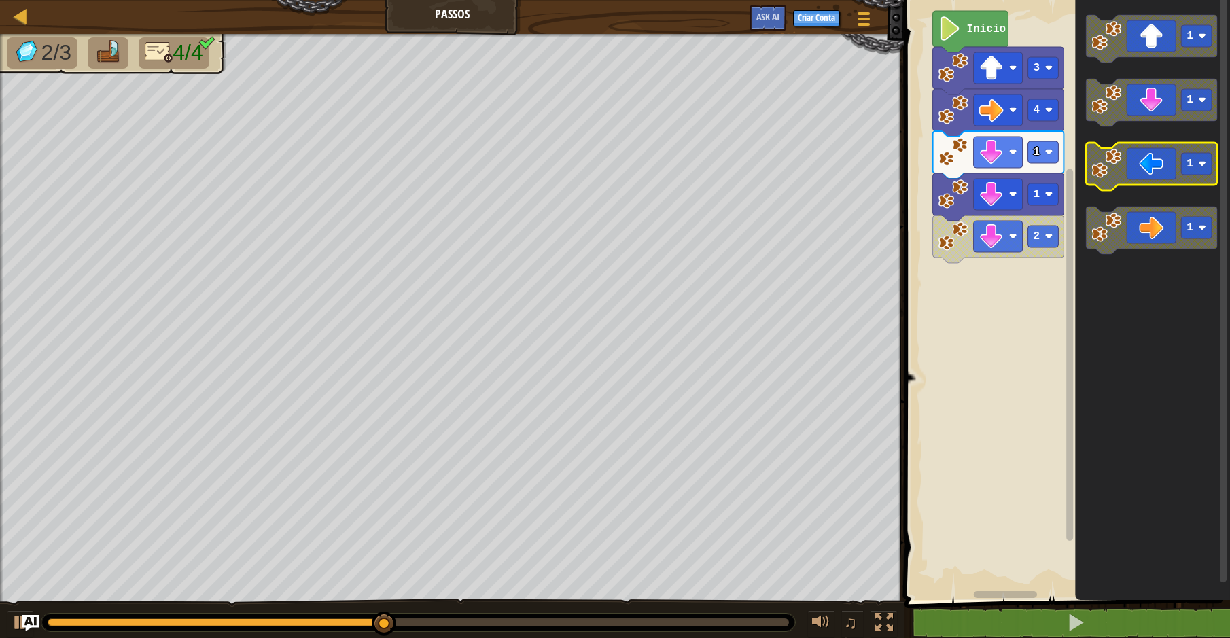
click at [1091, 158] on g "1 1 1 1" at bounding box center [1151, 134] width 131 height 239
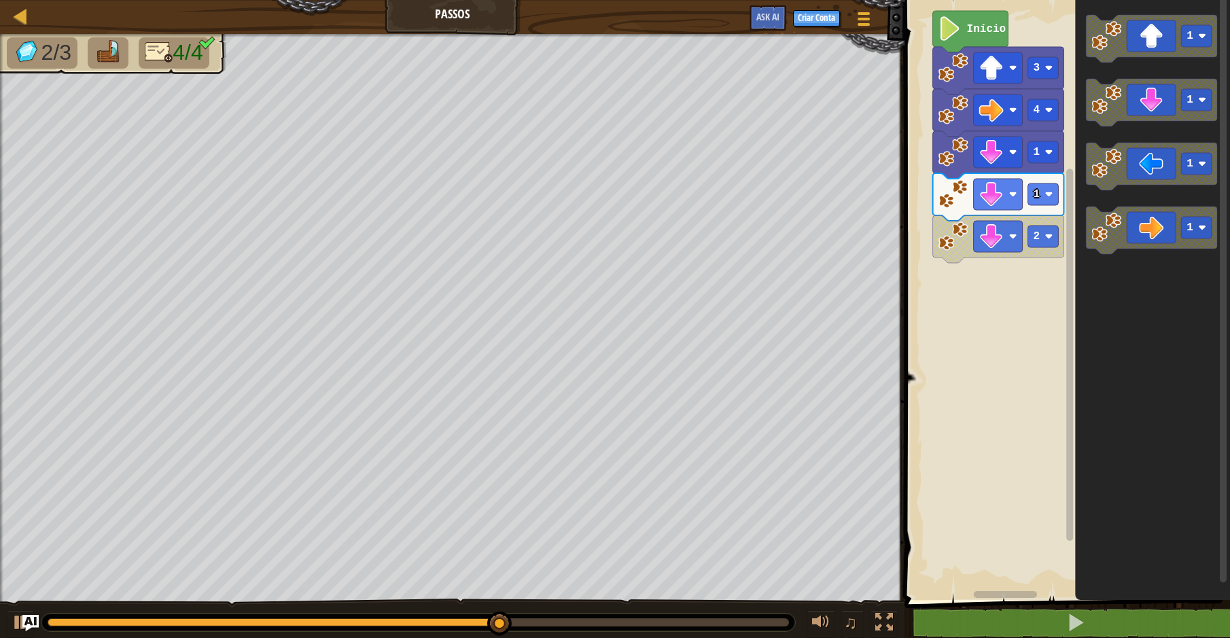
click at [955, 225] on div "Início 3 4 1 1 2 1 1 1 1" at bounding box center [1065, 296] width 330 height 607
click at [1002, 249] on div "Início 3 4 1 1 2 1 1 1 1" at bounding box center [1065, 296] width 330 height 607
click at [1124, 117] on icon "Espaço de trabalho do Blockly" at bounding box center [1151, 103] width 131 height 48
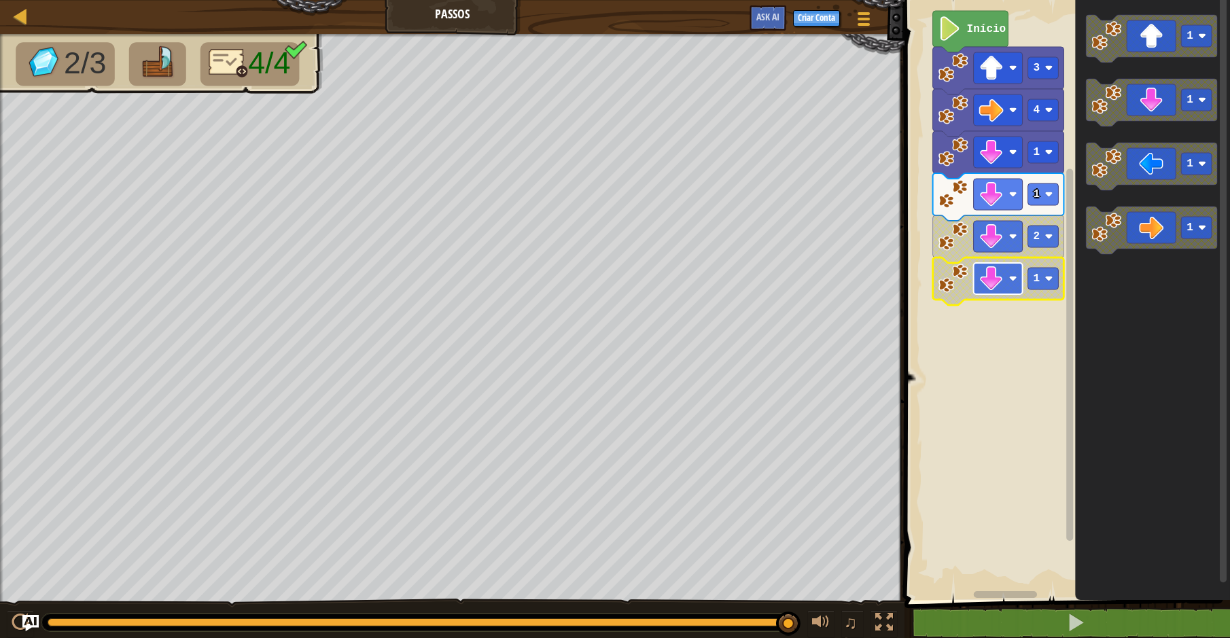
click at [976, 268] on rect "Espaço de trabalho do Blockly" at bounding box center [998, 278] width 49 height 31
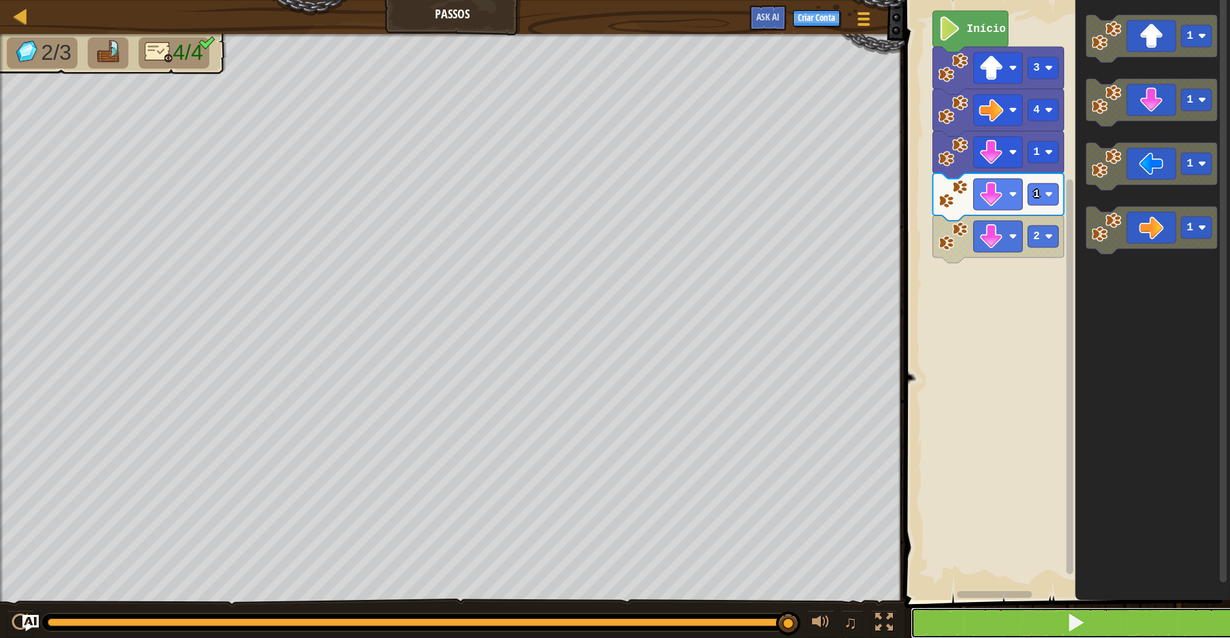
click at [1012, 619] on button at bounding box center [1076, 622] width 330 height 31
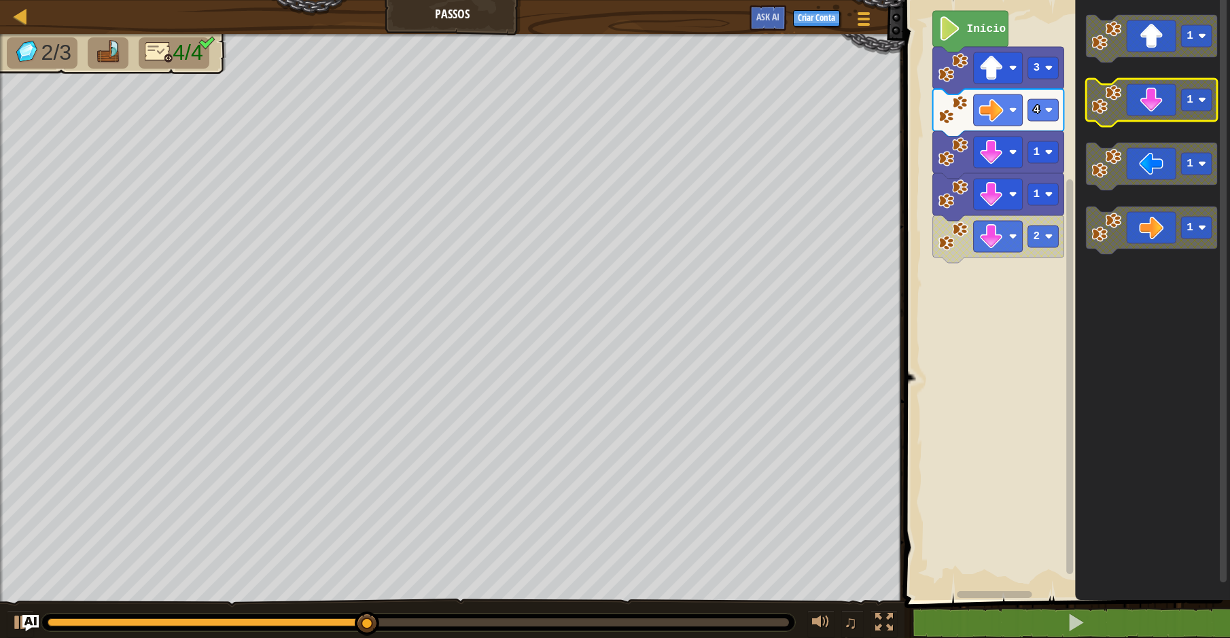
click at [1105, 112] on image "Espaço de trabalho do Blockly" at bounding box center [1106, 100] width 30 height 30
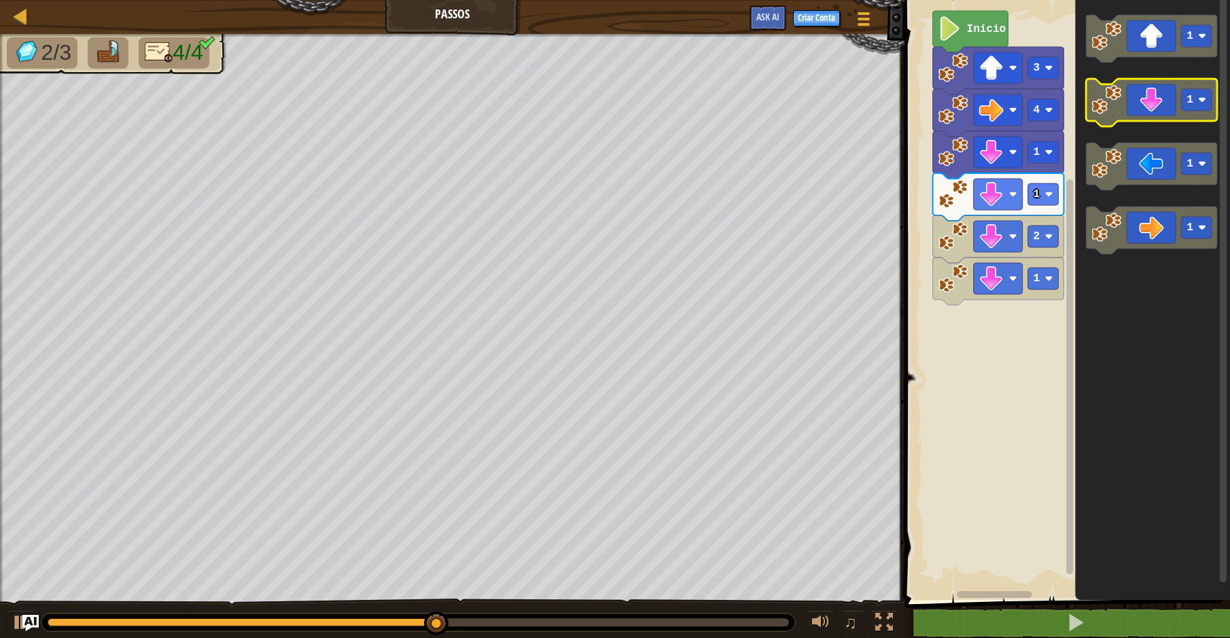
click at [1105, 112] on image "Espaço de trabalho do Blockly" at bounding box center [1106, 100] width 30 height 30
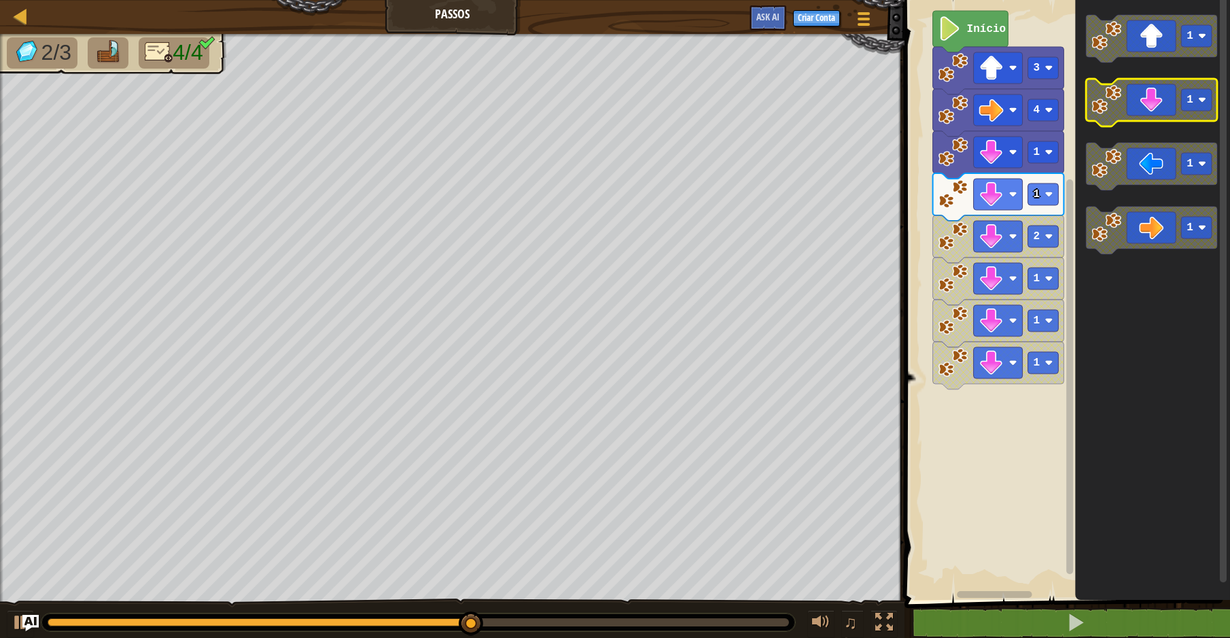
click at [1105, 112] on image "Espaço de trabalho do Blockly" at bounding box center [1106, 100] width 30 height 30
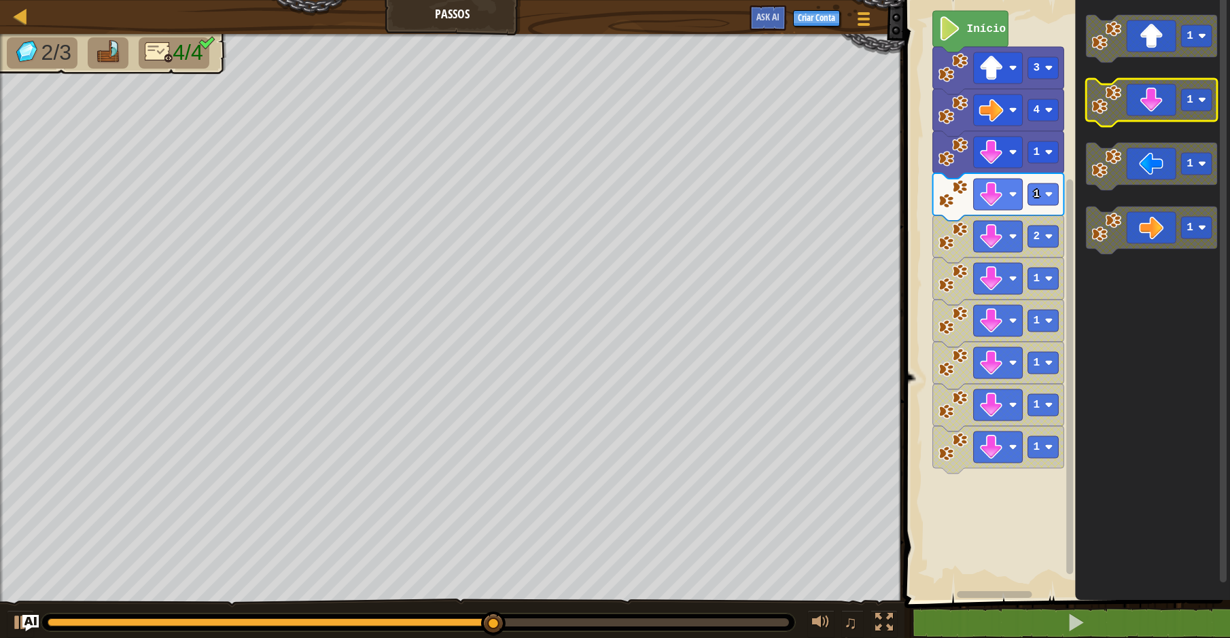
click at [1105, 112] on image "Espaço de trabalho do Blockly" at bounding box center [1106, 100] width 30 height 30
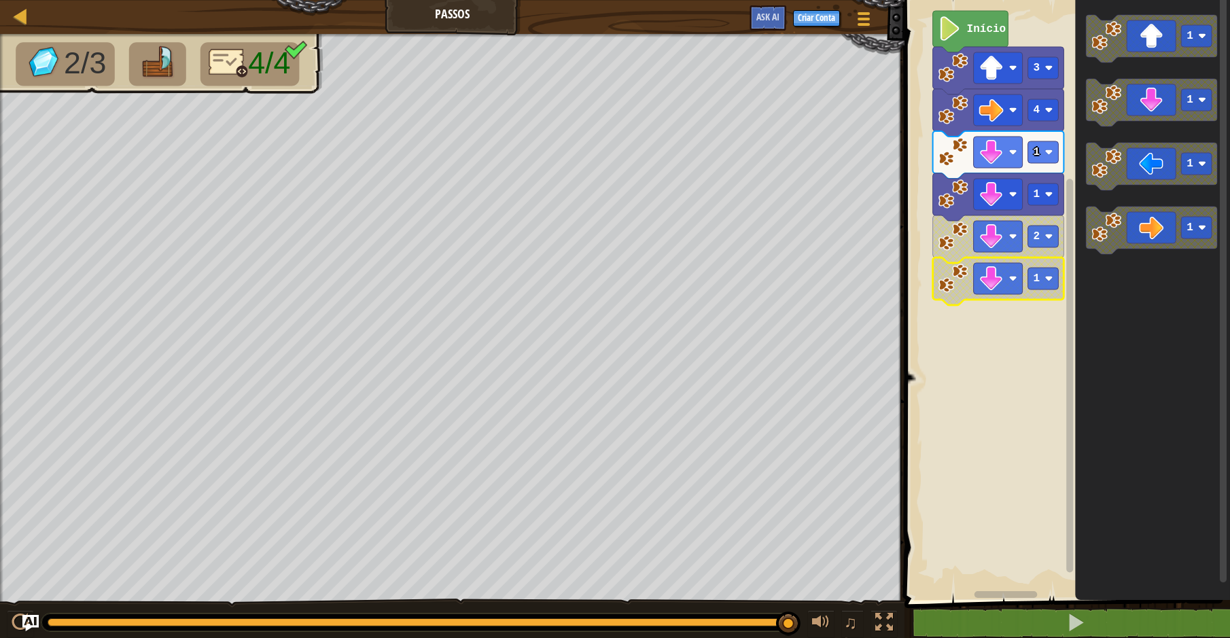
click at [953, 269] on image "Espaço de trabalho do Blockly" at bounding box center [953, 279] width 30 height 30
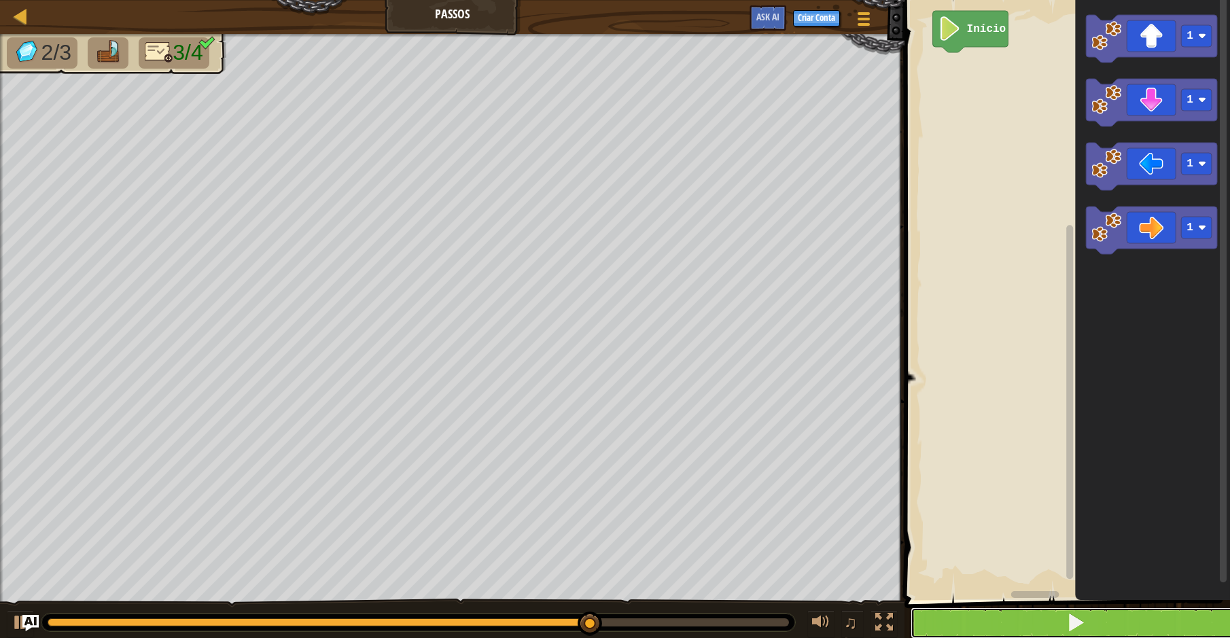
click at [1041, 619] on button at bounding box center [1076, 622] width 330 height 31
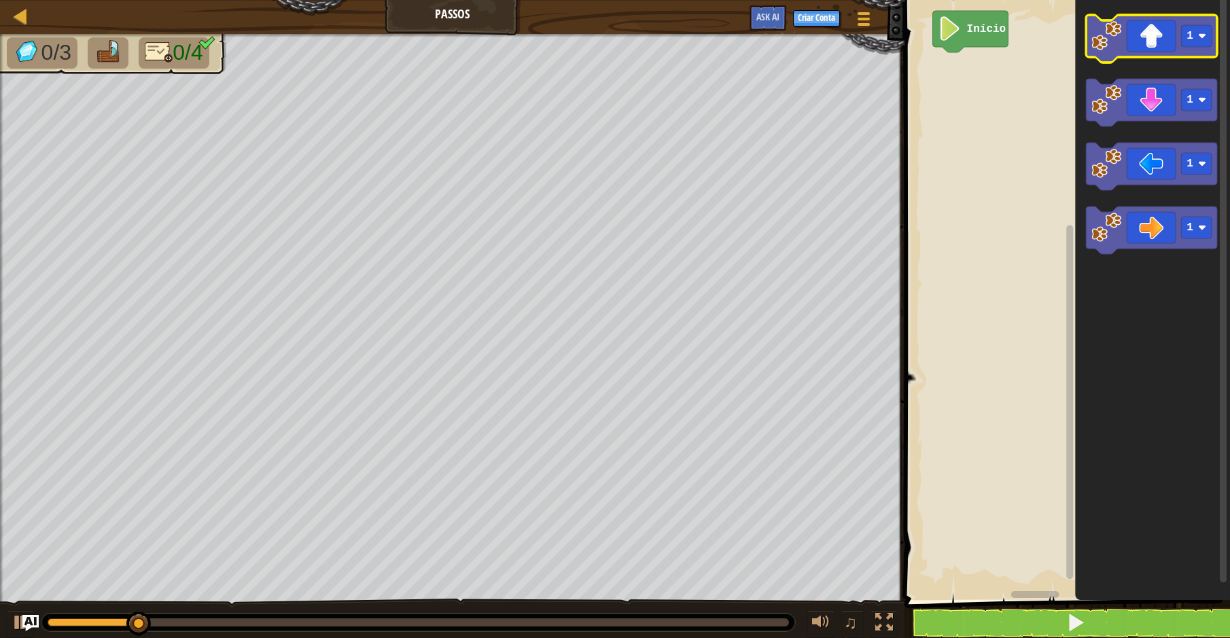
click at [1173, 52] on icon "Espaço de trabalho do Blockly" at bounding box center [1151, 39] width 131 height 48
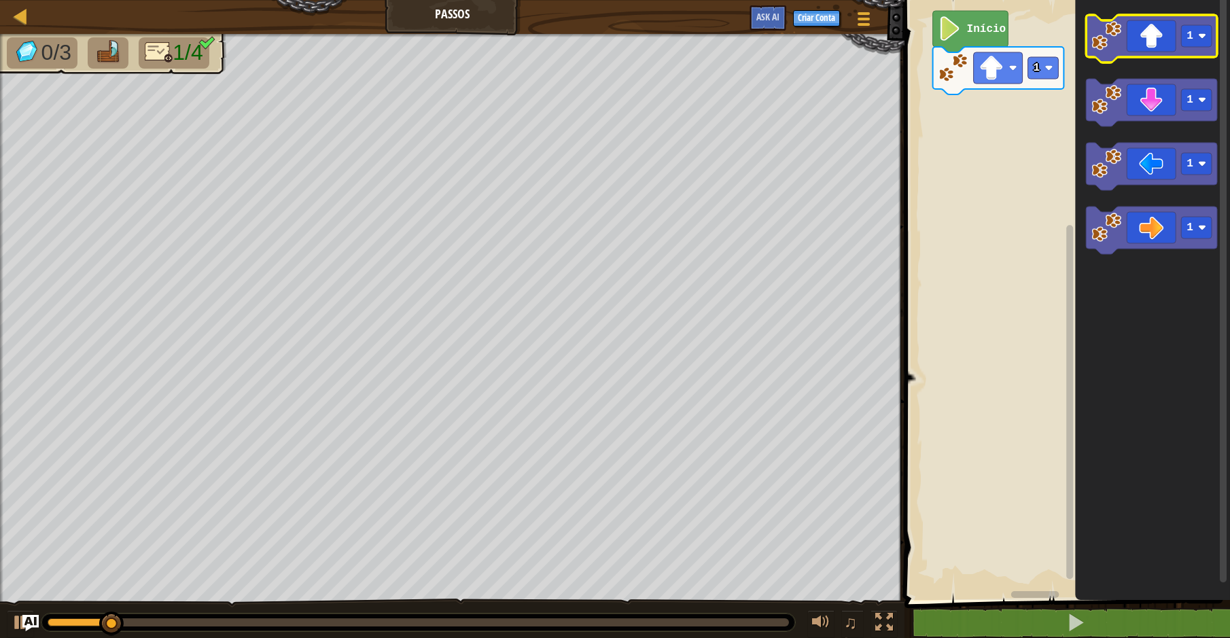
click at [1151, 47] on icon "Espaço de trabalho do Blockly" at bounding box center [1151, 39] width 131 height 48
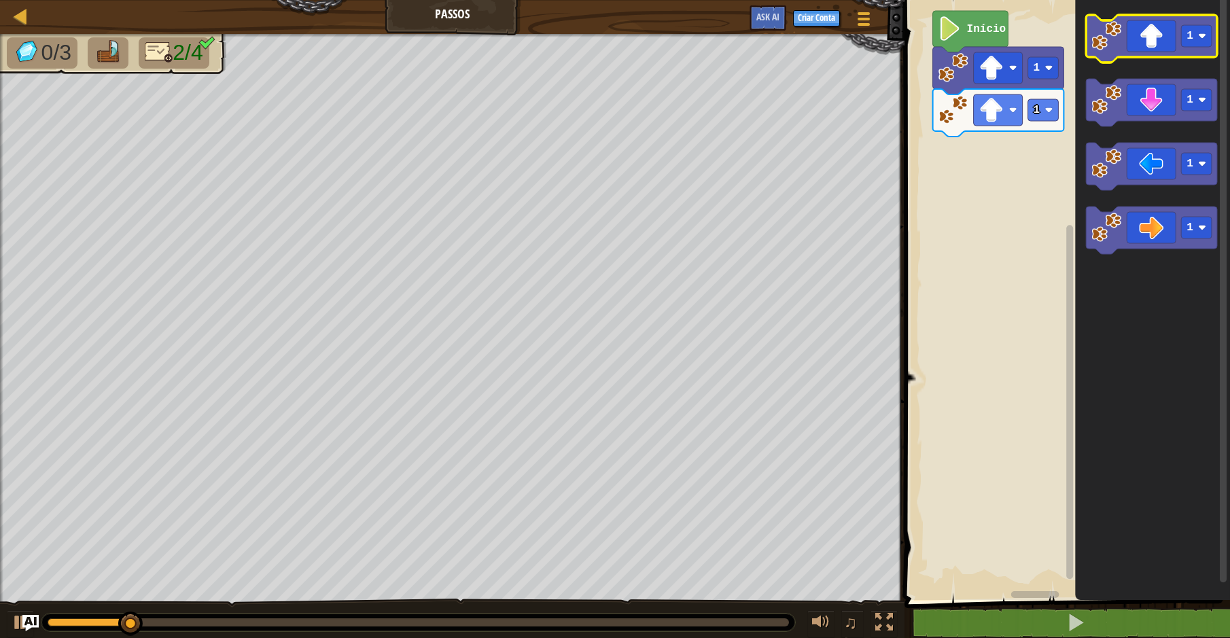
click at [1151, 47] on icon "Espaço de trabalho do Blockly" at bounding box center [1151, 39] width 131 height 48
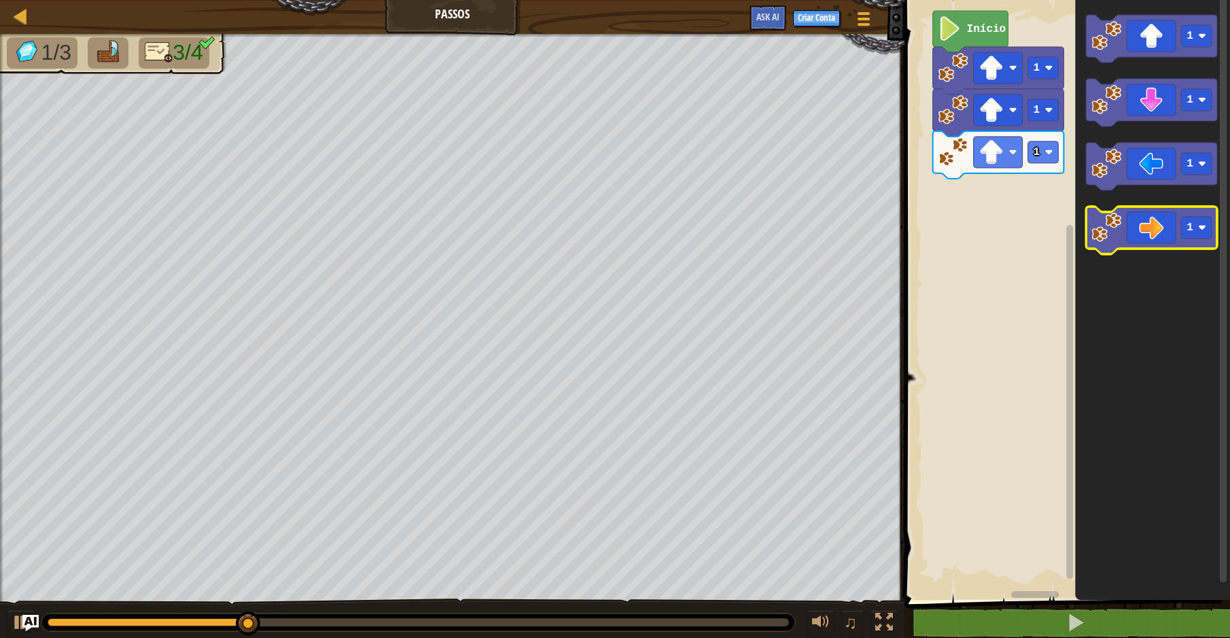
click at [1171, 230] on icon "Espaço de trabalho do Blockly" at bounding box center [1151, 231] width 131 height 48
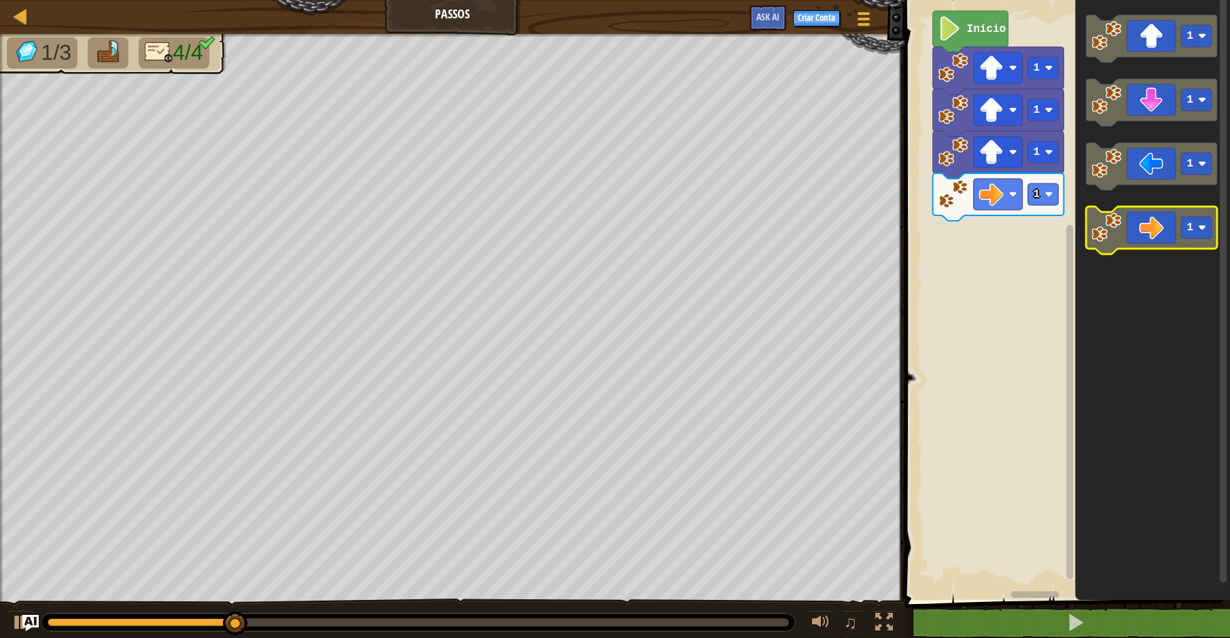
click at [1171, 230] on icon "Espaço de trabalho do Blockly" at bounding box center [1151, 231] width 131 height 48
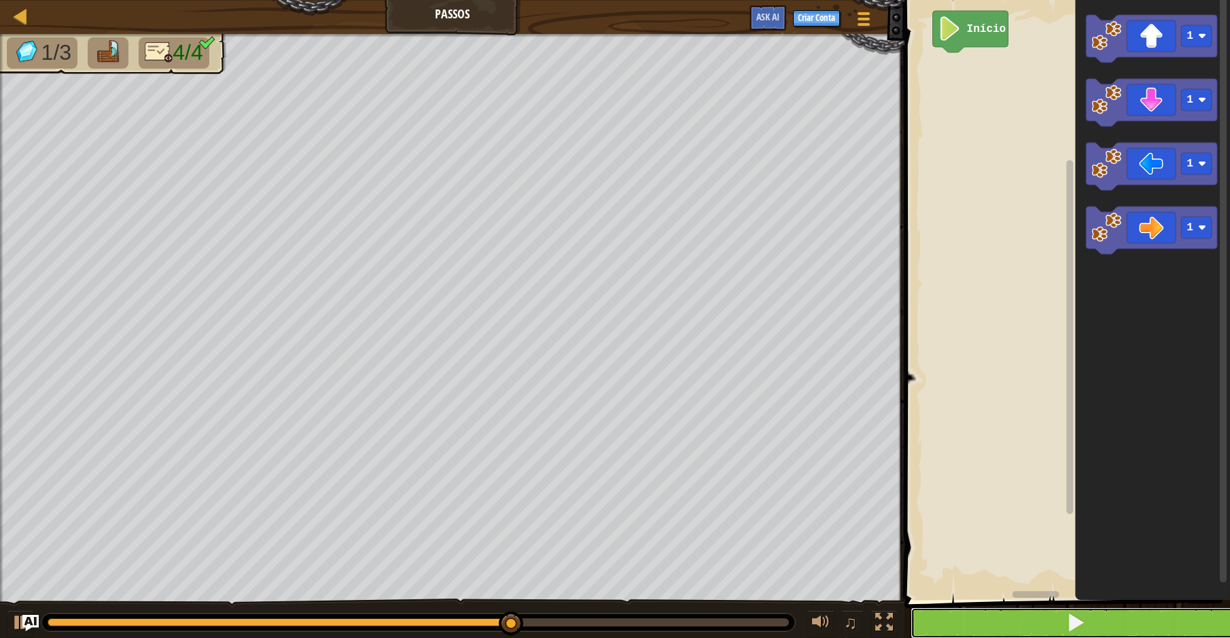
click at [1018, 607] on button at bounding box center [1076, 622] width 330 height 31
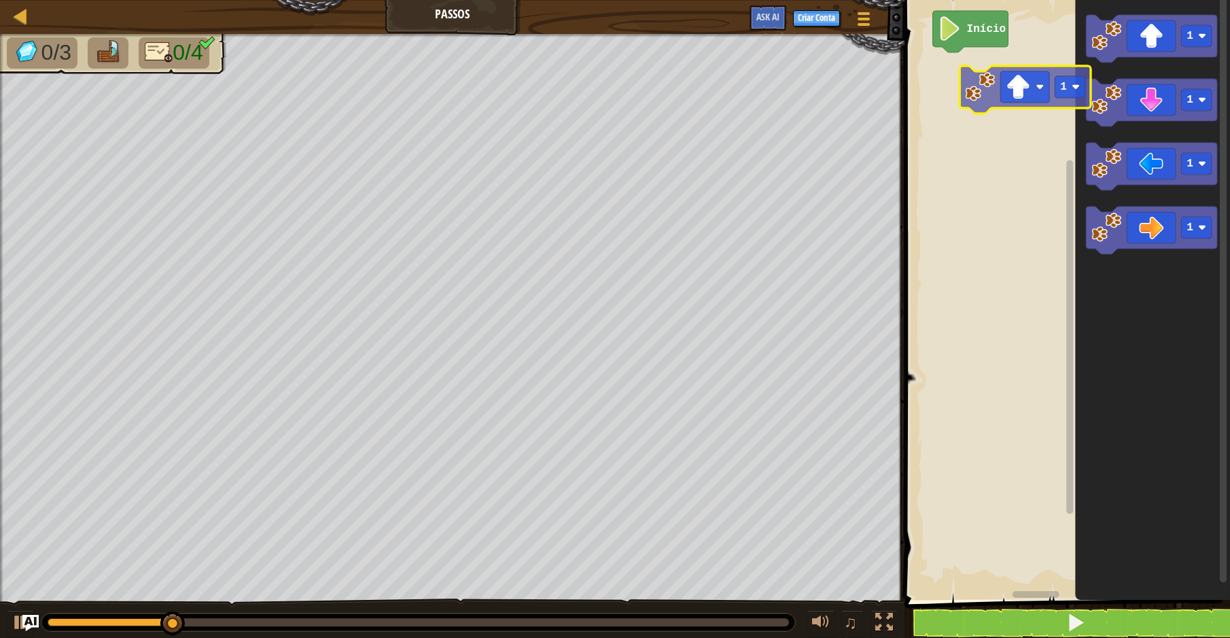
click at [989, 95] on div "Início 1 1 1 1 1" at bounding box center [1065, 296] width 330 height 607
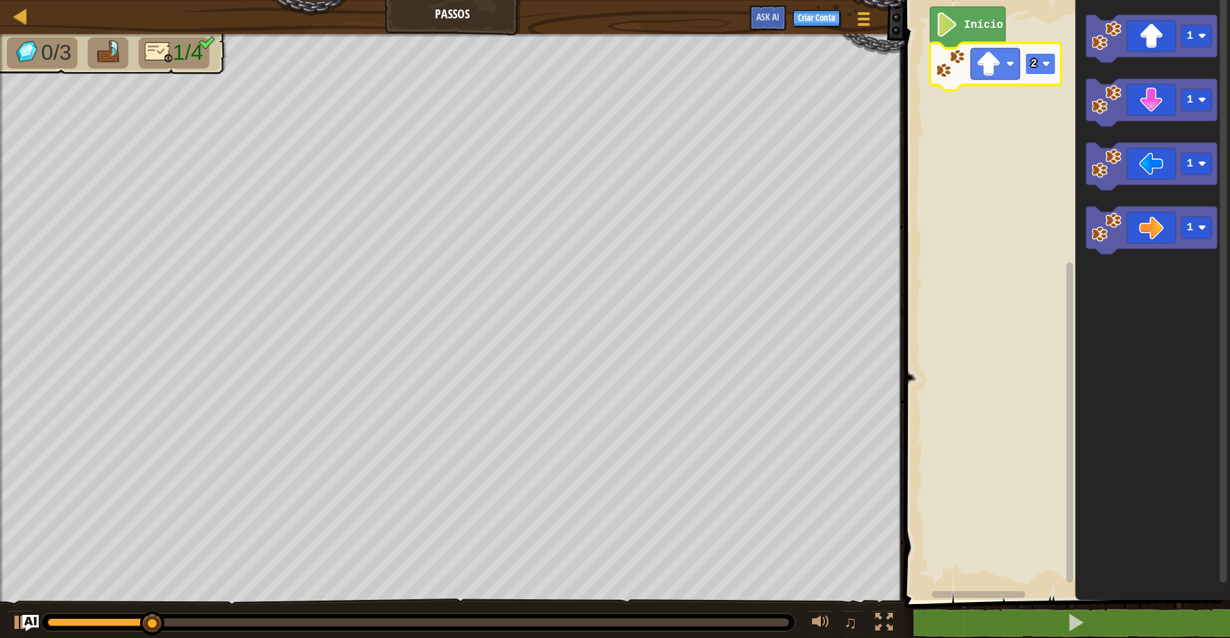
click at [1042, 72] on rect "Espaço de trabalho do Blockly" at bounding box center [1040, 64] width 31 height 22
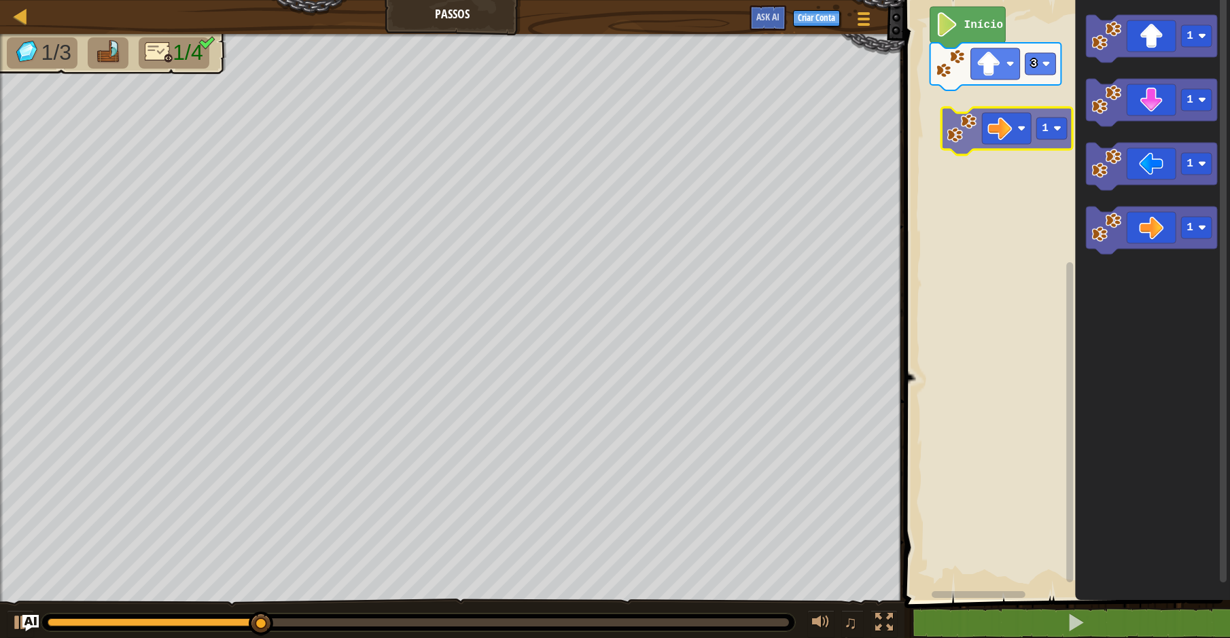
click at [1008, 111] on div "Início 3 1 1 1 1 1" at bounding box center [1065, 296] width 330 height 607
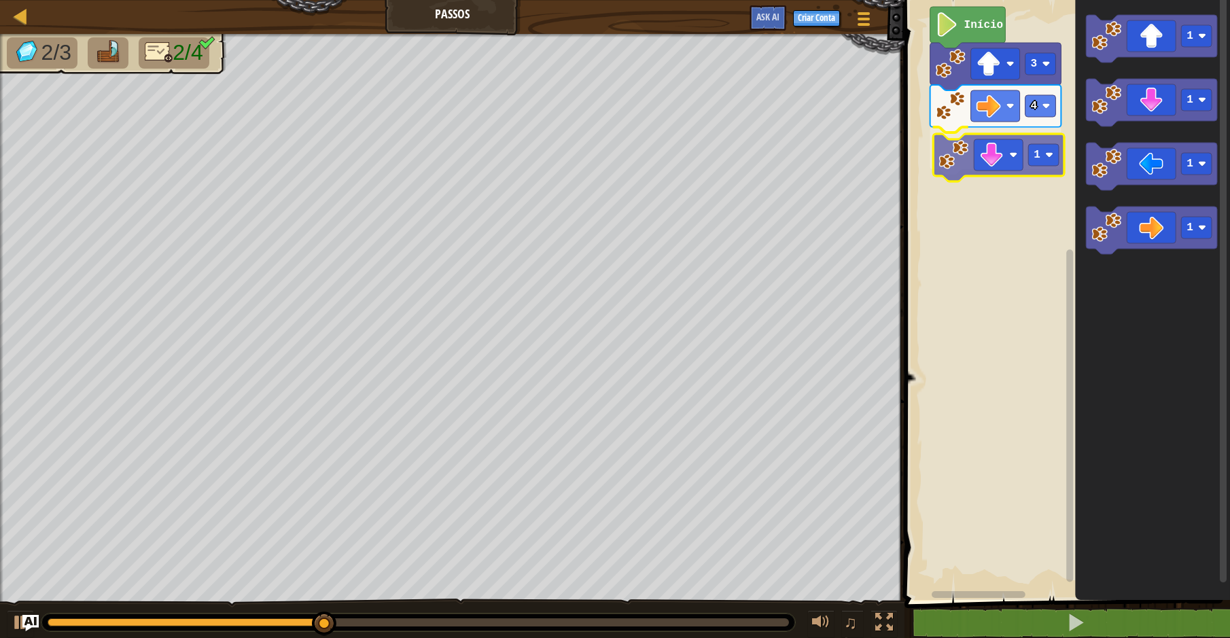
click at [985, 149] on div "Início 3 4 1 1 1 1 1 1" at bounding box center [1065, 296] width 330 height 607
click at [1040, 156] on rect "Espaço de trabalho do Blockly" at bounding box center [1040, 148] width 31 height 22
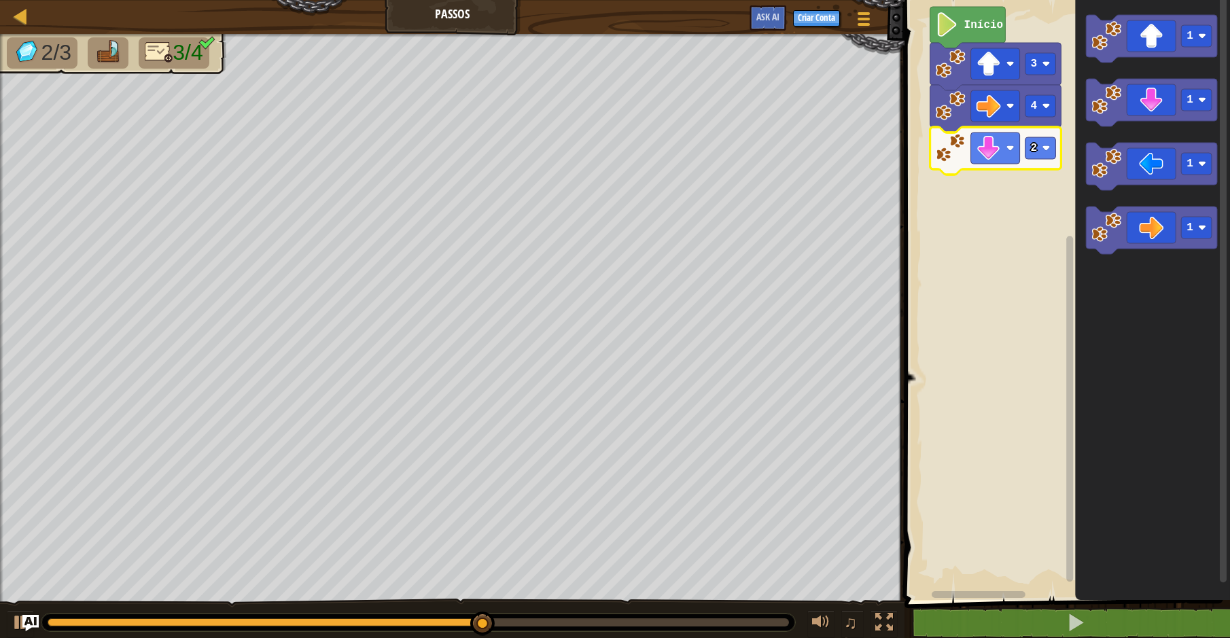
click at [1047, 164] on icon "Espaço de trabalho do Blockly" at bounding box center [995, 151] width 131 height 48
click at [1040, 156] on rect "Espaço de trabalho do Blockly" at bounding box center [1040, 148] width 31 height 22
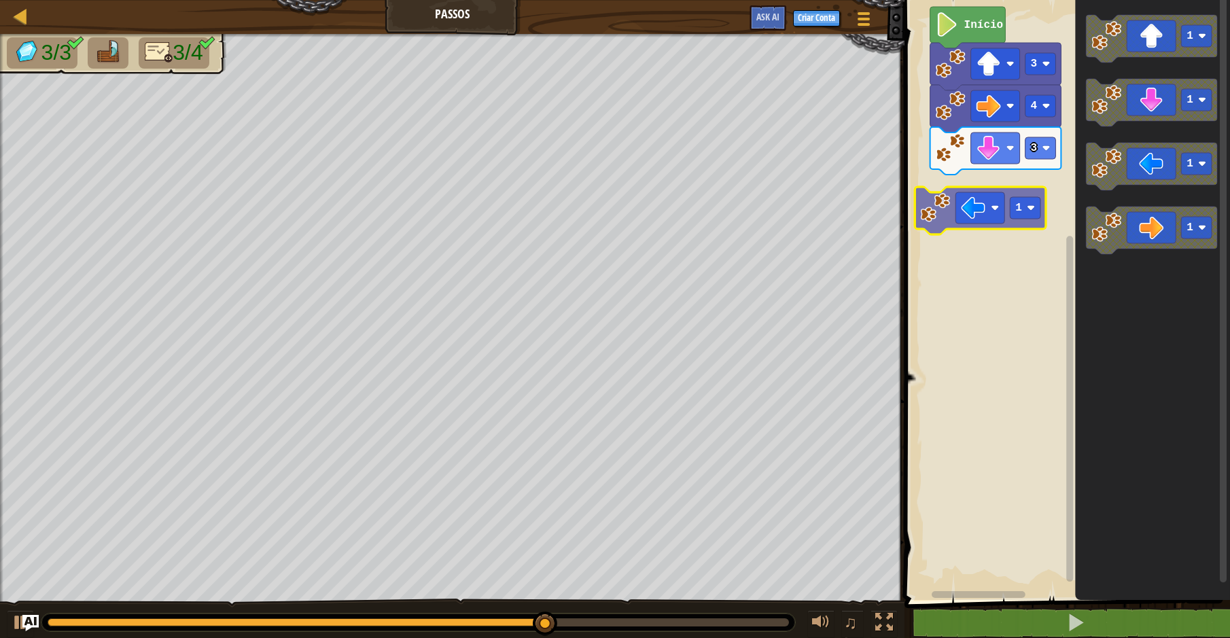
click at [998, 208] on div "Início 3 4 3 1 1 1 1 1" at bounding box center [1065, 296] width 330 height 607
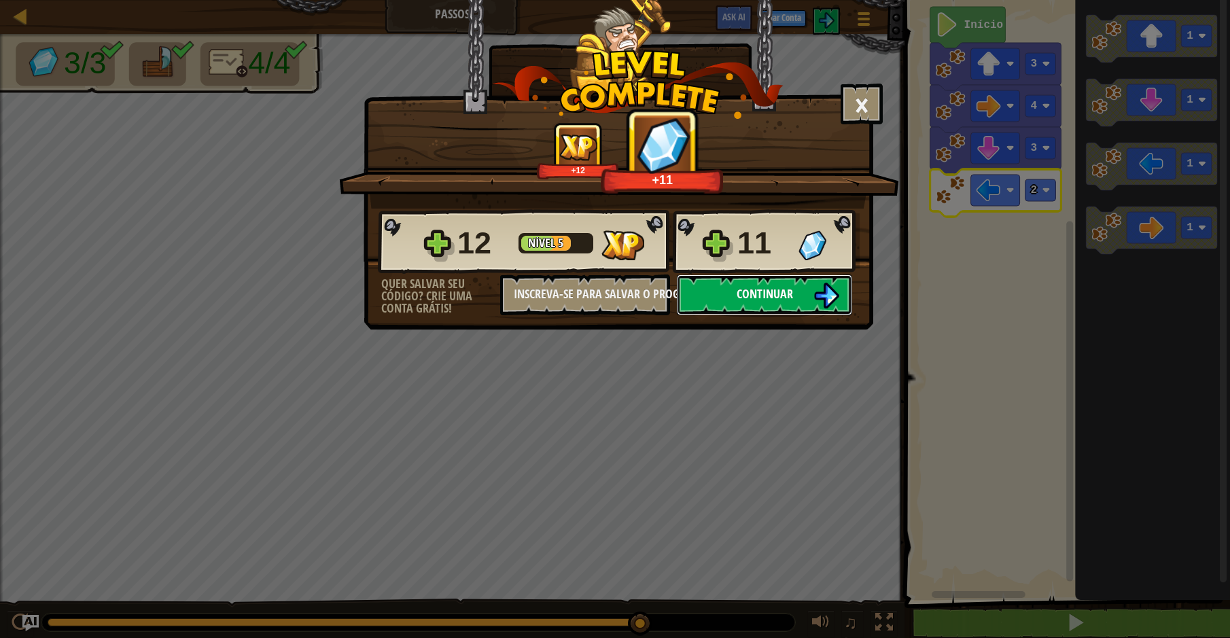
click at [772, 300] on span "Continuar" at bounding box center [765, 293] width 56 height 17
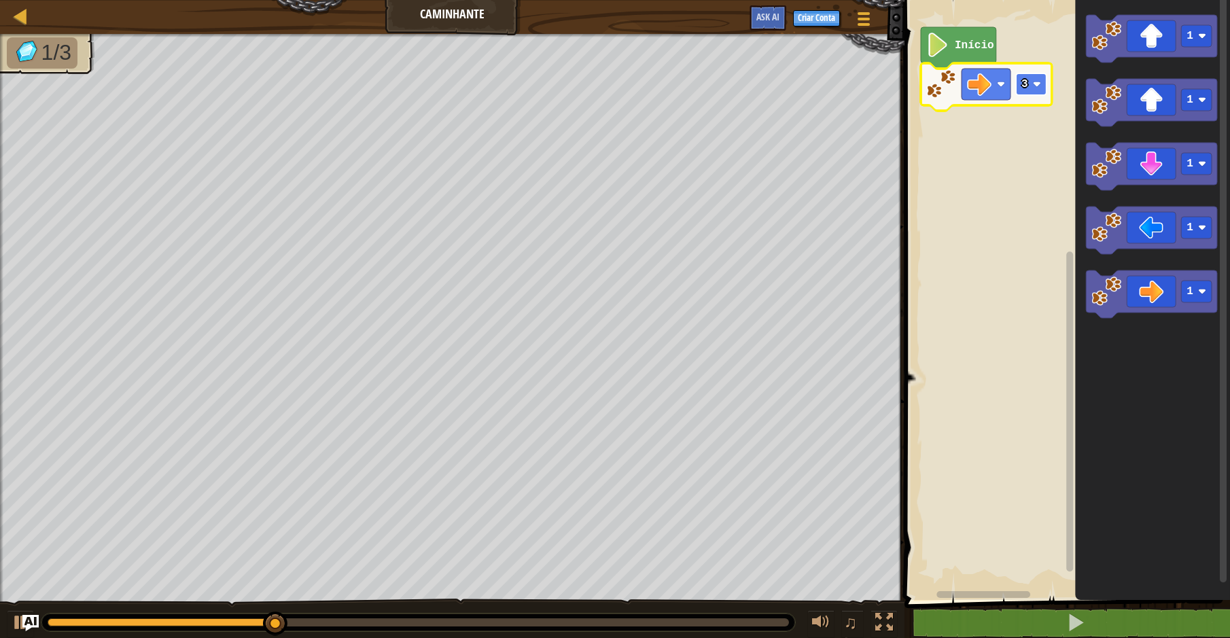
click at [1036, 77] on rect "Espaço de trabalho do Blockly" at bounding box center [1031, 84] width 31 height 22
click at [1138, 128] on icon "Espaço de trabalho do Blockly" at bounding box center [1152, 296] width 155 height 607
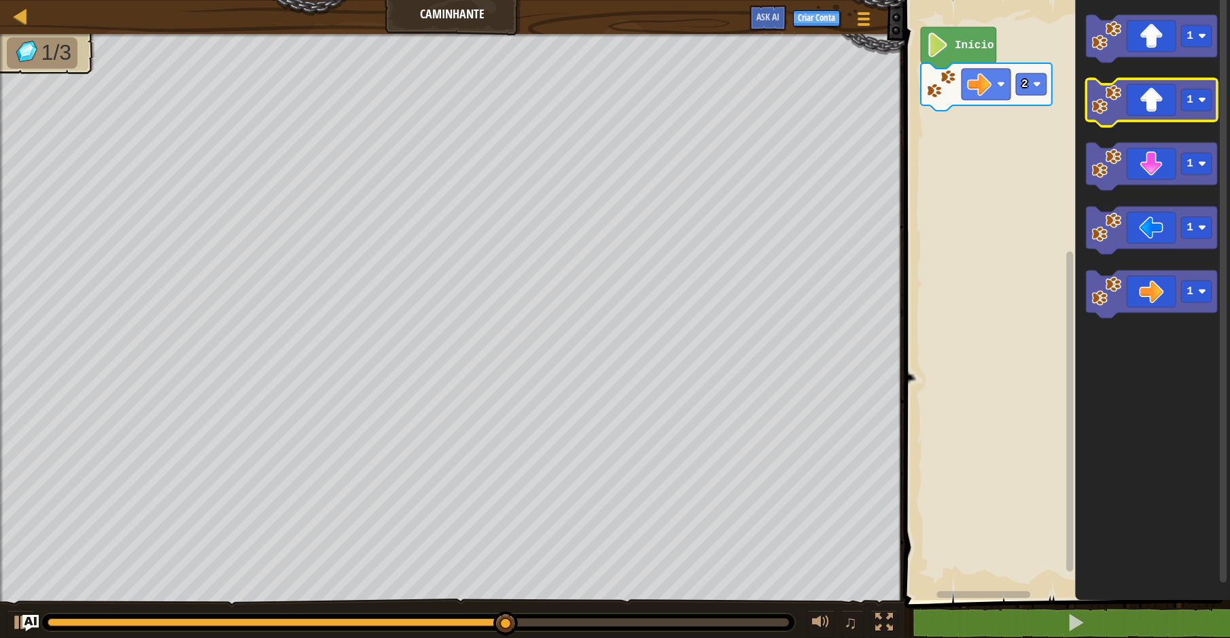
click at [1139, 105] on icon "Espaço de trabalho do Blockly" at bounding box center [1151, 103] width 131 height 48
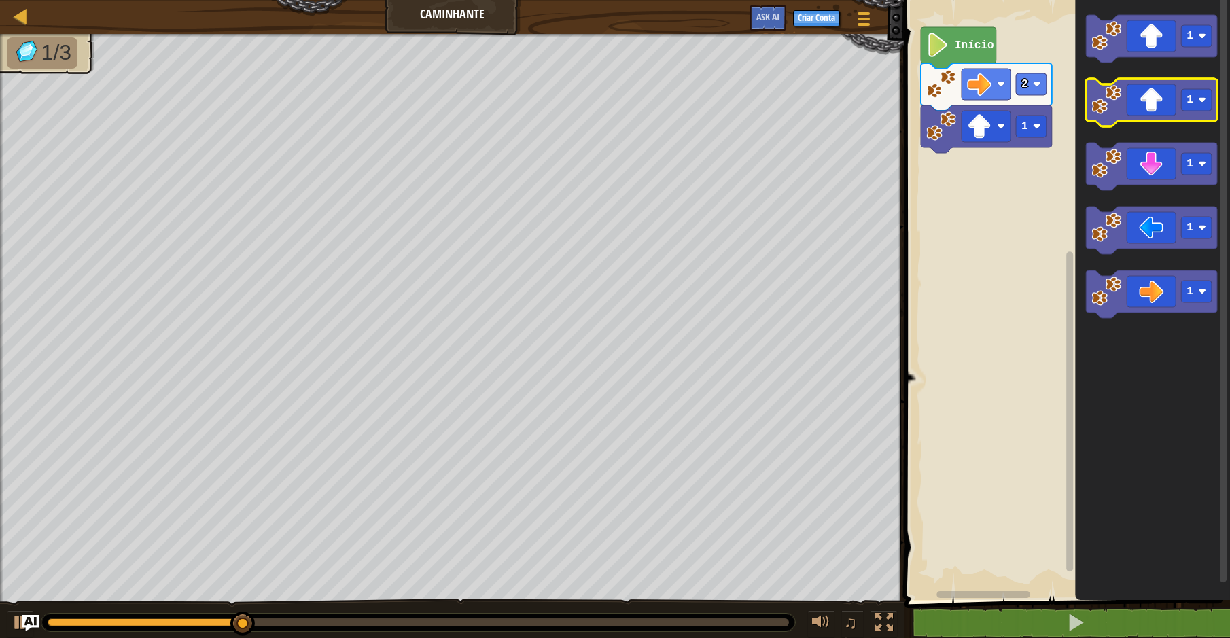
click at [1139, 105] on icon "Espaço de trabalho do Blockly" at bounding box center [1151, 103] width 131 height 48
click at [1139, 106] on icon "Espaço de trabalho do Blockly" at bounding box center [1151, 103] width 131 height 48
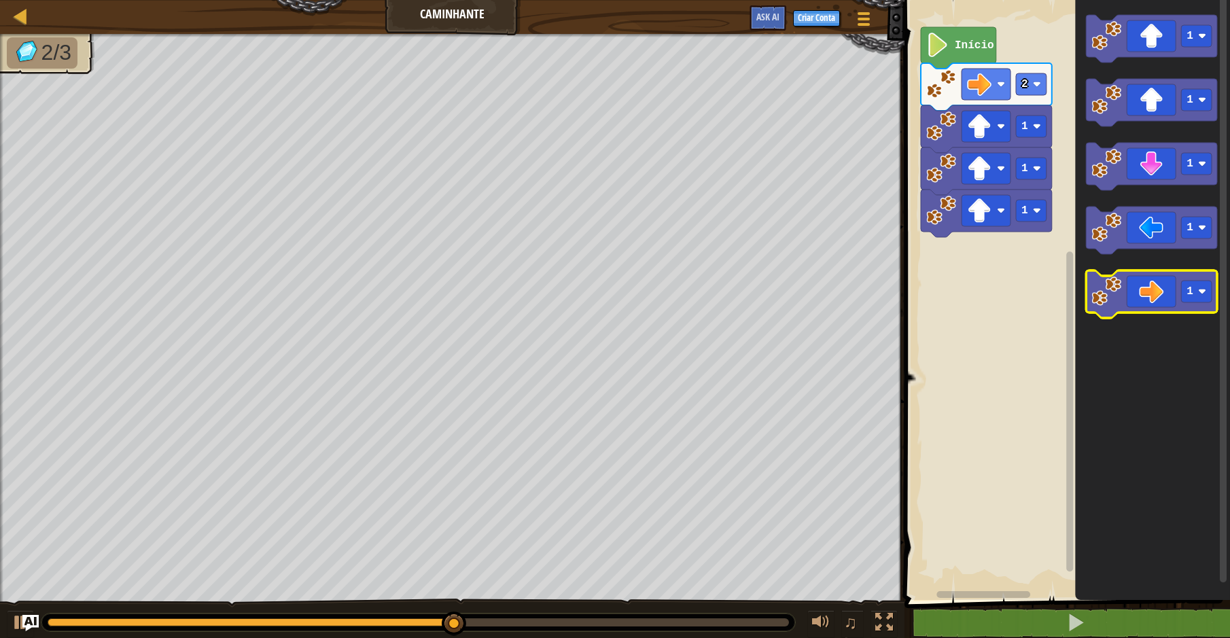
click at [1157, 285] on icon "Espaço de trabalho do Blockly" at bounding box center [1151, 294] width 131 height 48
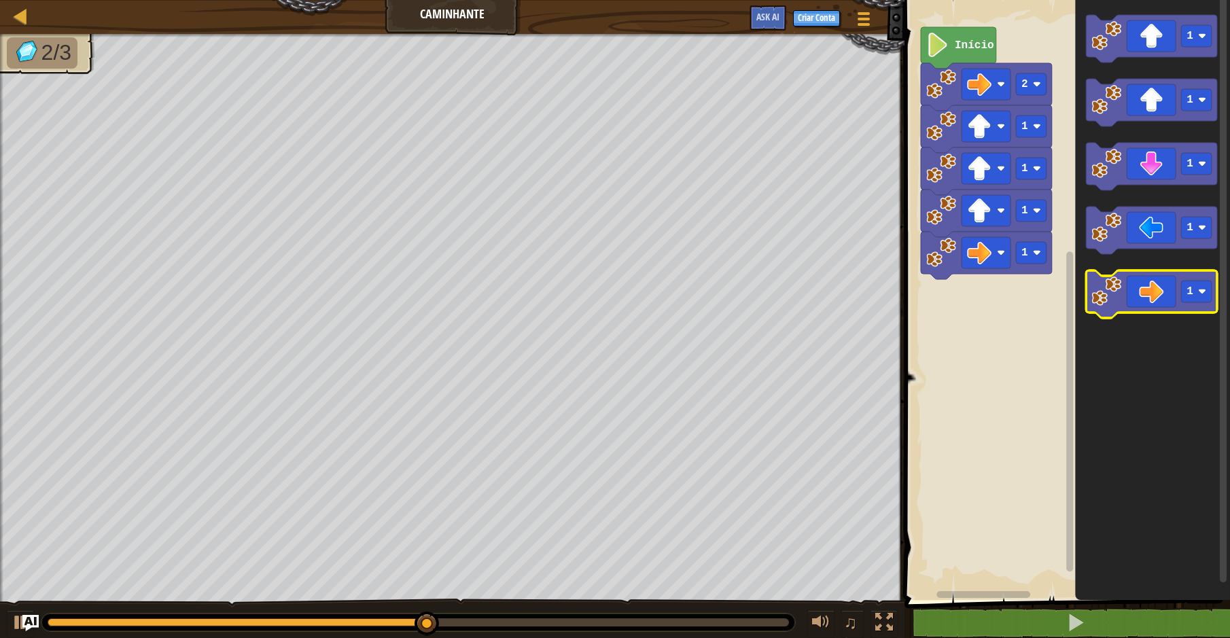
click at [1157, 285] on icon "Espaço de trabalho do Blockly" at bounding box center [1151, 294] width 131 height 48
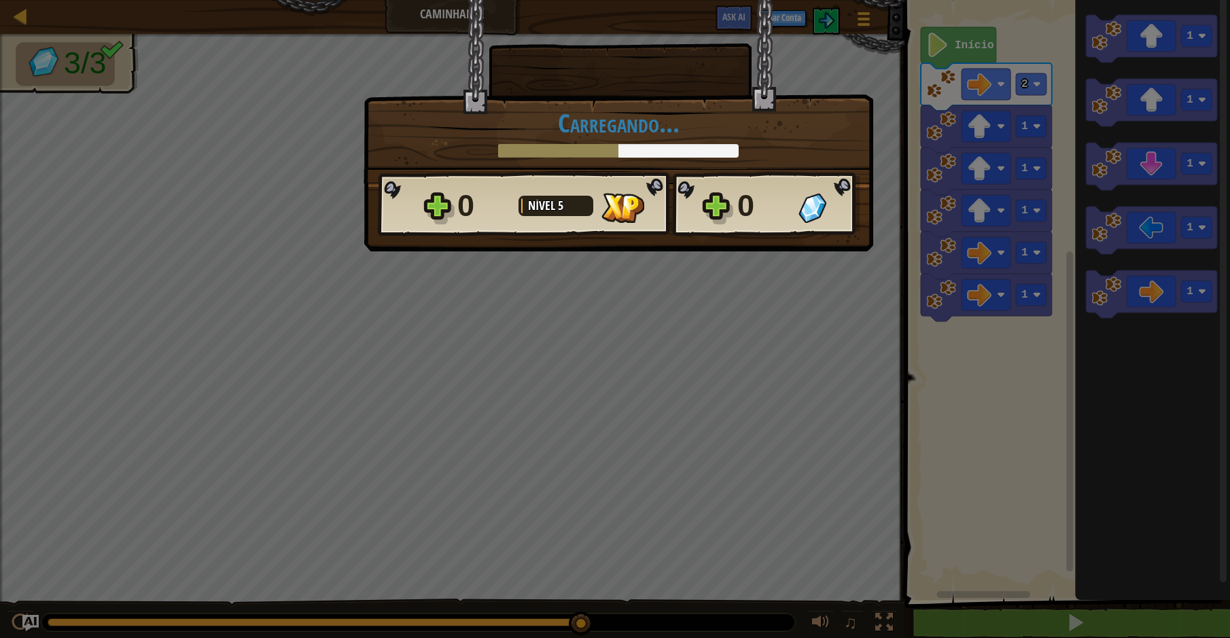
drag, startPoint x: 849, startPoint y: 207, endPoint x: 841, endPoint y: 227, distance: 21.1
click at [841, 227] on div "0" at bounding box center [798, 205] width 122 height 43
drag, startPoint x: 841, startPoint y: 227, endPoint x: 789, endPoint y: 261, distance: 62.4
click at [798, 272] on div "× Este nível foi divertido? [GEOGRAPHIC_DATA]... Reticulating Splines... [GEOGR…" at bounding box center [615, 319] width 1230 height 638
click at [783, 248] on div "× Este nível foi divertido? [GEOGRAPHIC_DATA]... Reticulating Splines... [GEOGR…" at bounding box center [619, 125] width 510 height 251
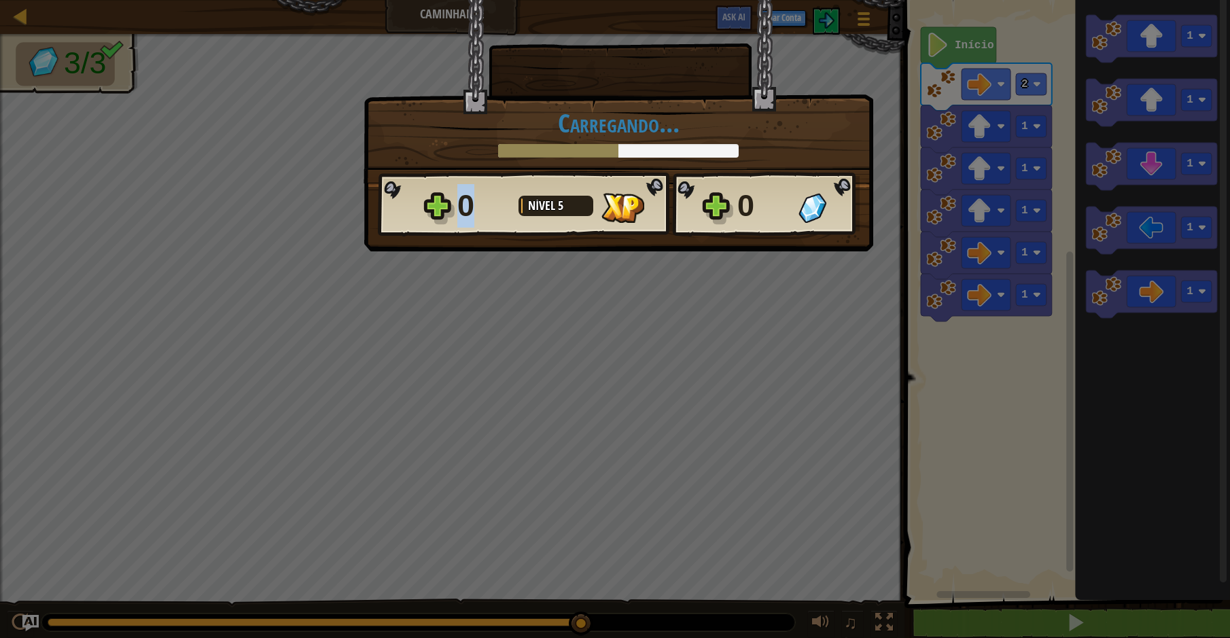
click at [782, 247] on div "× Este nível foi divertido? [GEOGRAPHIC_DATA]... Reticulating Splines... [GEOGR…" at bounding box center [619, 125] width 510 height 251
click at [781, 247] on div "× Este nível foi divertido? [GEOGRAPHIC_DATA]... Reticulating Splines... [GEOGR…" at bounding box center [619, 125] width 510 height 251
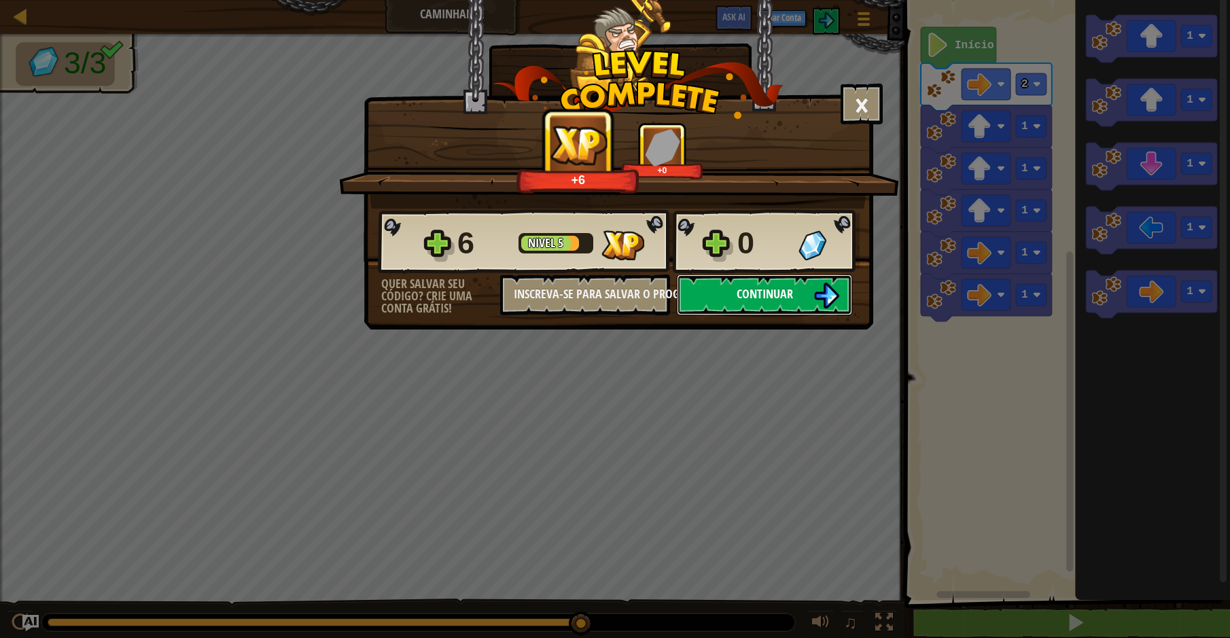
click at [732, 300] on button "Continuar" at bounding box center [764, 295] width 175 height 41
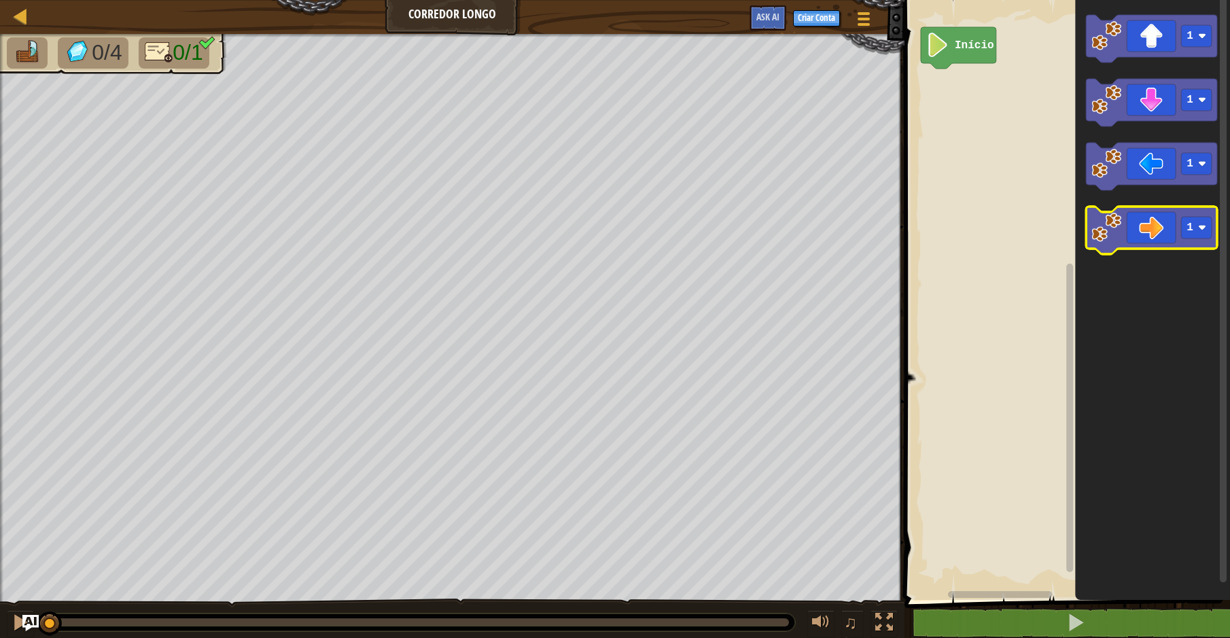
click at [1131, 216] on icon "Espaço de trabalho do Blockly" at bounding box center [1151, 231] width 131 height 48
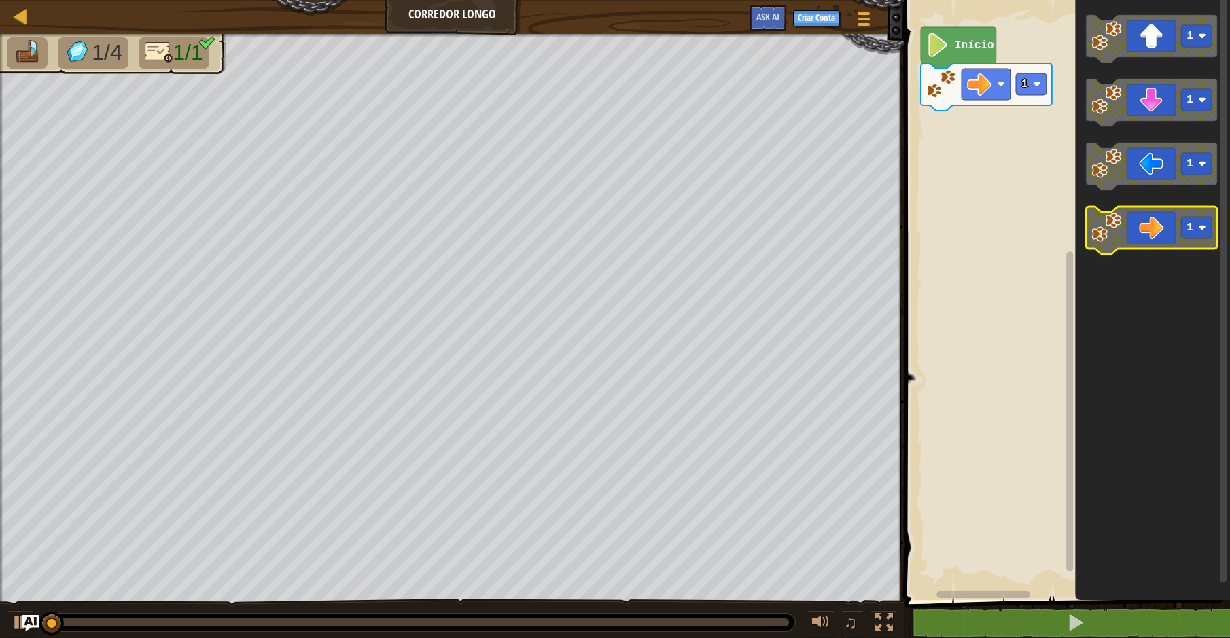
click at [1131, 216] on icon "Espaço de trabalho do Blockly" at bounding box center [1151, 231] width 131 height 48
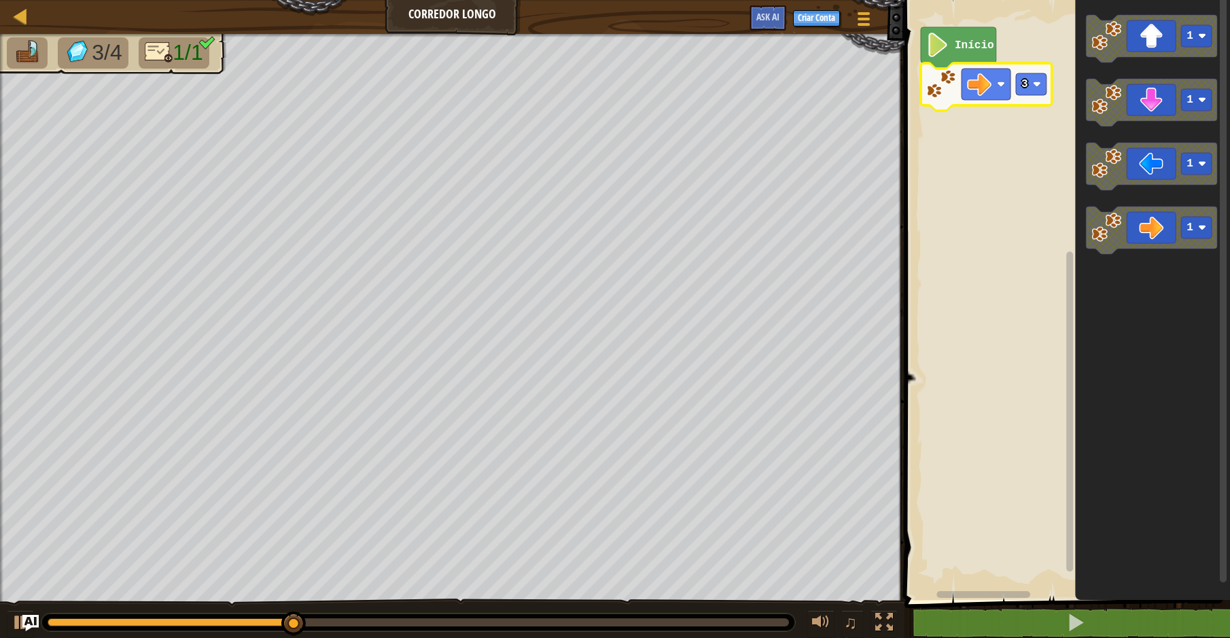
click at [1052, 93] on icon "Espaço de trabalho do Blockly" at bounding box center [986, 87] width 131 height 48
click at [1036, 84] on image "Espaço de trabalho do Blockly" at bounding box center [1037, 84] width 8 height 8
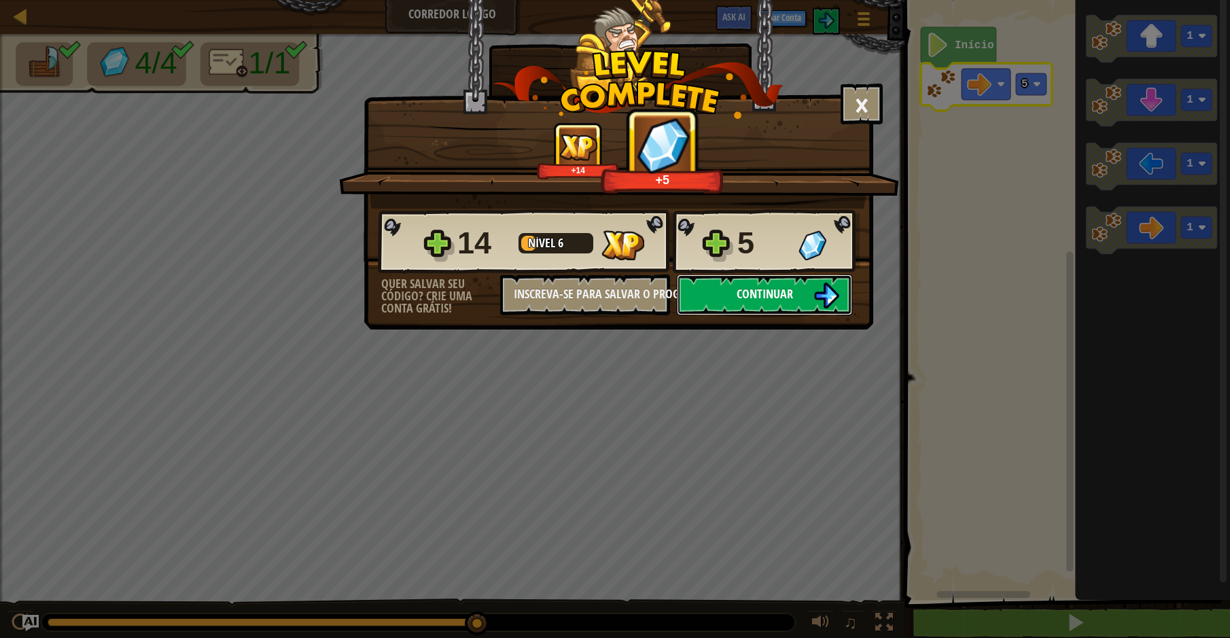
click at [759, 287] on span "Continuar" at bounding box center [765, 293] width 56 height 17
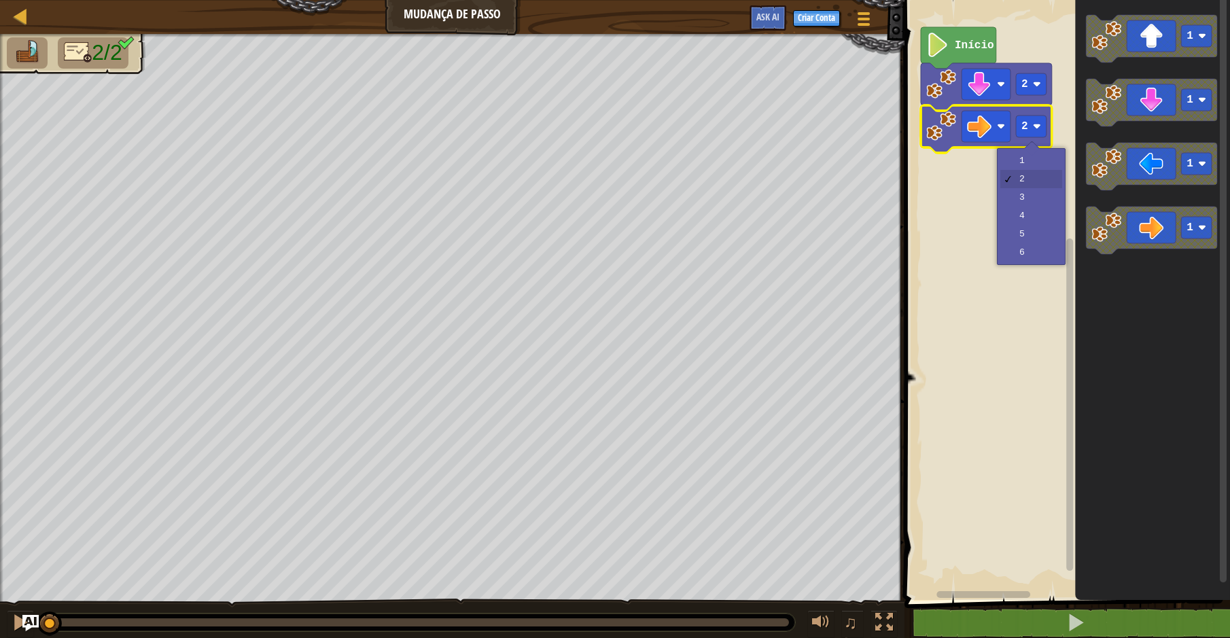
click at [955, 42] on text "Início" at bounding box center [974, 45] width 39 height 12
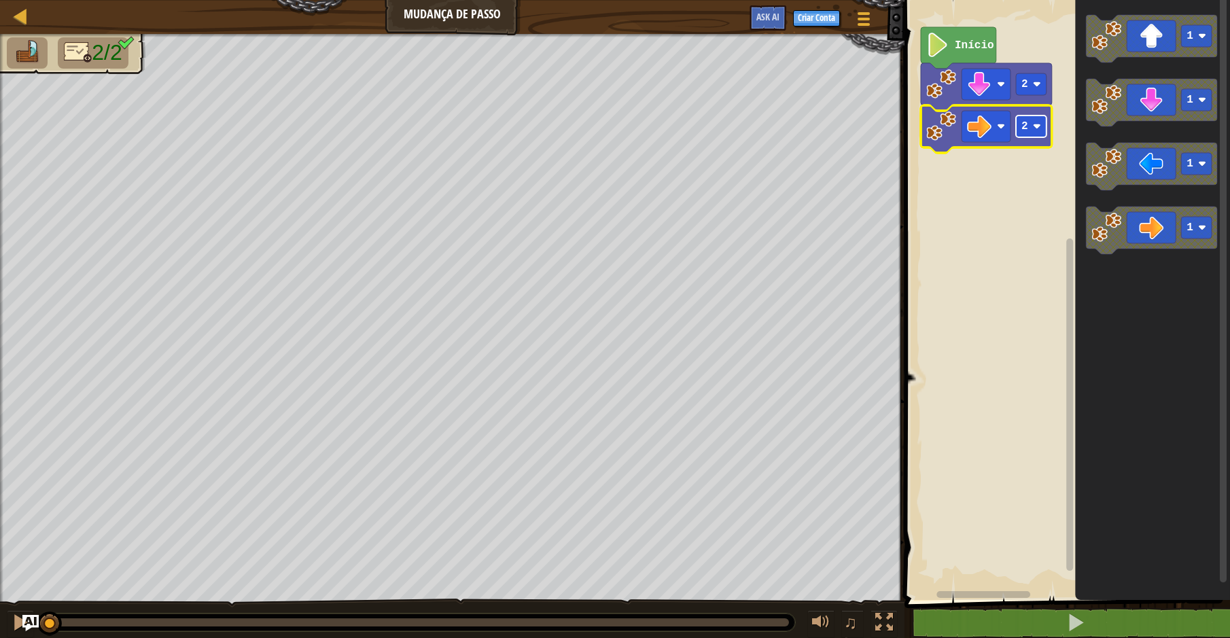
click at [1025, 126] on text "2" at bounding box center [1024, 126] width 7 height 12
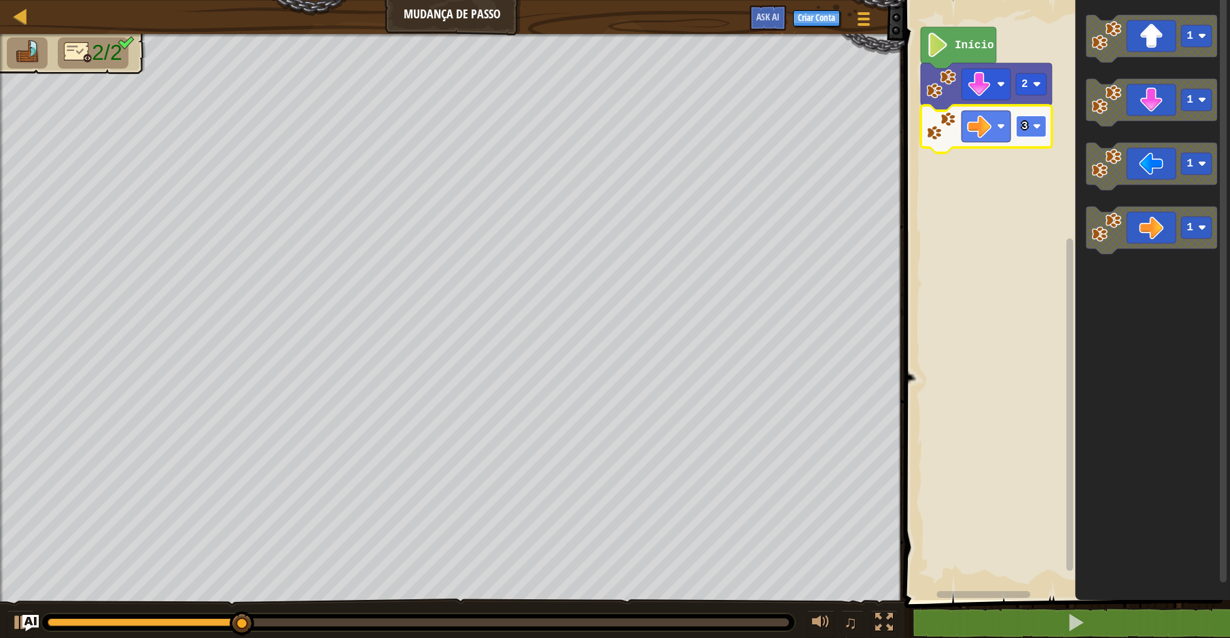
click at [1032, 126] on rect "Espaço de trabalho do Blockly" at bounding box center [1031, 127] width 31 height 22
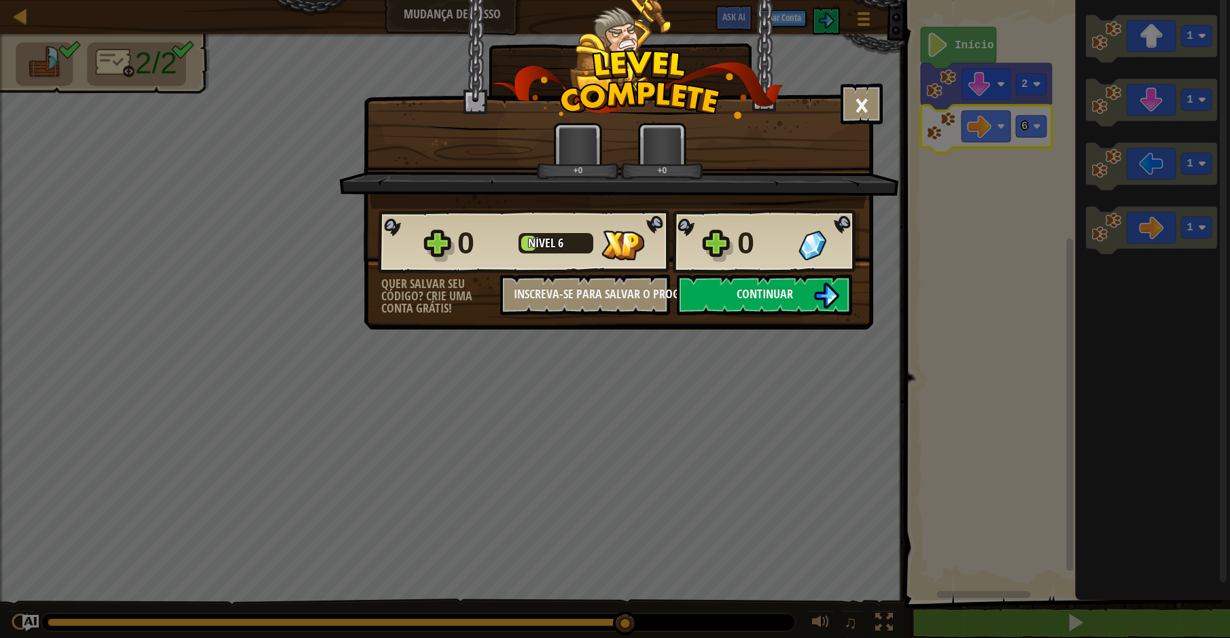
drag, startPoint x: 770, startPoint y: 245, endPoint x: 769, endPoint y: 260, distance: 15.7
click at [770, 247] on div "0" at bounding box center [763, 243] width 53 height 43
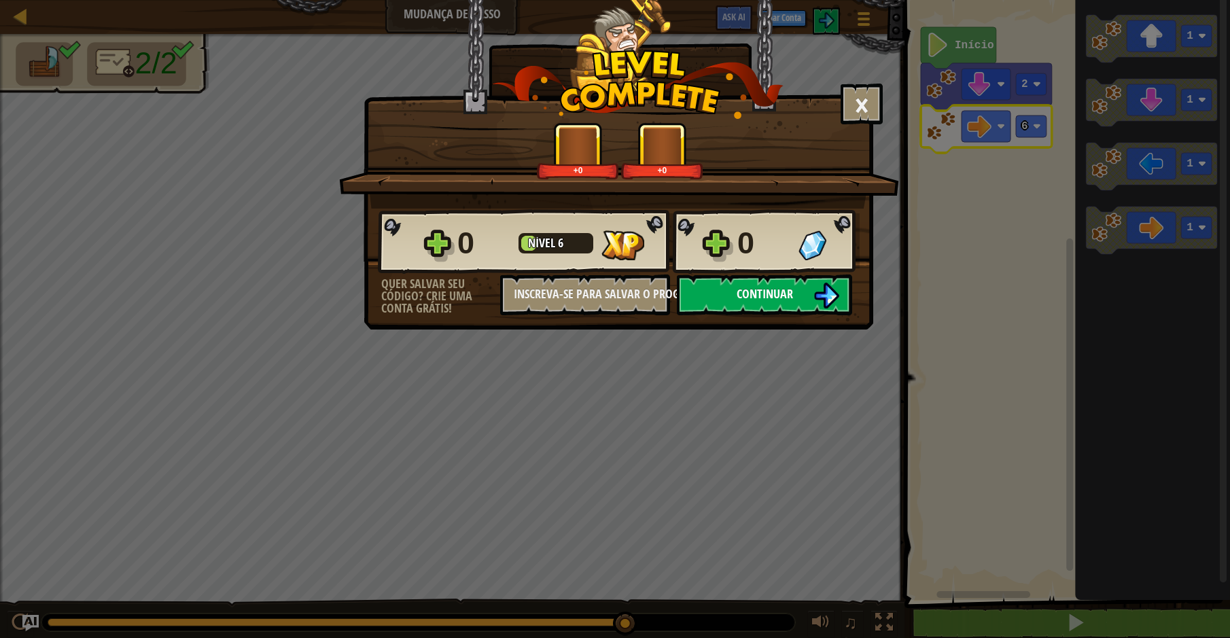
drag, startPoint x: 768, startPoint y: 263, endPoint x: 766, endPoint y: 292, distance: 29.3
click at [768, 265] on div "0" at bounding box center [763, 243] width 53 height 43
click at [766, 294] on span "Continuar" at bounding box center [765, 293] width 56 height 17
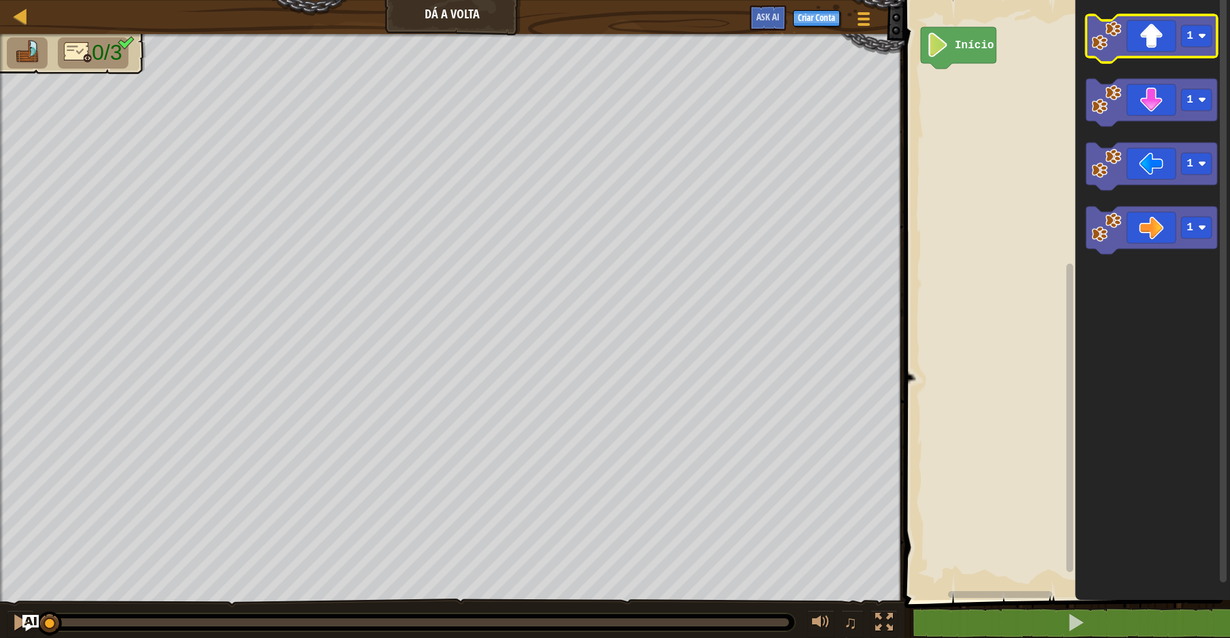
click at [1119, 48] on image "Espaço de trabalho do Blockly" at bounding box center [1106, 36] width 30 height 30
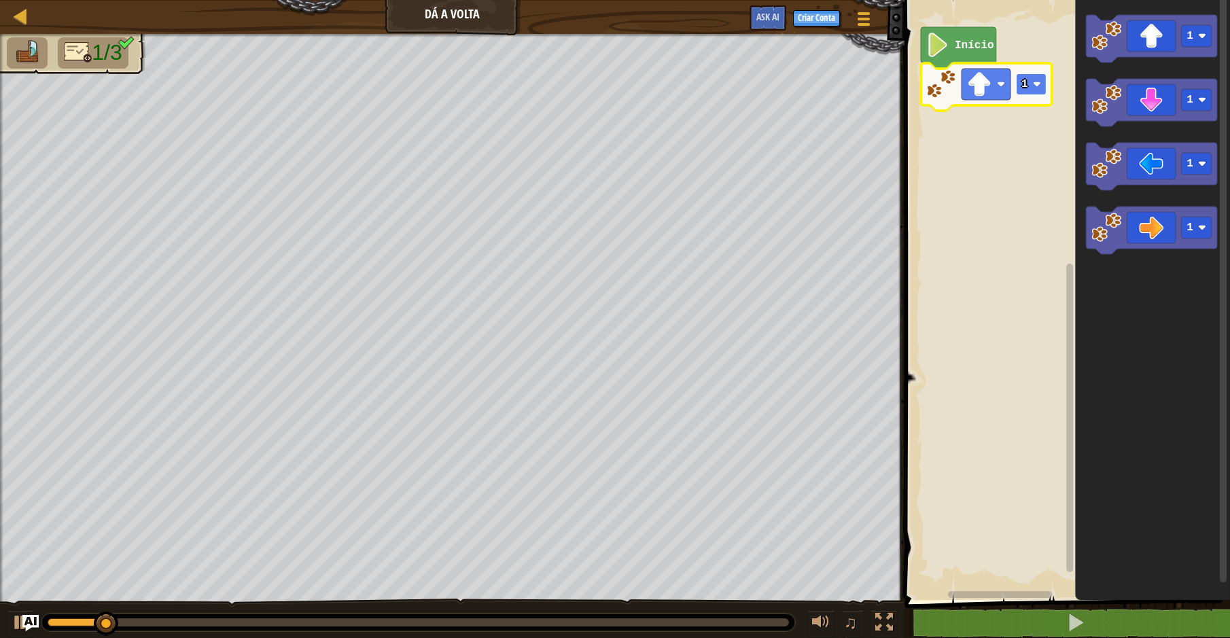
click at [1031, 88] on rect "Espaço de trabalho do Blockly" at bounding box center [1031, 84] width 31 height 22
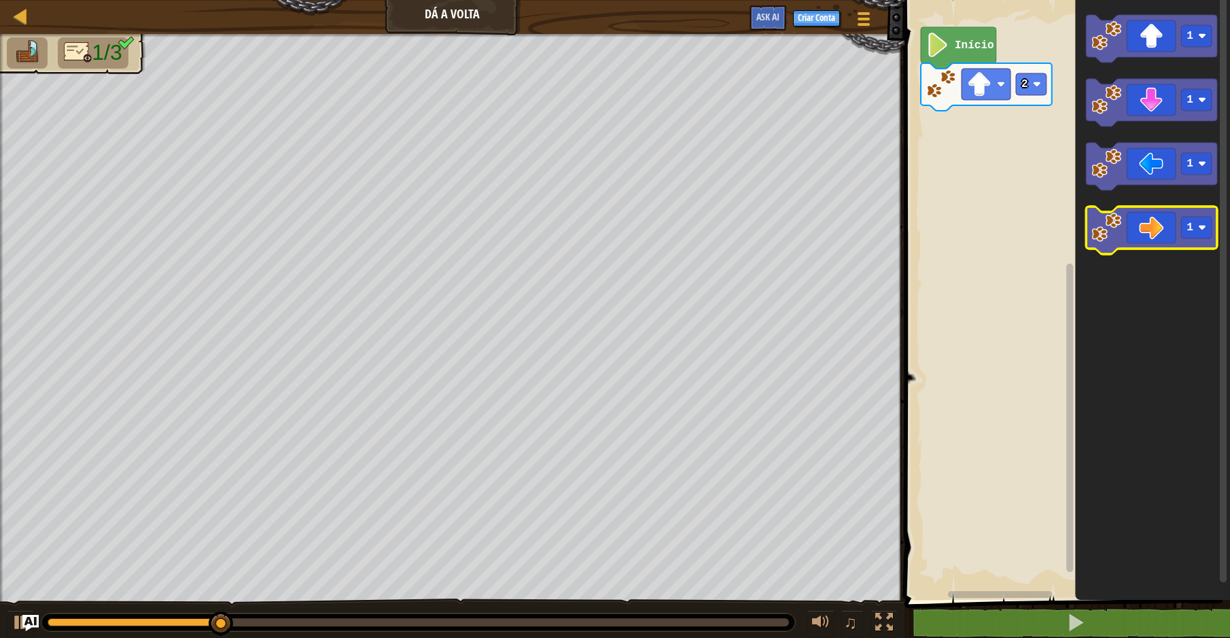
click at [1158, 237] on icon "Espaço de trabalho do Blockly" at bounding box center [1151, 231] width 131 height 48
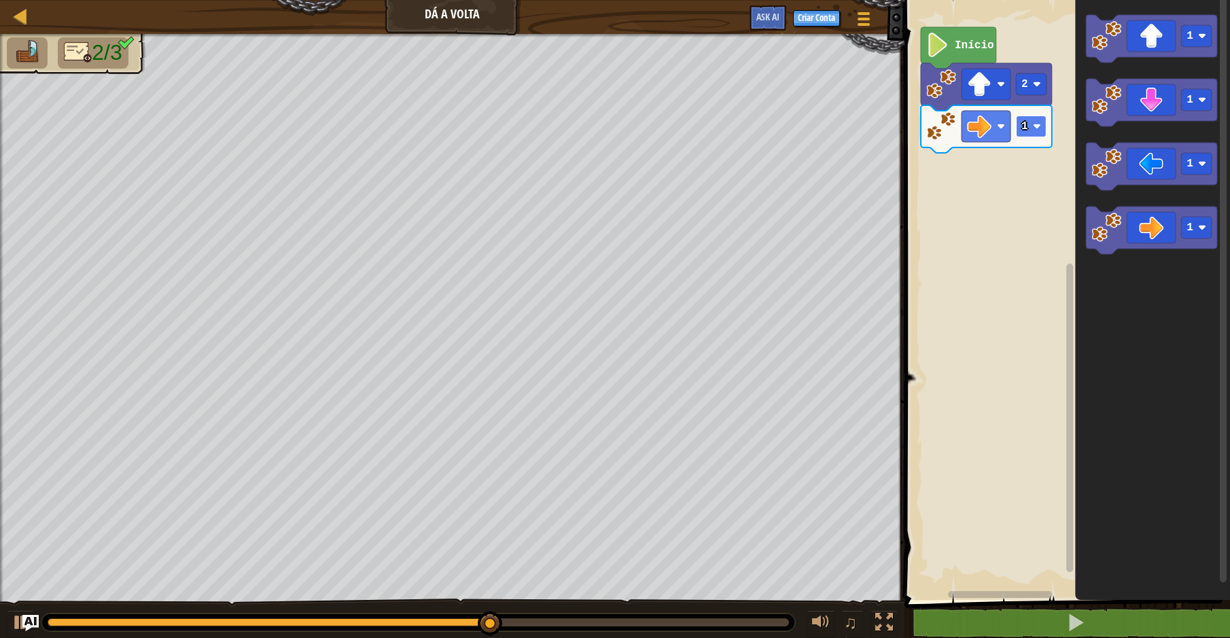
click at [1026, 133] on text "1" at bounding box center [1024, 126] width 7 height 12
click at [1025, 130] on text "2" at bounding box center [1024, 126] width 7 height 12
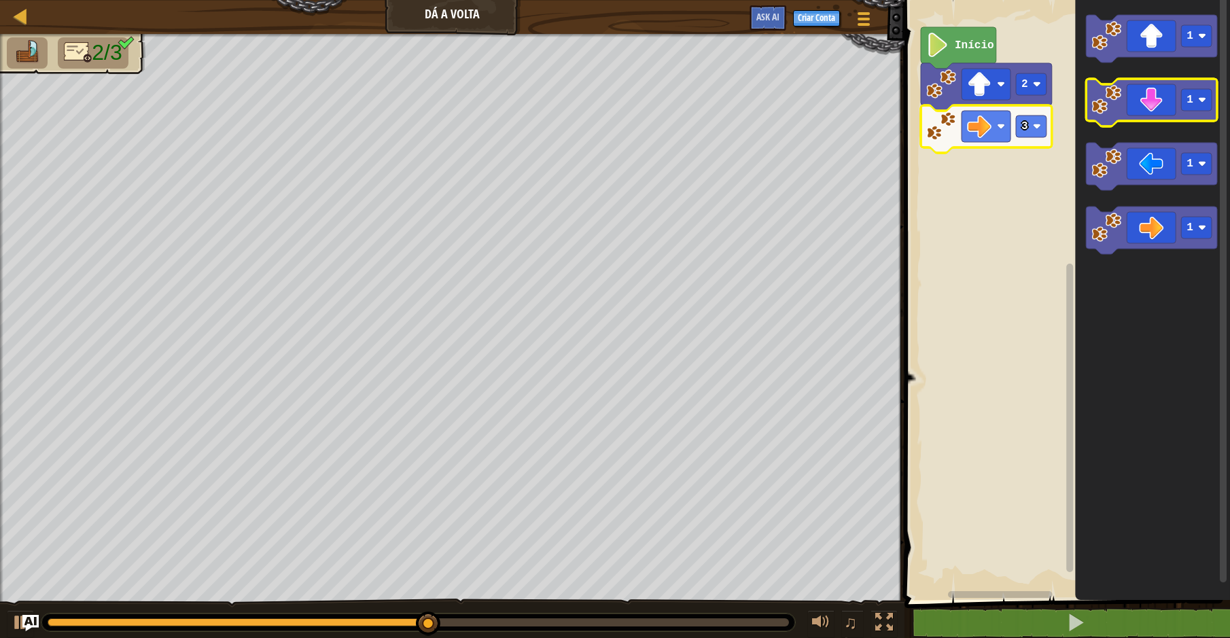
click at [1129, 119] on icon "Espaço de trabalho do Blockly" at bounding box center [1151, 103] width 131 height 48
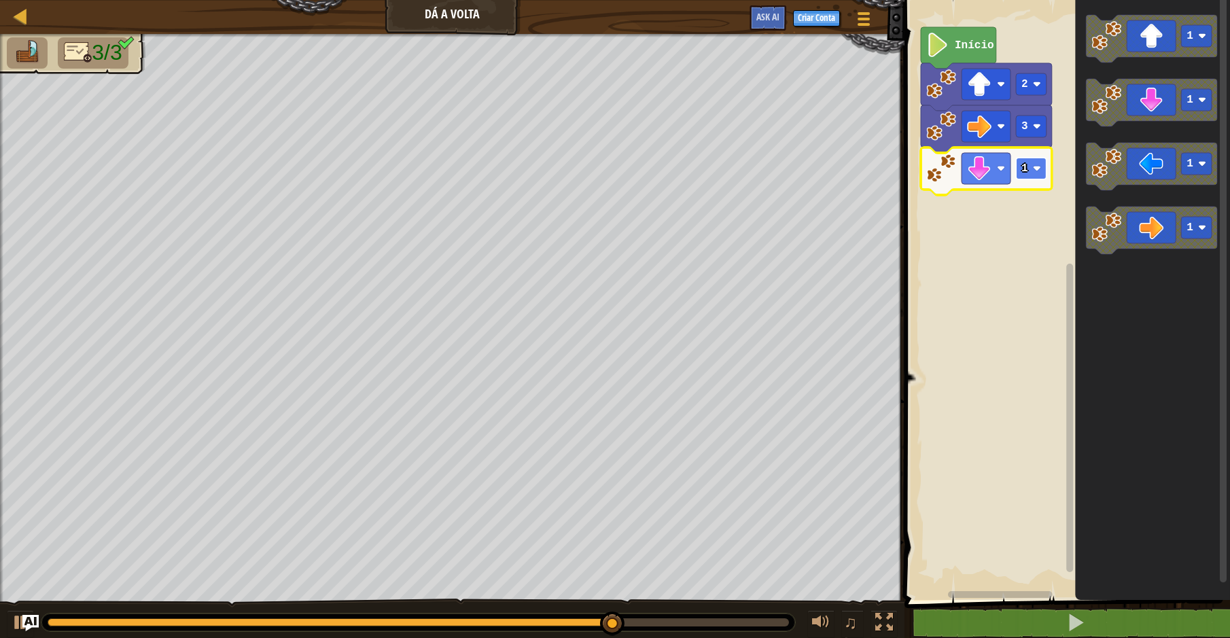
click at [1029, 171] on rect "Espaço de trabalho do Blockly" at bounding box center [1031, 169] width 31 height 22
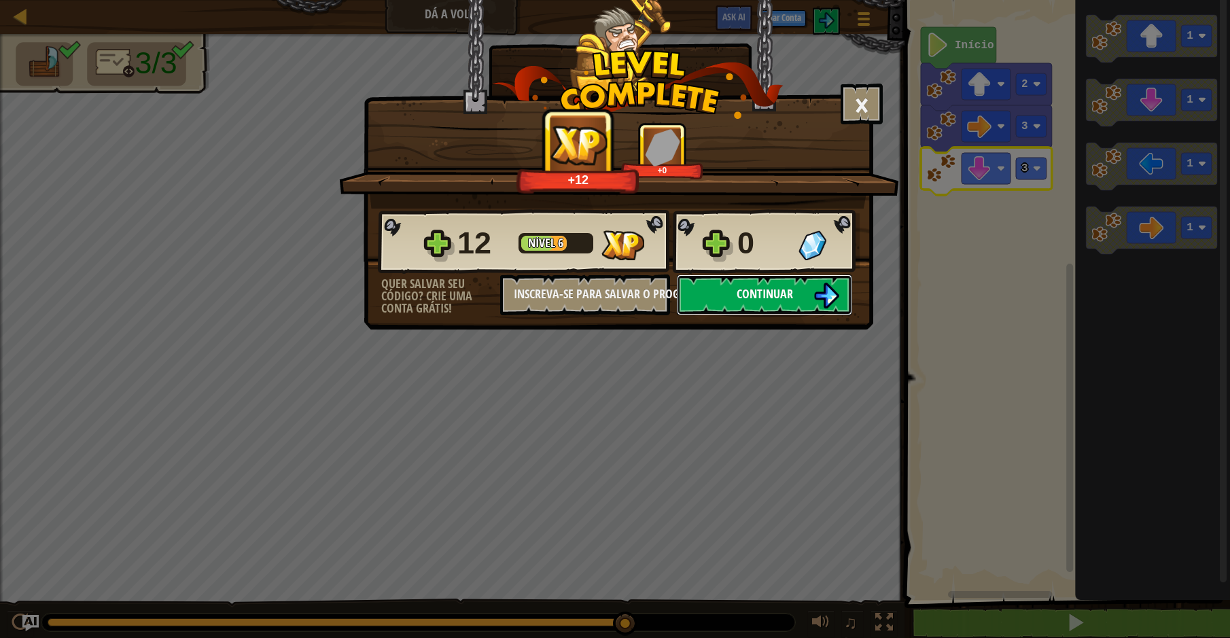
click at [763, 298] on span "Continuar" at bounding box center [765, 293] width 56 height 17
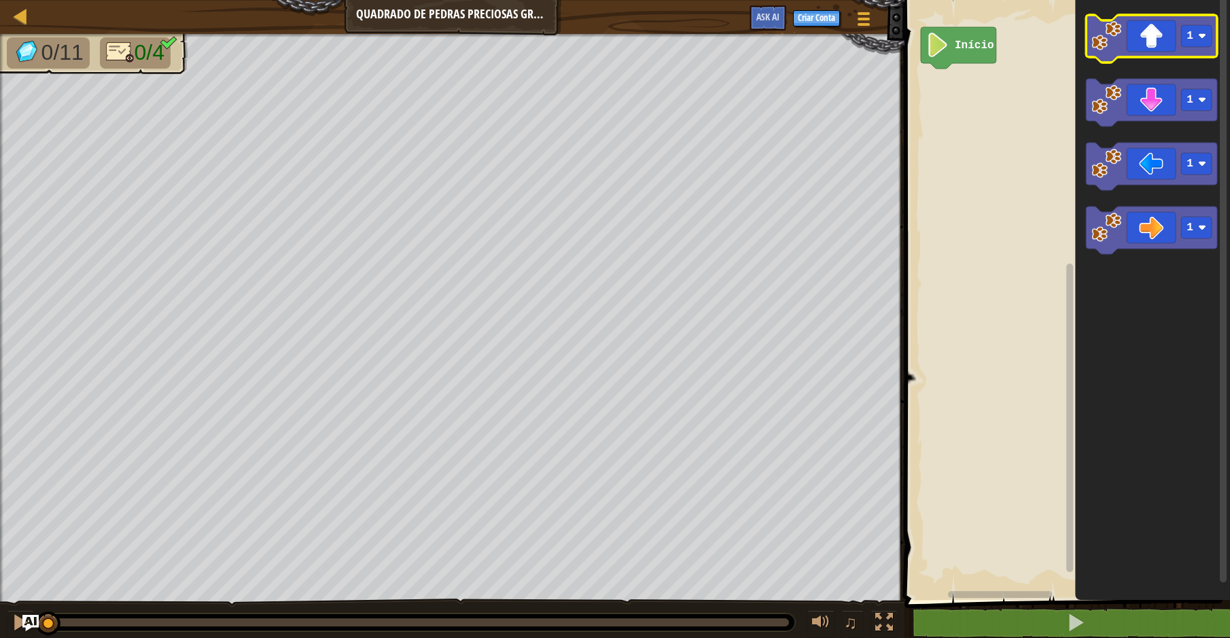
click at [1148, 45] on icon "Espaço de trabalho do Blockly" at bounding box center [1151, 39] width 131 height 48
click at [1147, 45] on icon "Espaço de trabalho do Blockly" at bounding box center [1151, 39] width 131 height 48
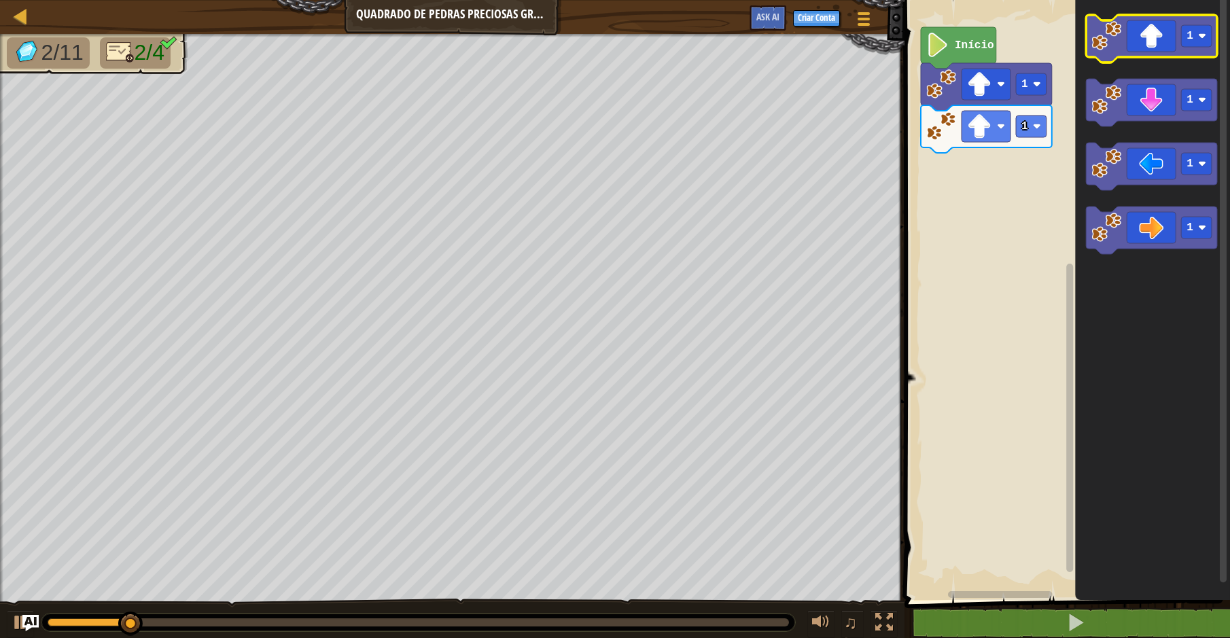
click at [1146, 46] on icon "Espaço de trabalho do Blockly" at bounding box center [1151, 39] width 131 height 48
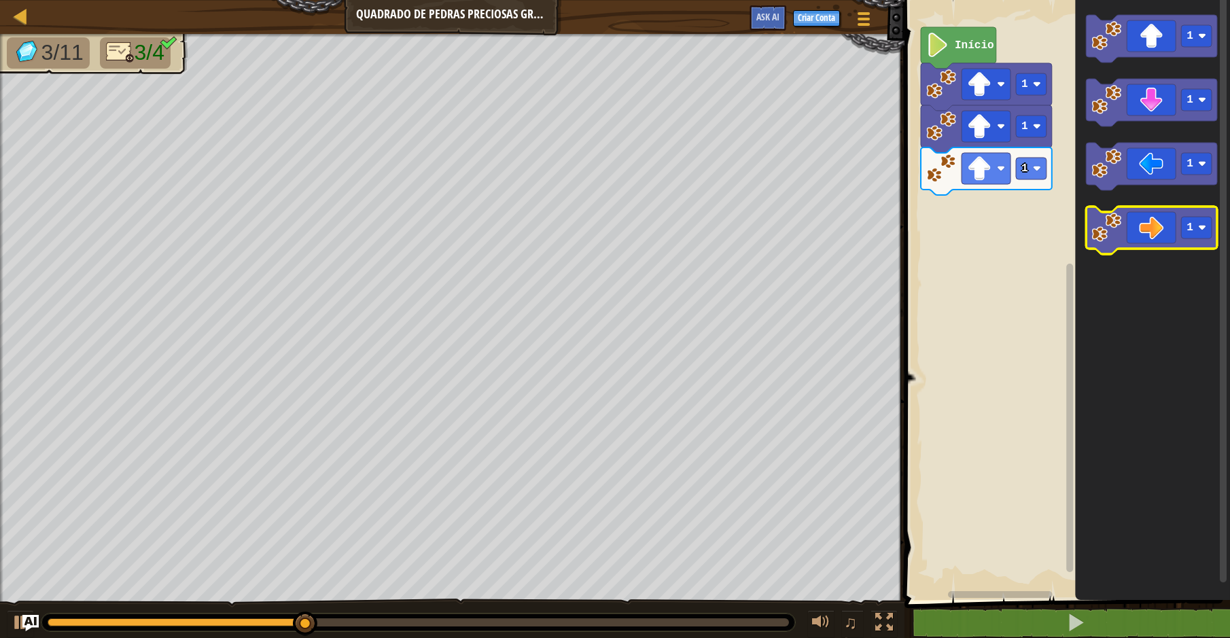
click at [1160, 231] on icon "Espaço de trabalho do Blockly" at bounding box center [1151, 231] width 131 height 48
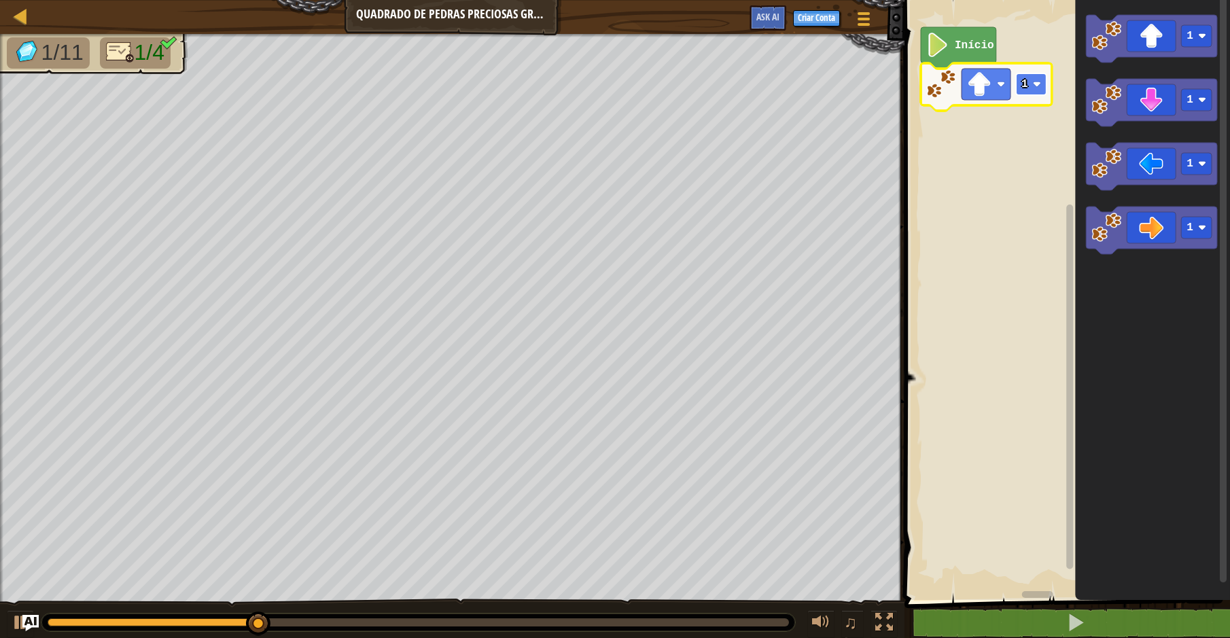
click at [1036, 80] on rect "Espaço de trabalho do Blockly" at bounding box center [1031, 84] width 31 height 22
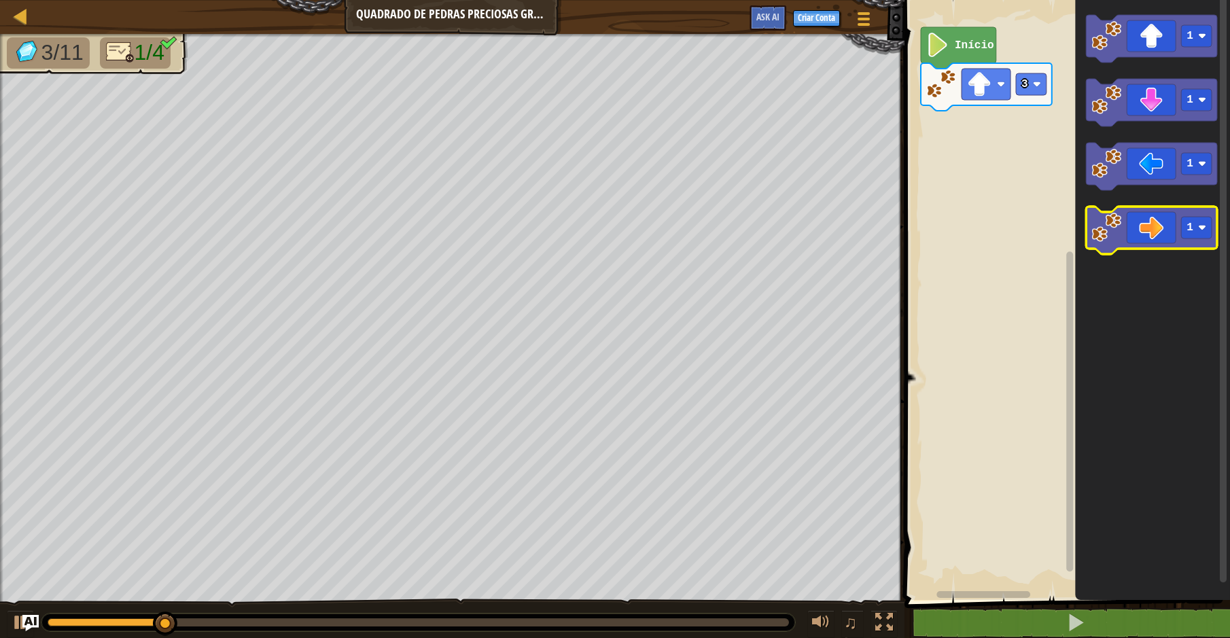
click at [1159, 222] on icon "Espaço de trabalho do Blockly" at bounding box center [1151, 231] width 131 height 48
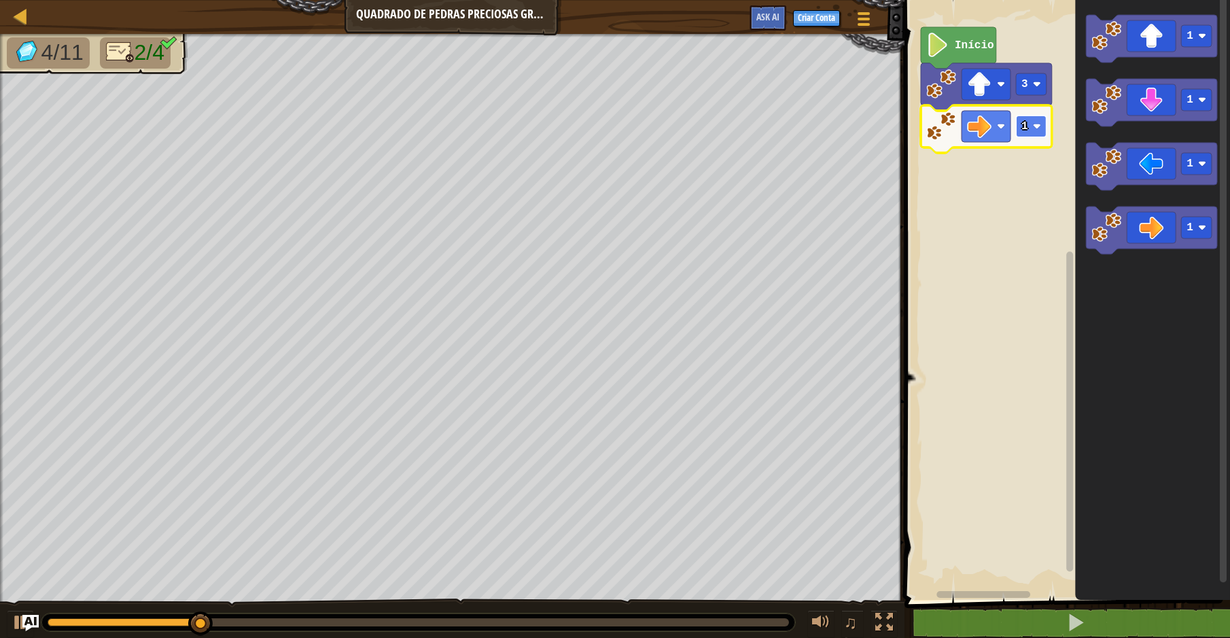
click at [1042, 130] on rect "Espaço de trabalho do Blockly" at bounding box center [1031, 127] width 31 height 22
click at [1030, 128] on rect "Espaço de trabalho do Blockly" at bounding box center [1031, 127] width 31 height 22
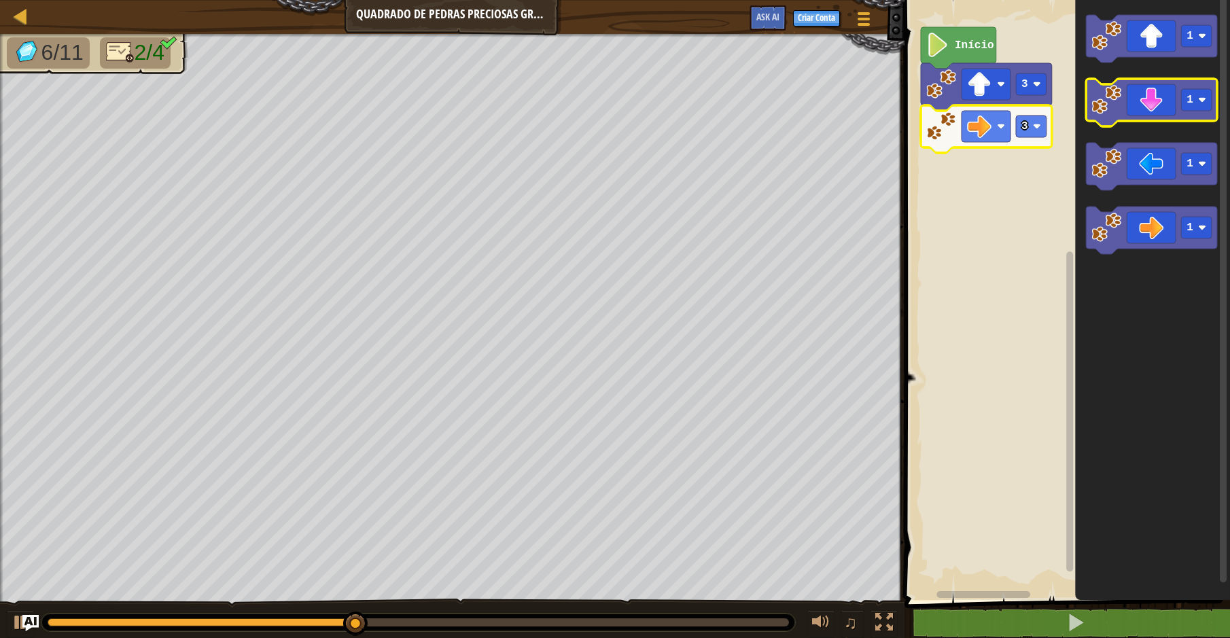
click at [1148, 88] on icon "Espaço de trabalho do Blockly" at bounding box center [1151, 103] width 131 height 48
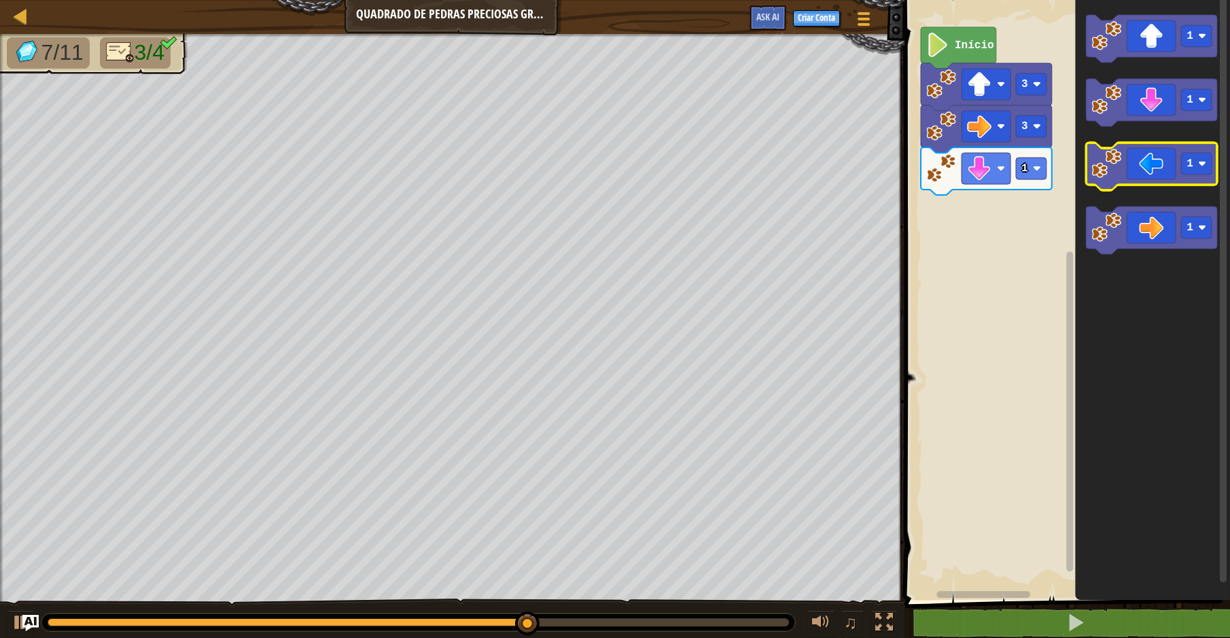
click at [1150, 168] on icon "Espaço de trabalho do Blockly" at bounding box center [1151, 167] width 131 height 48
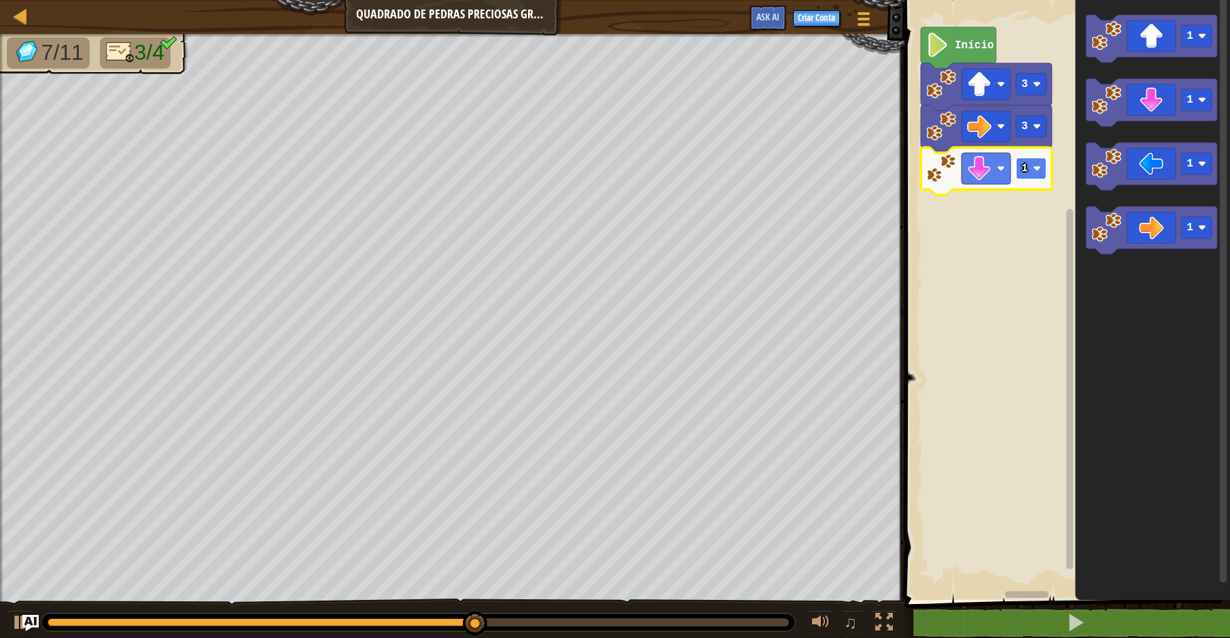
click at [1017, 175] on rect "Espaço de trabalho do Blockly" at bounding box center [1031, 169] width 31 height 22
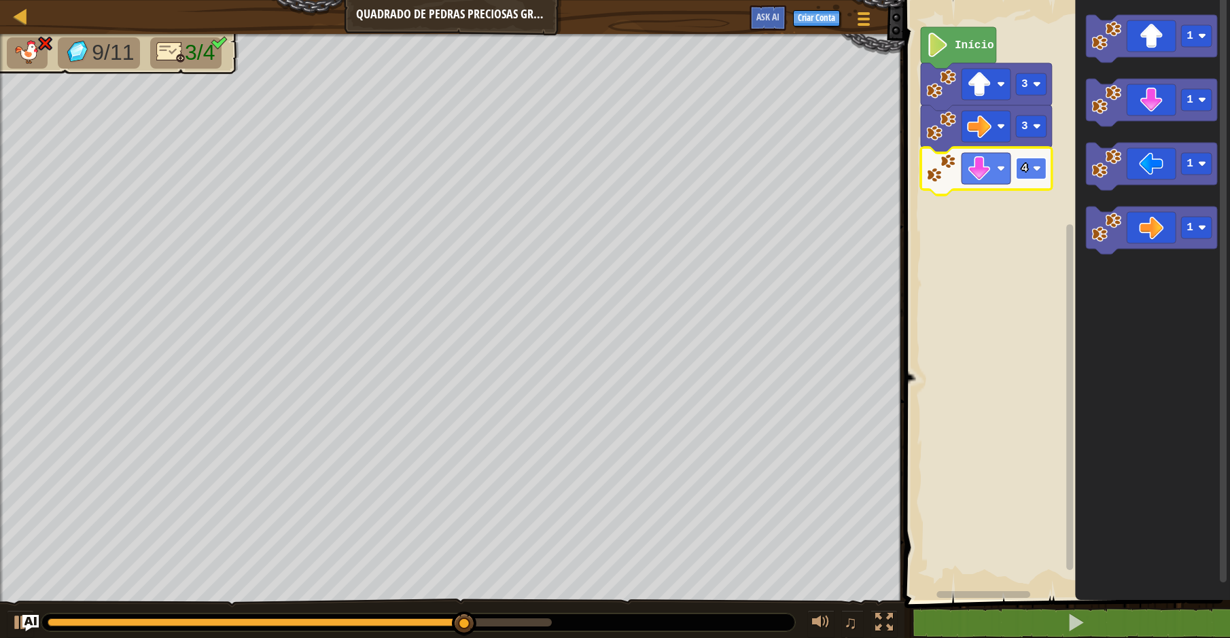
click at [1036, 171] on image "Espaço de trabalho do Blockly" at bounding box center [1037, 168] width 8 height 8
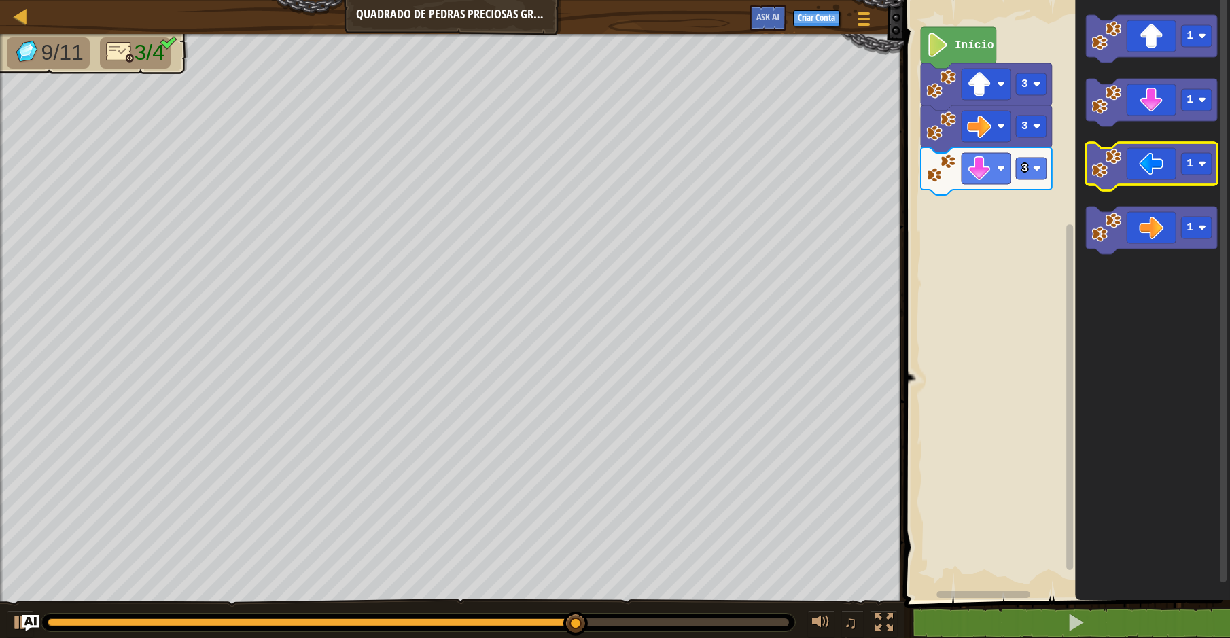
click at [1118, 180] on icon "Espaço de trabalho do Blockly" at bounding box center [1151, 167] width 131 height 48
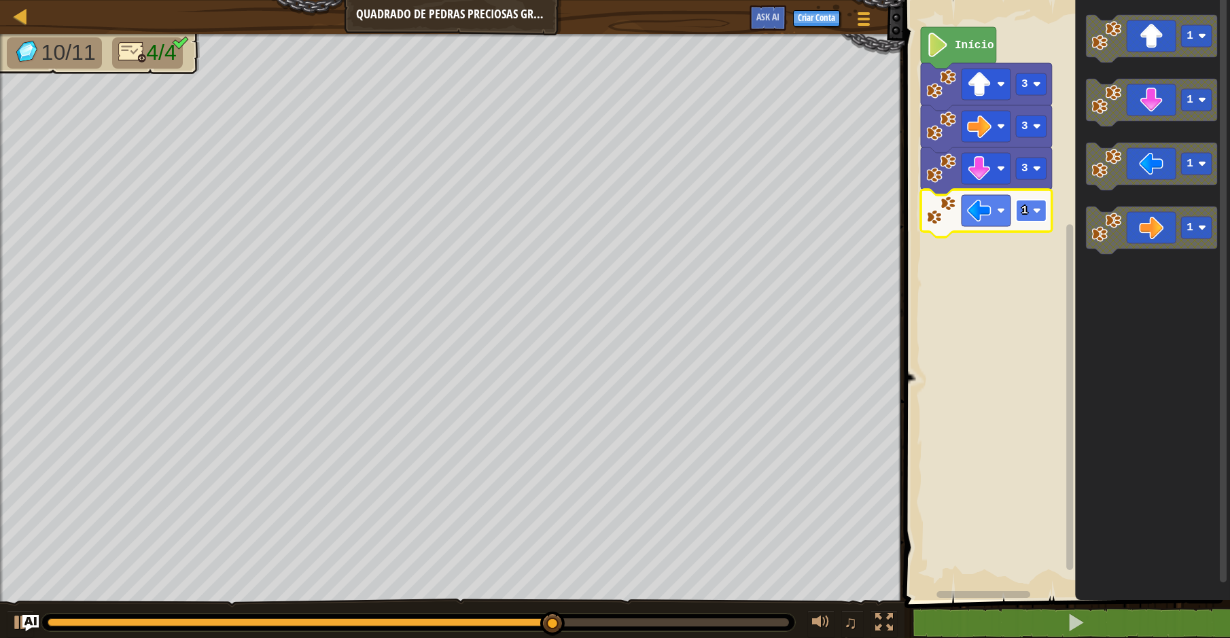
click at [1025, 213] on text "1" at bounding box center [1024, 211] width 7 height 12
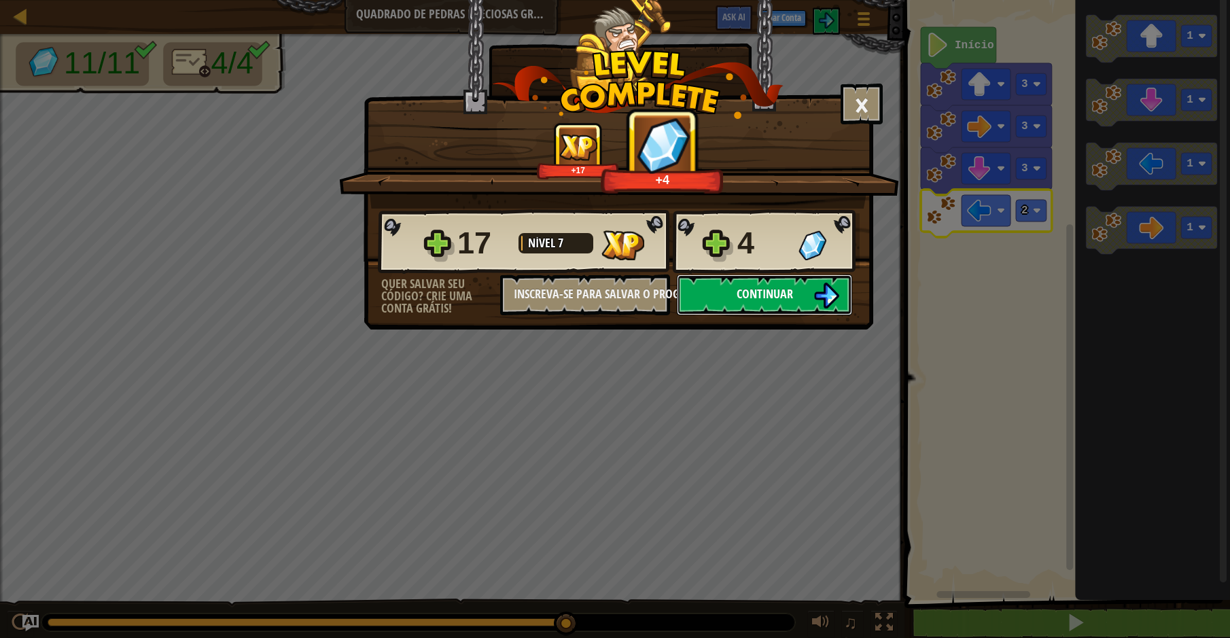
click at [728, 305] on button "Continuar" at bounding box center [764, 295] width 175 height 41
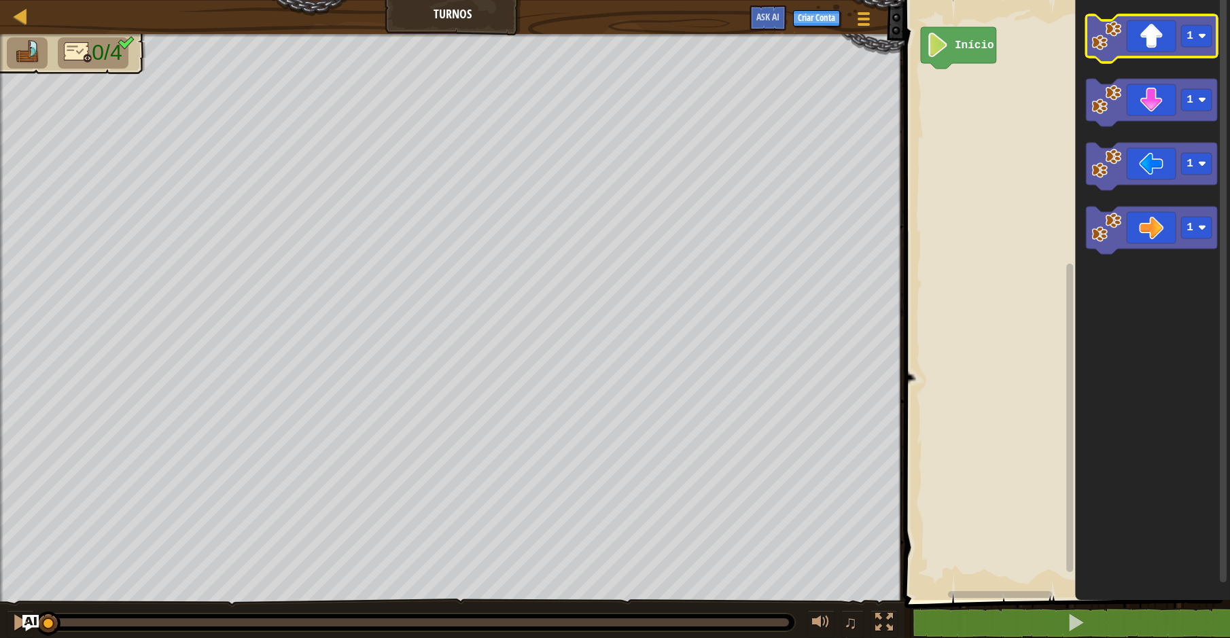
click at [1142, 50] on icon "Espaço de trabalho do Blockly" at bounding box center [1151, 39] width 131 height 48
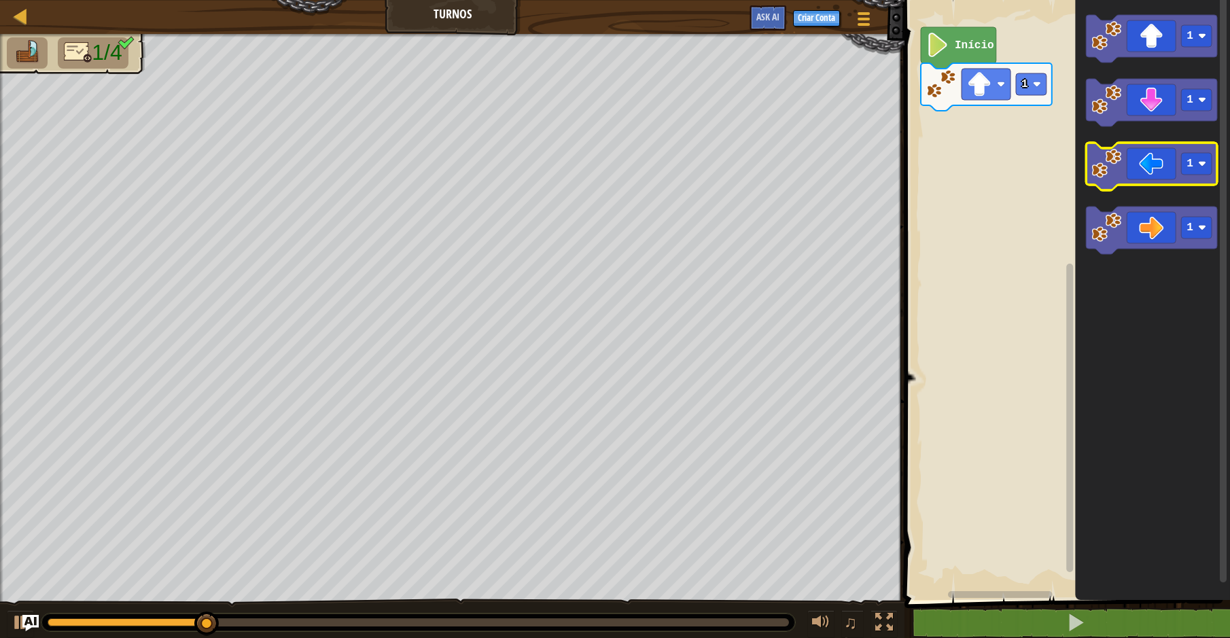
click at [1154, 175] on icon "Espaço de trabalho do Blockly" at bounding box center [1151, 167] width 131 height 48
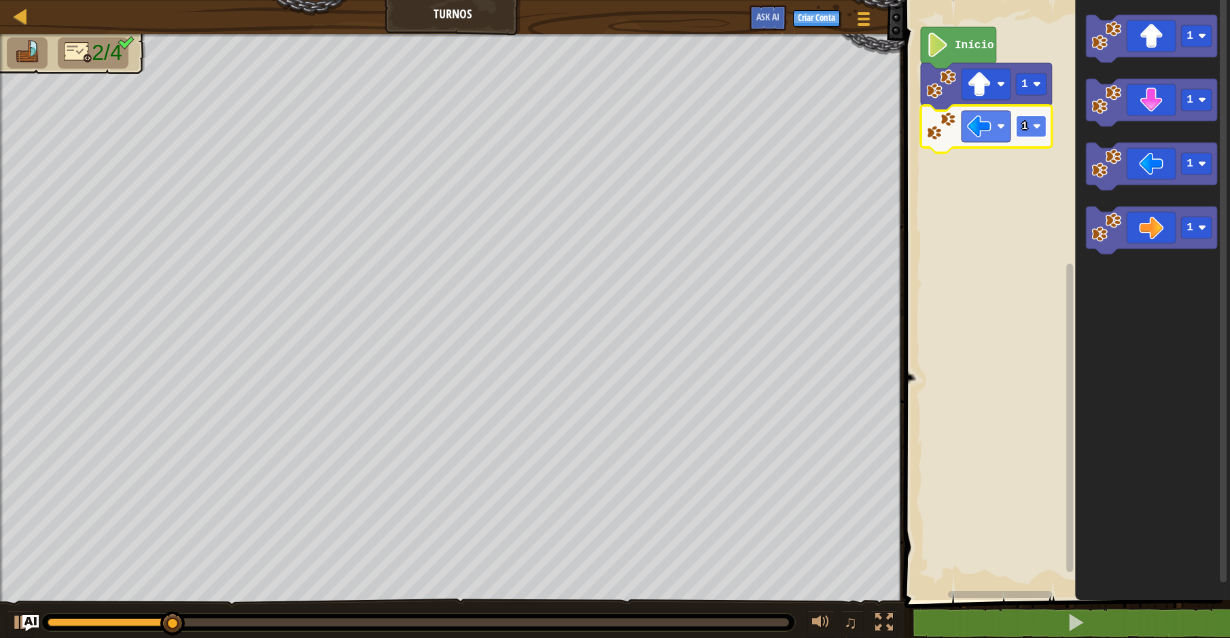
click at [1035, 119] on rect "Espaço de trabalho do Blockly" at bounding box center [1031, 127] width 31 height 22
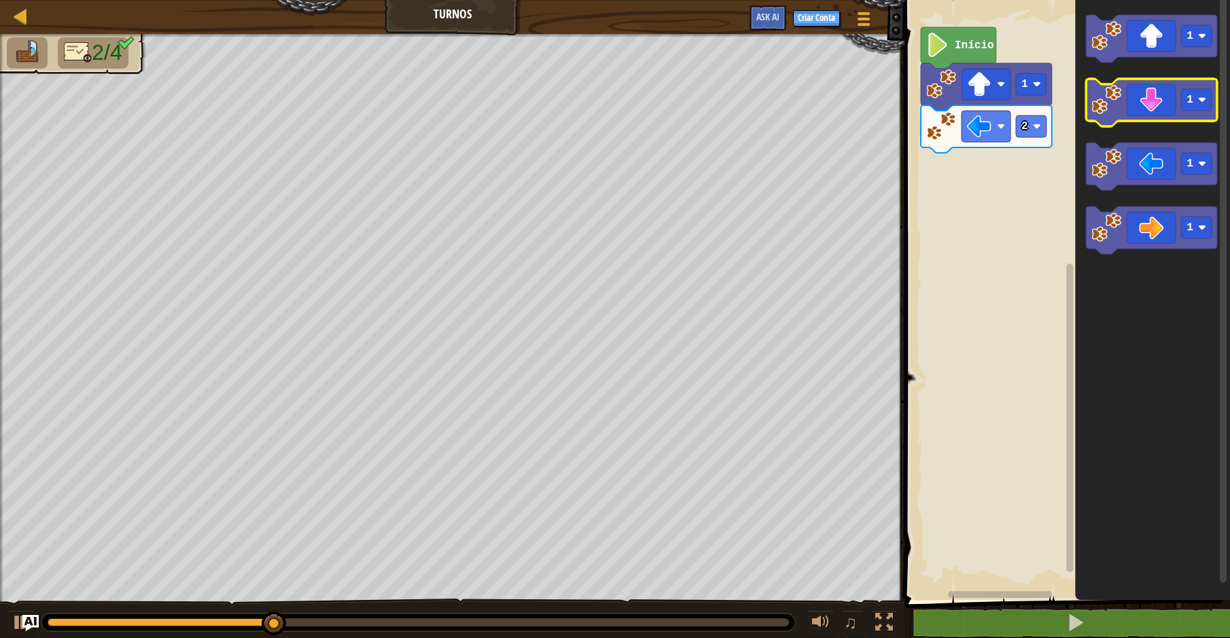
click at [1143, 111] on icon "Espaço de trabalho do Blockly" at bounding box center [1151, 103] width 131 height 48
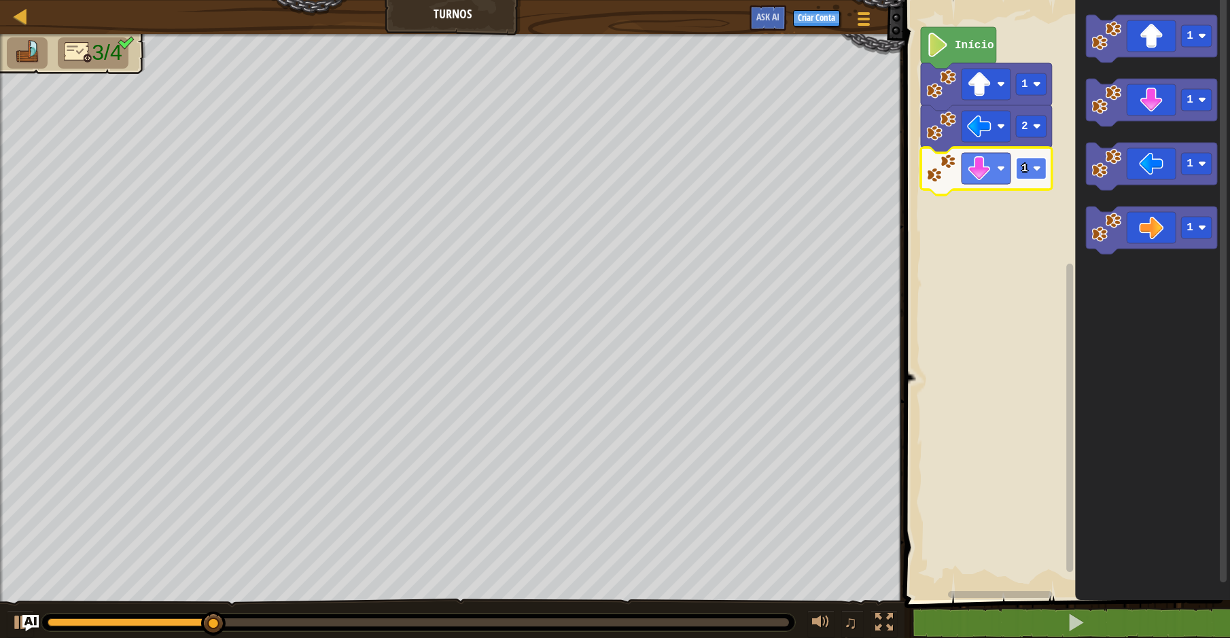
click at [1038, 173] on image "Espaço de trabalho do Blockly" at bounding box center [1037, 168] width 8 height 8
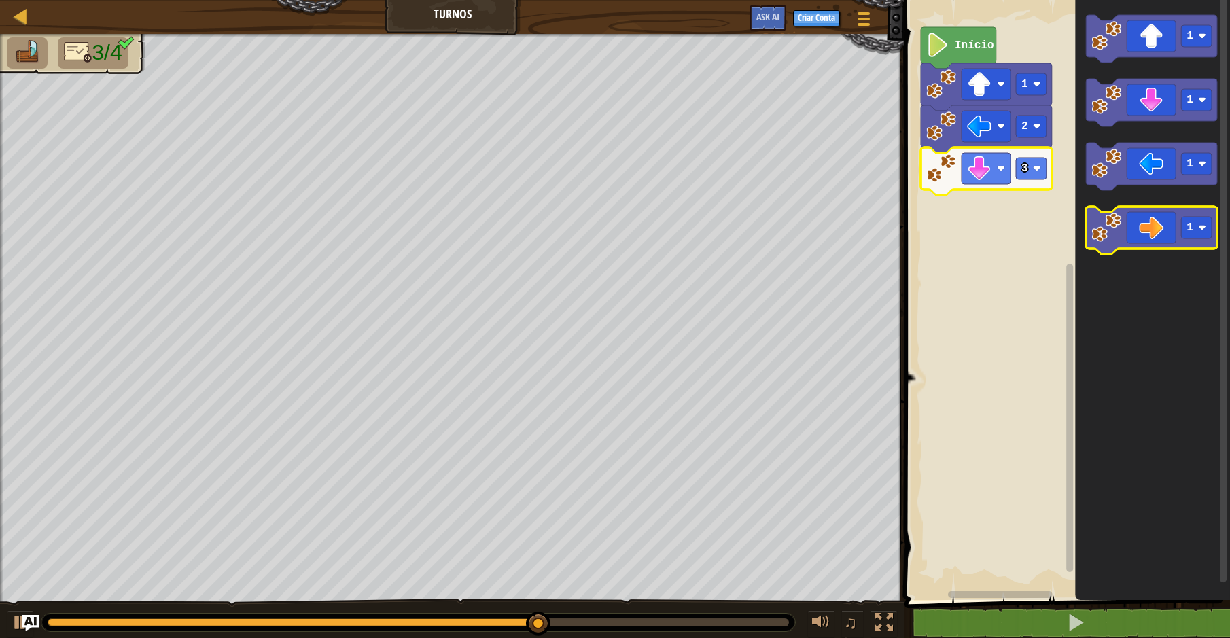
click at [1116, 236] on image "Espaço de trabalho do Blockly" at bounding box center [1106, 228] width 30 height 30
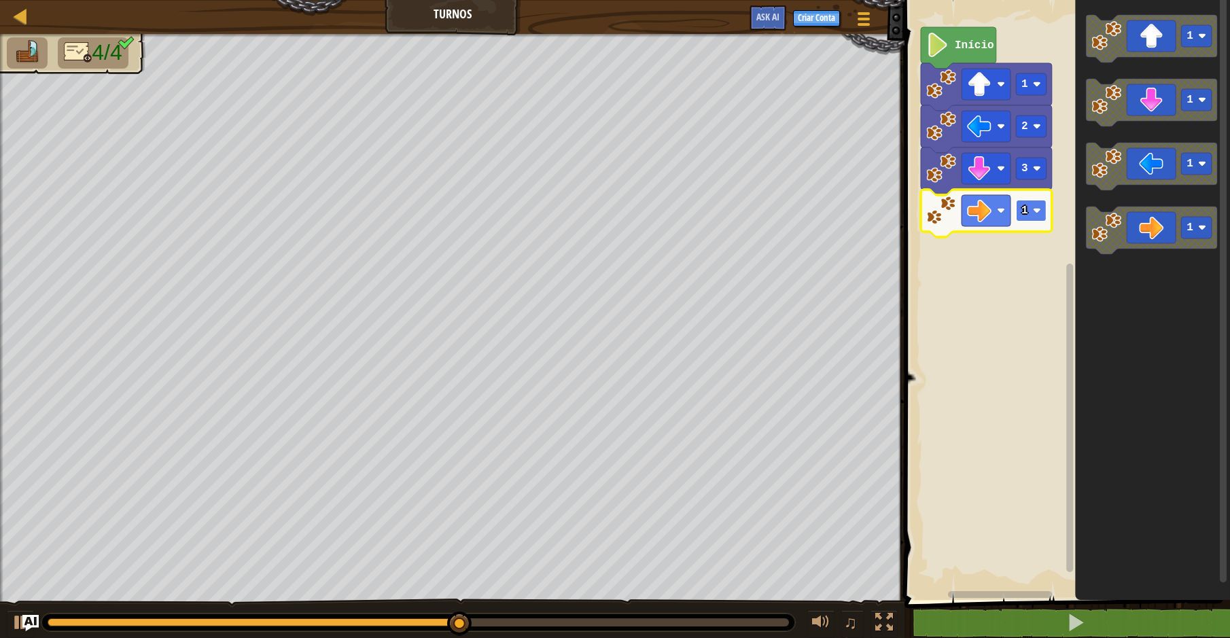
click at [1020, 220] on rect "Espaço de trabalho do Blockly" at bounding box center [1031, 211] width 31 height 22
click at [1041, 207] on image "Espaço de trabalho do Blockly" at bounding box center [1037, 211] width 8 height 8
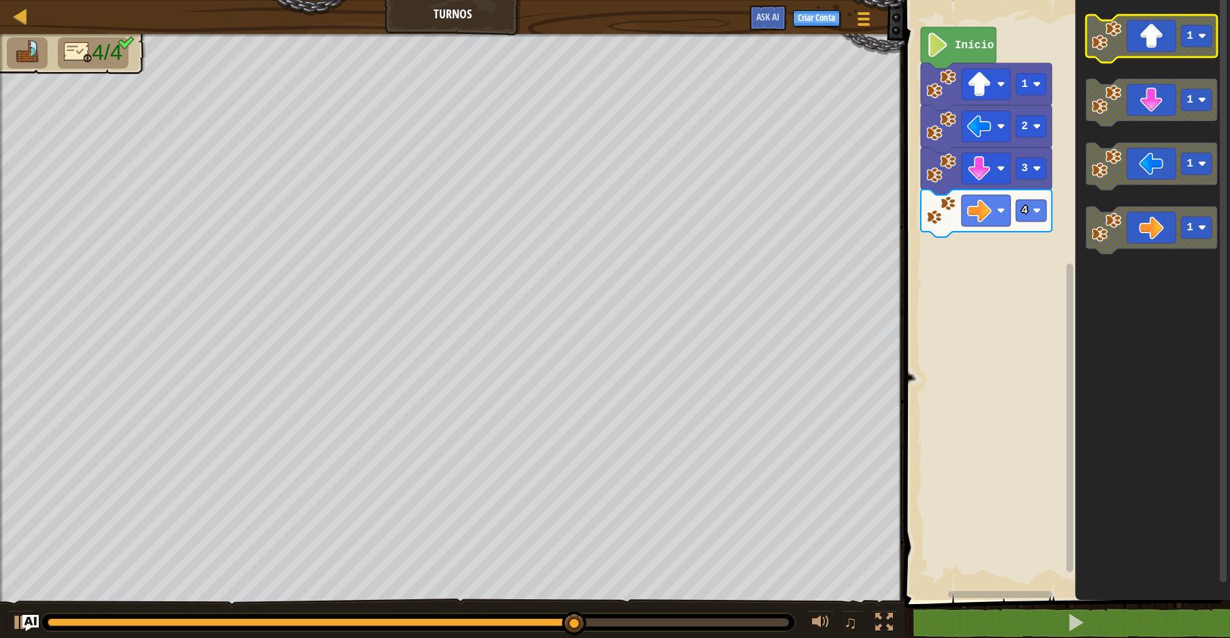
click at [1130, 40] on icon "Espaço de trabalho do Blockly" at bounding box center [1151, 39] width 131 height 48
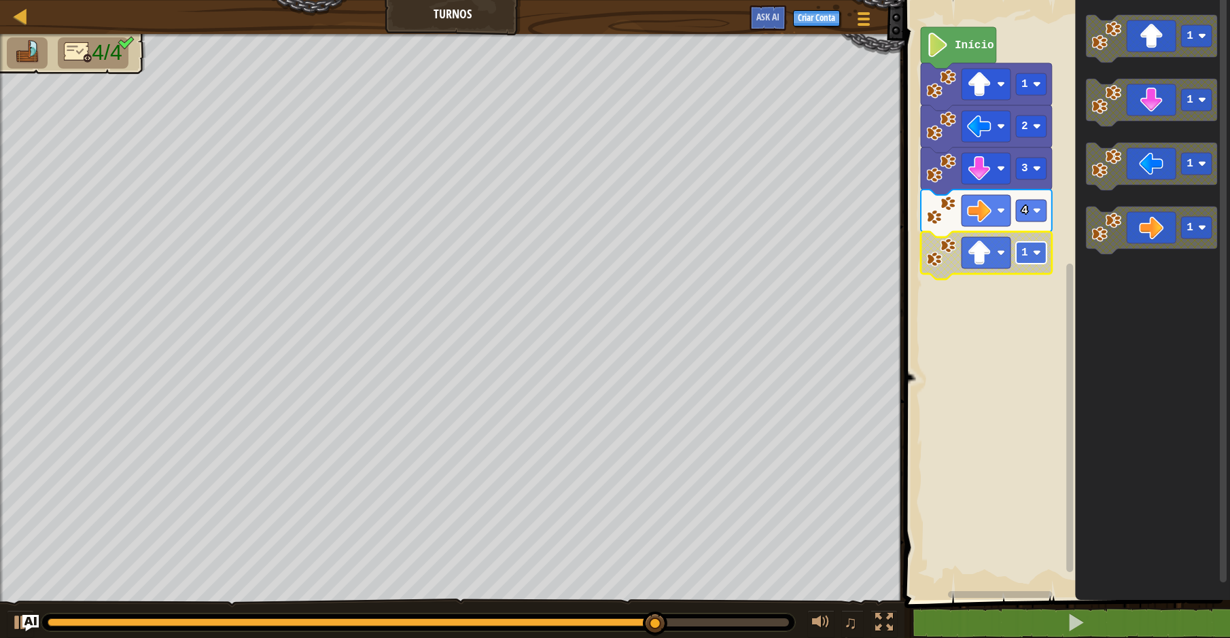
click at [1034, 250] on image "Espaço de trabalho do Blockly" at bounding box center [1037, 253] width 8 height 8
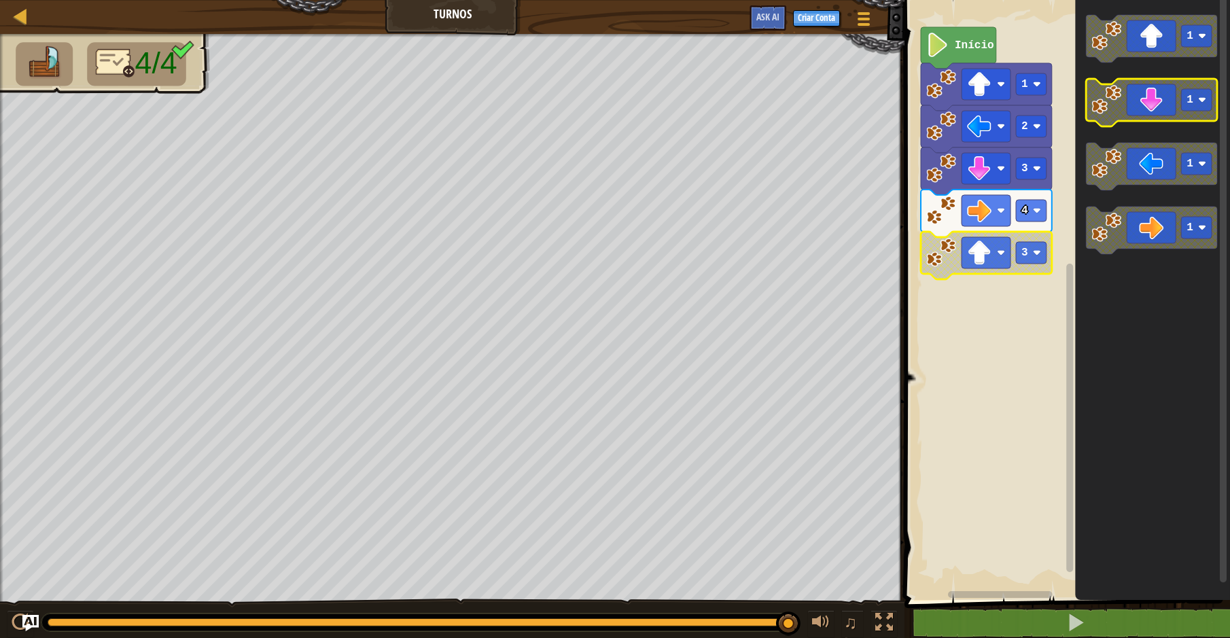
click at [1159, 105] on icon "Espaço de trabalho do Blockly" at bounding box center [1151, 103] width 131 height 48
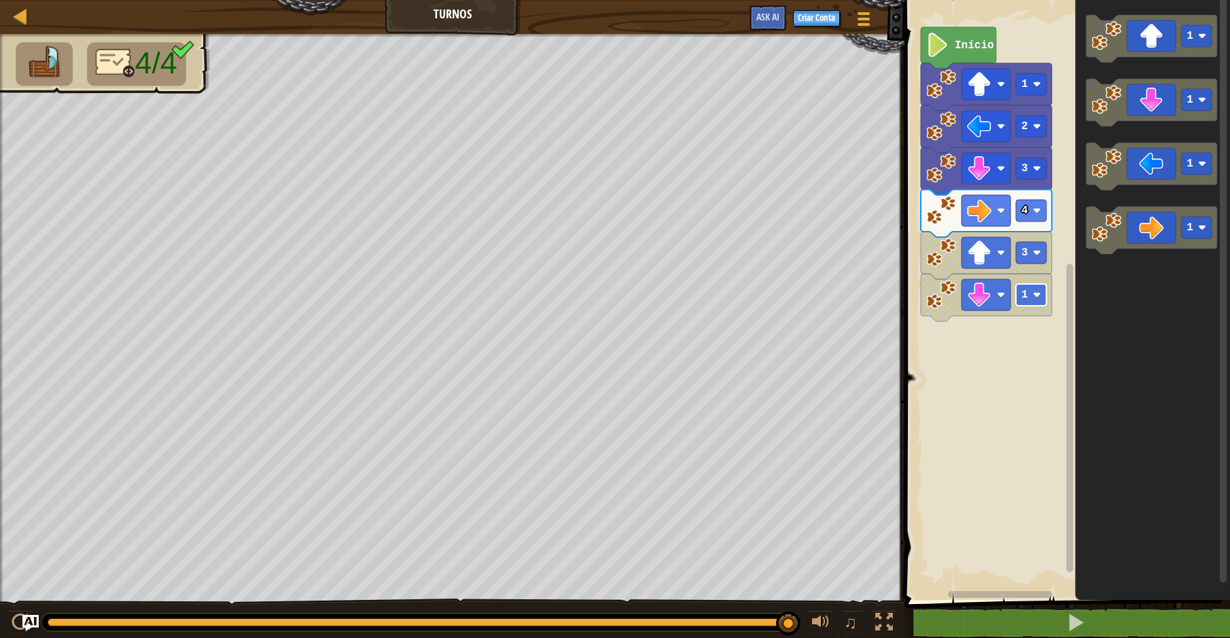
click at [1024, 293] on text "1" at bounding box center [1024, 295] width 7 height 12
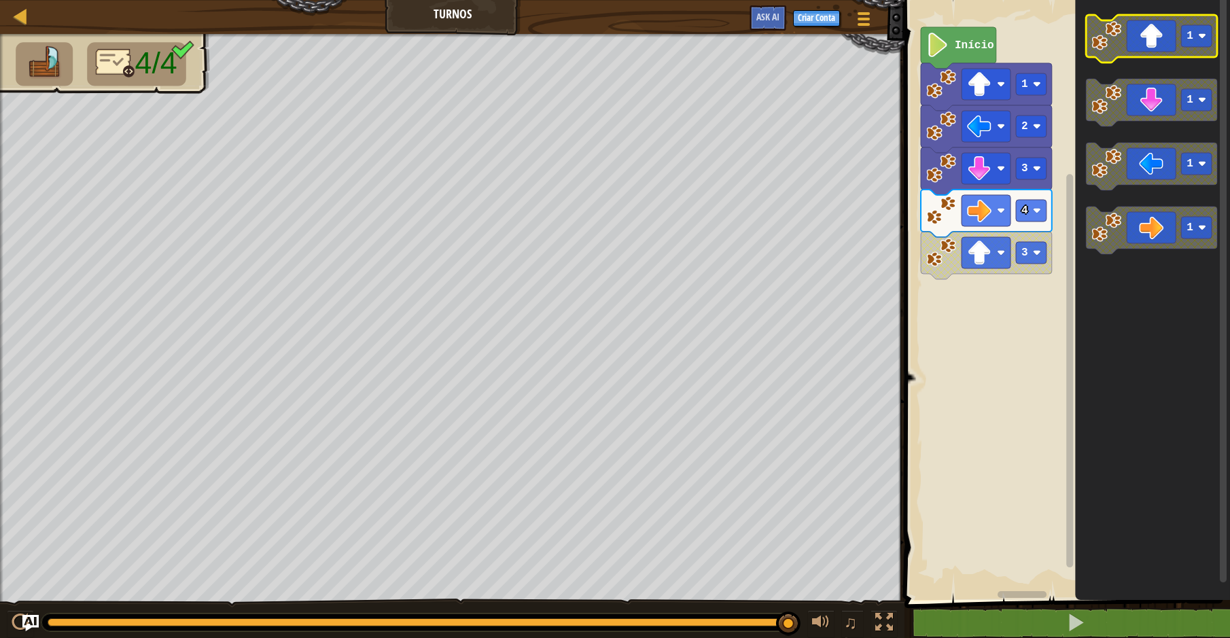
click at [1134, 38] on icon "Espaço de trabalho do Blockly" at bounding box center [1151, 39] width 131 height 48
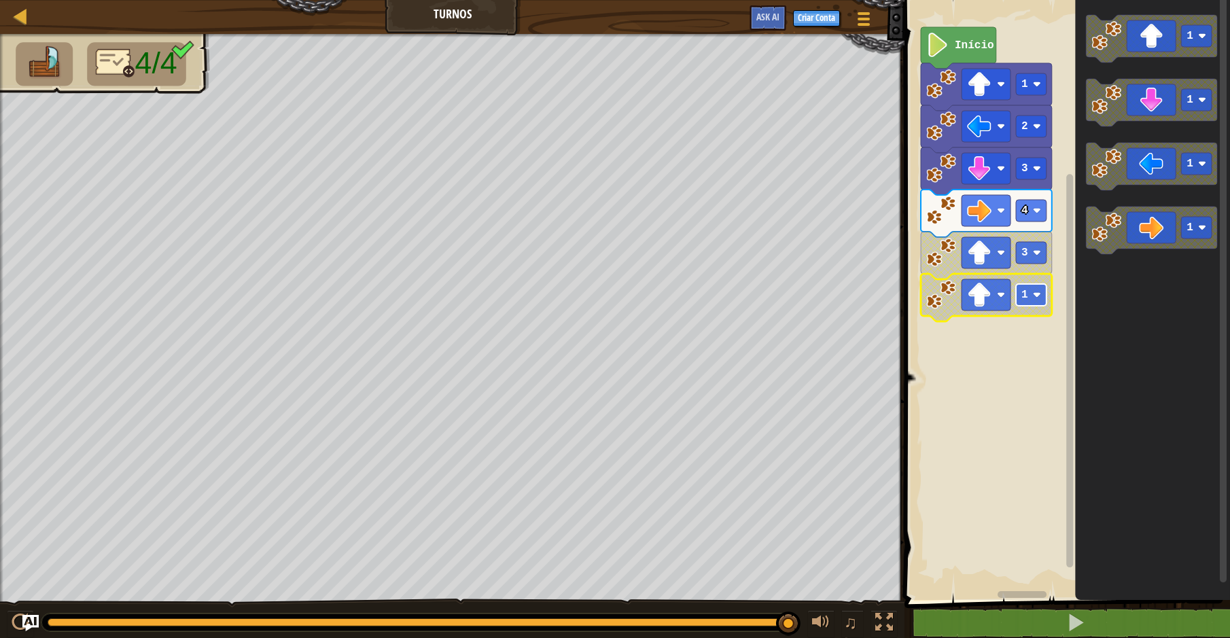
click at [1032, 294] on rect "Espaço de trabalho do Blockly" at bounding box center [1031, 295] width 31 height 22
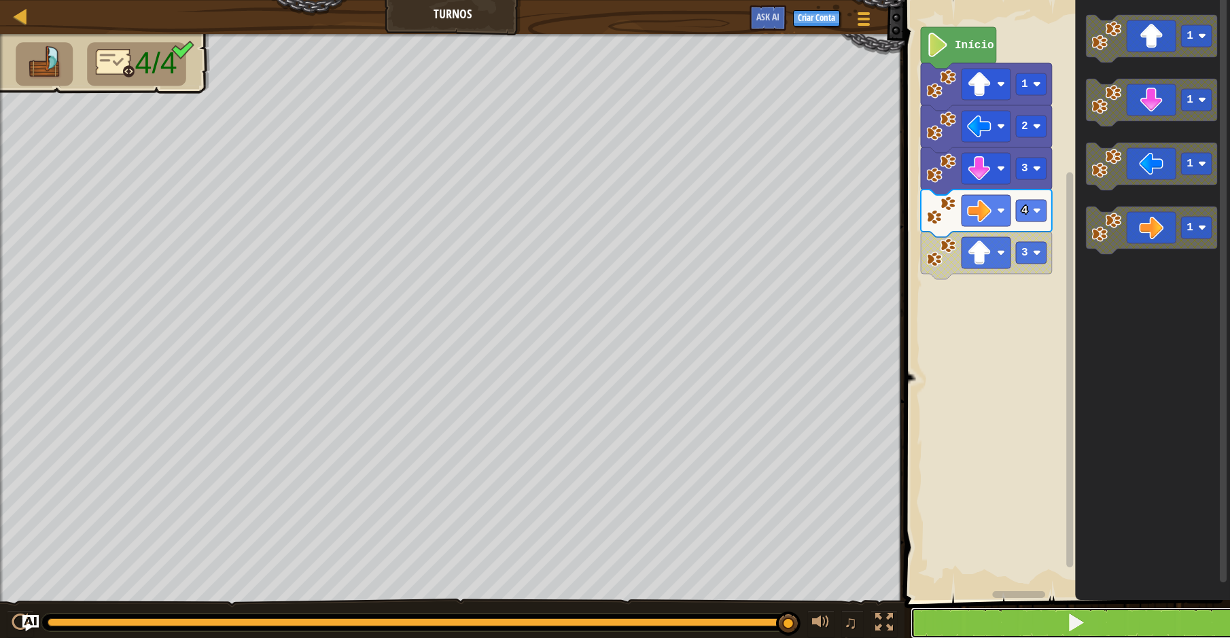
click at [981, 627] on button at bounding box center [1076, 622] width 330 height 31
